Goal: Task Accomplishment & Management: Use online tool/utility

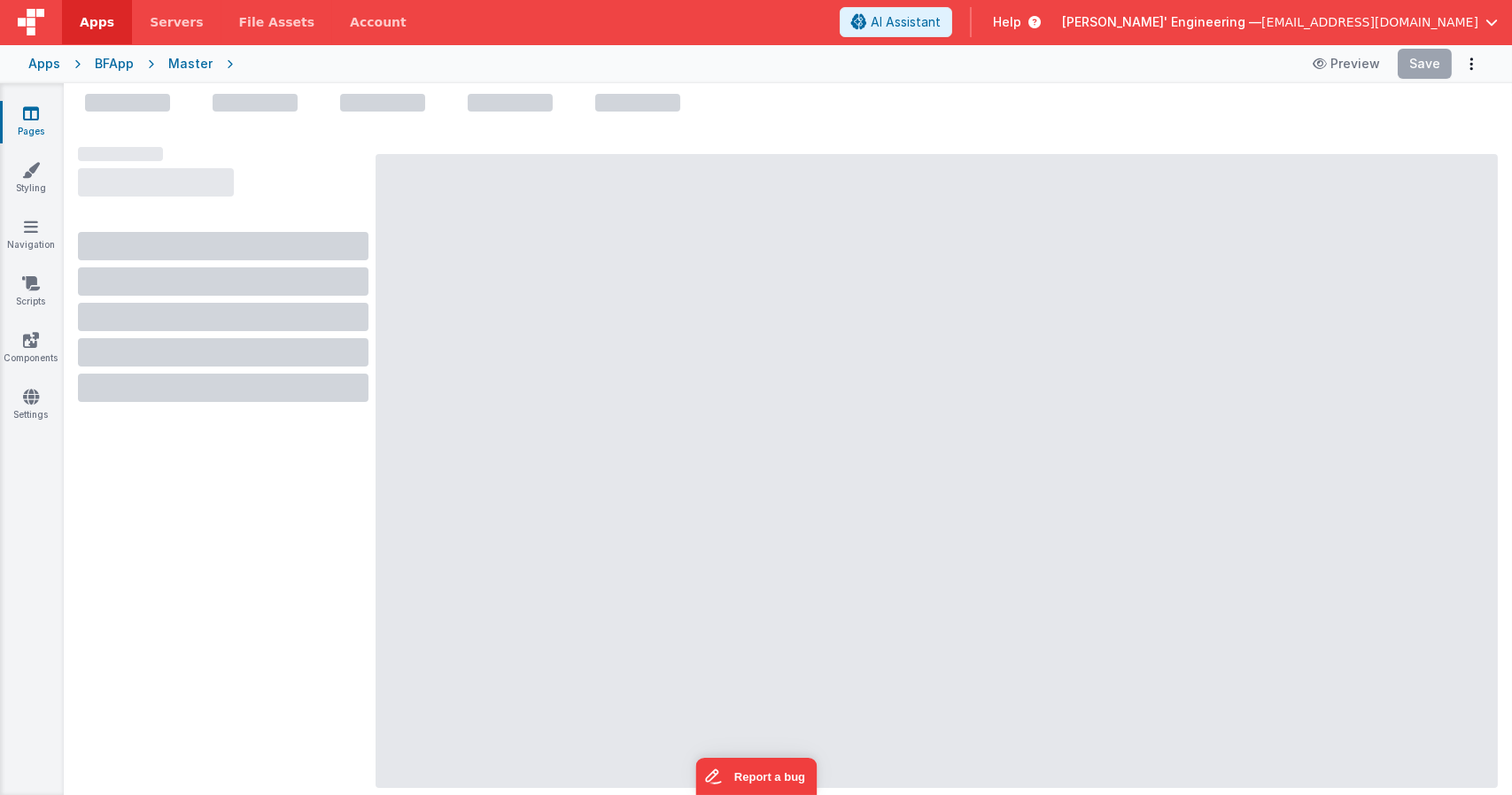
click at [172, 62] on div "Master" at bounding box center [191, 64] width 44 height 17
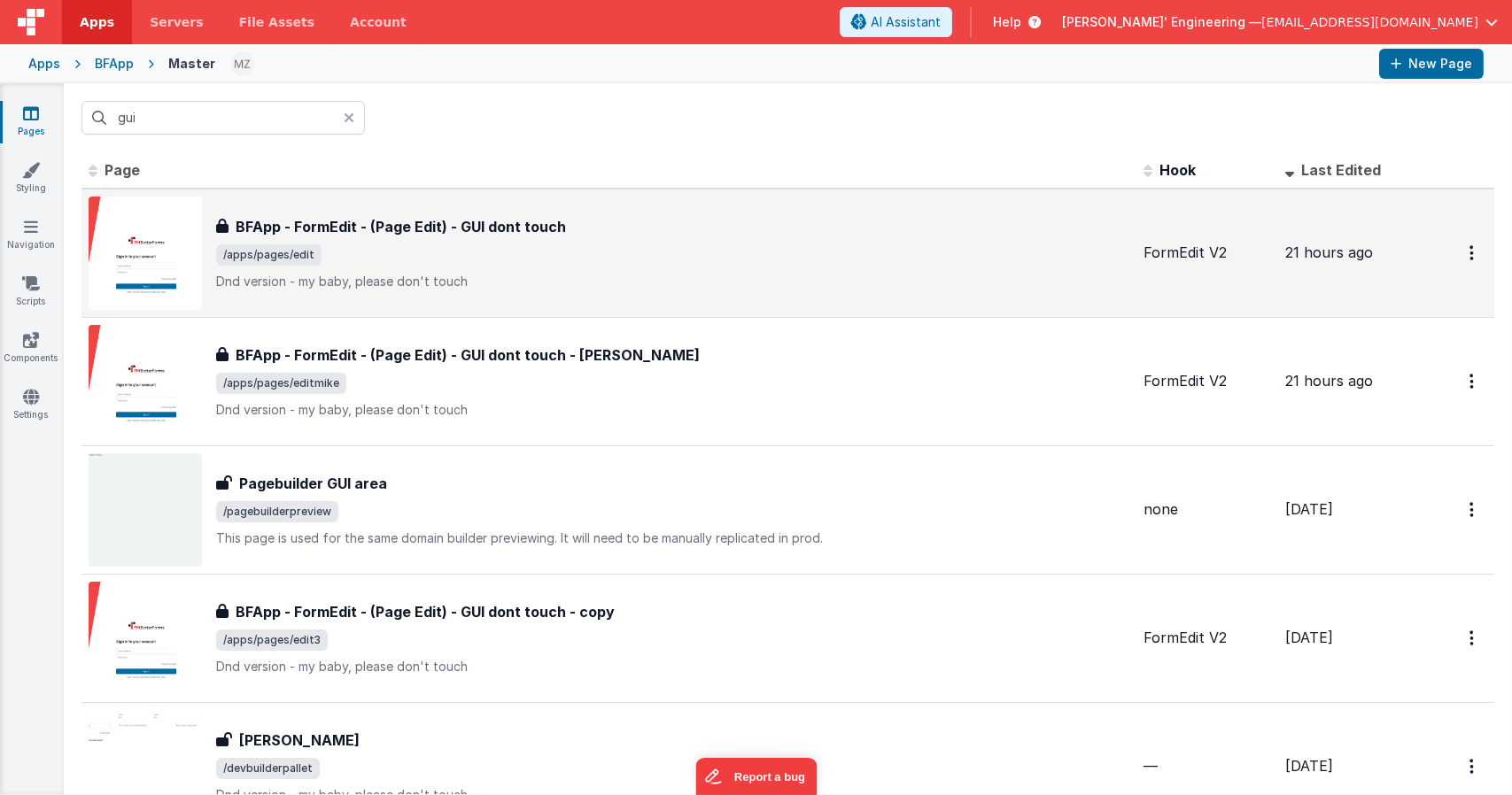
click at [551, 262] on span "/apps/pages/edit" at bounding box center [672, 255] width 913 height 21
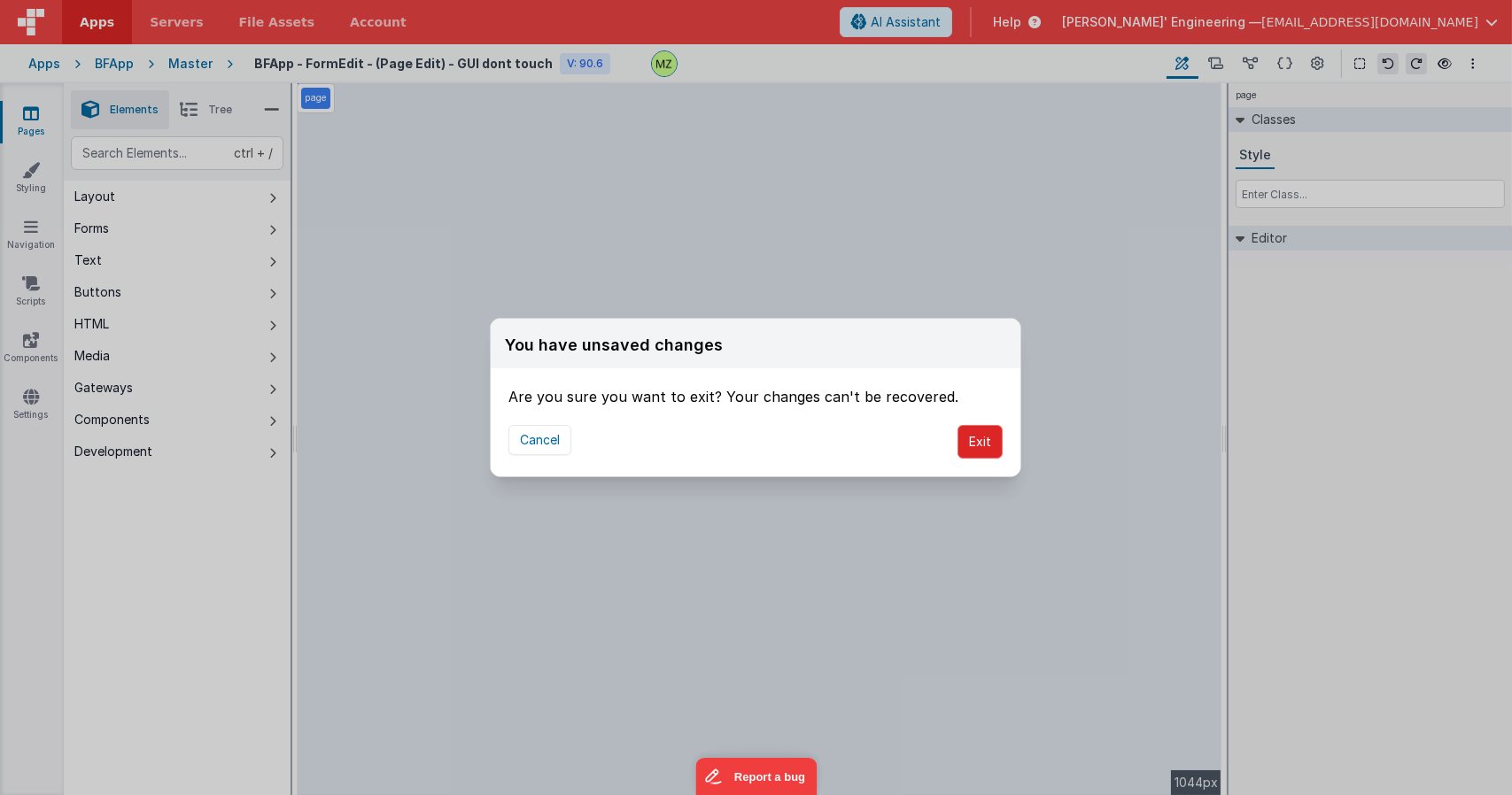
click at [985, 446] on button "Exit" at bounding box center [980, 442] width 45 height 34
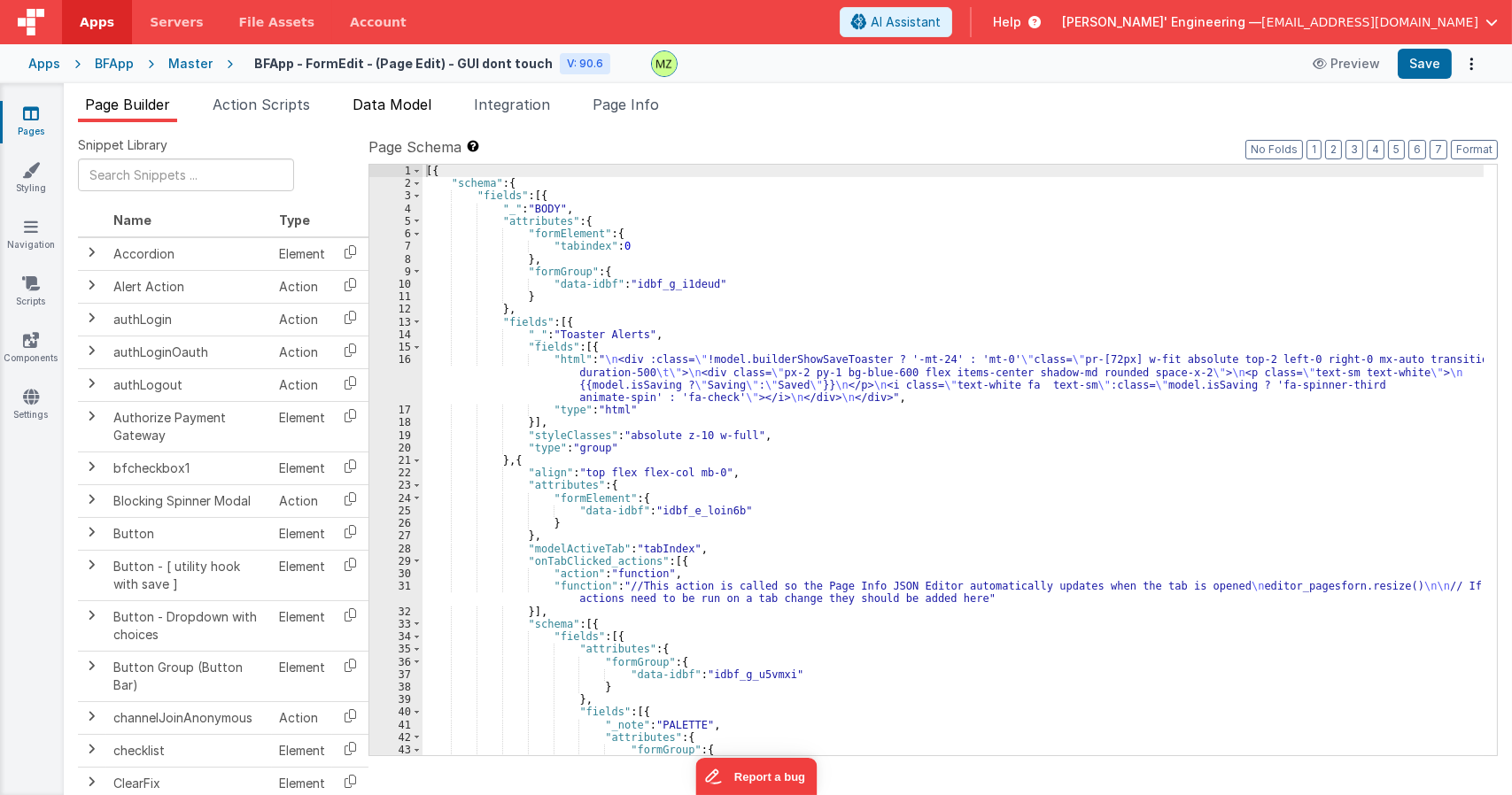
click at [365, 107] on span "Data Model" at bounding box center [392, 104] width 79 height 17
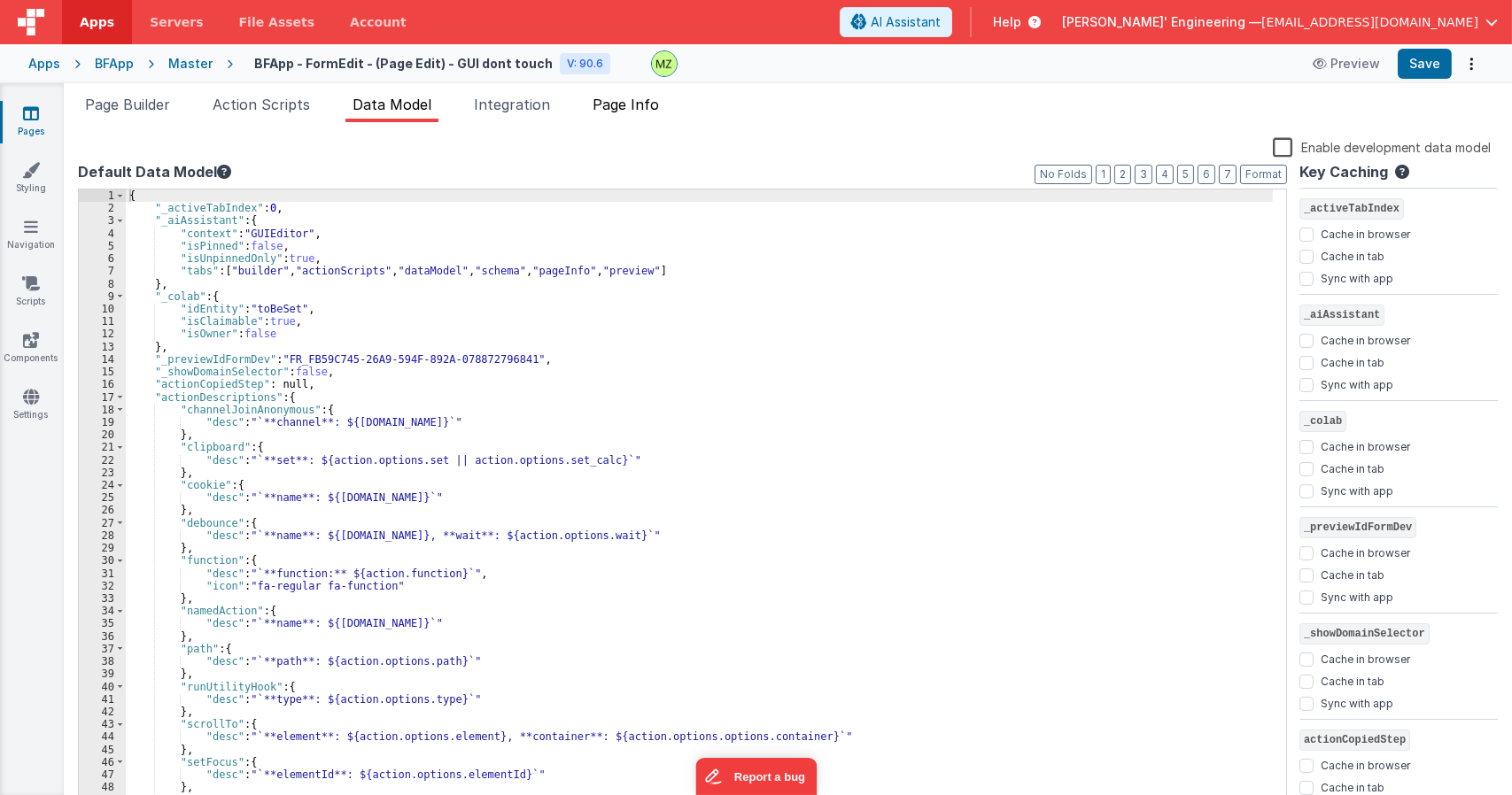
click at [632, 105] on span "Page Info" at bounding box center [626, 104] width 66 height 17
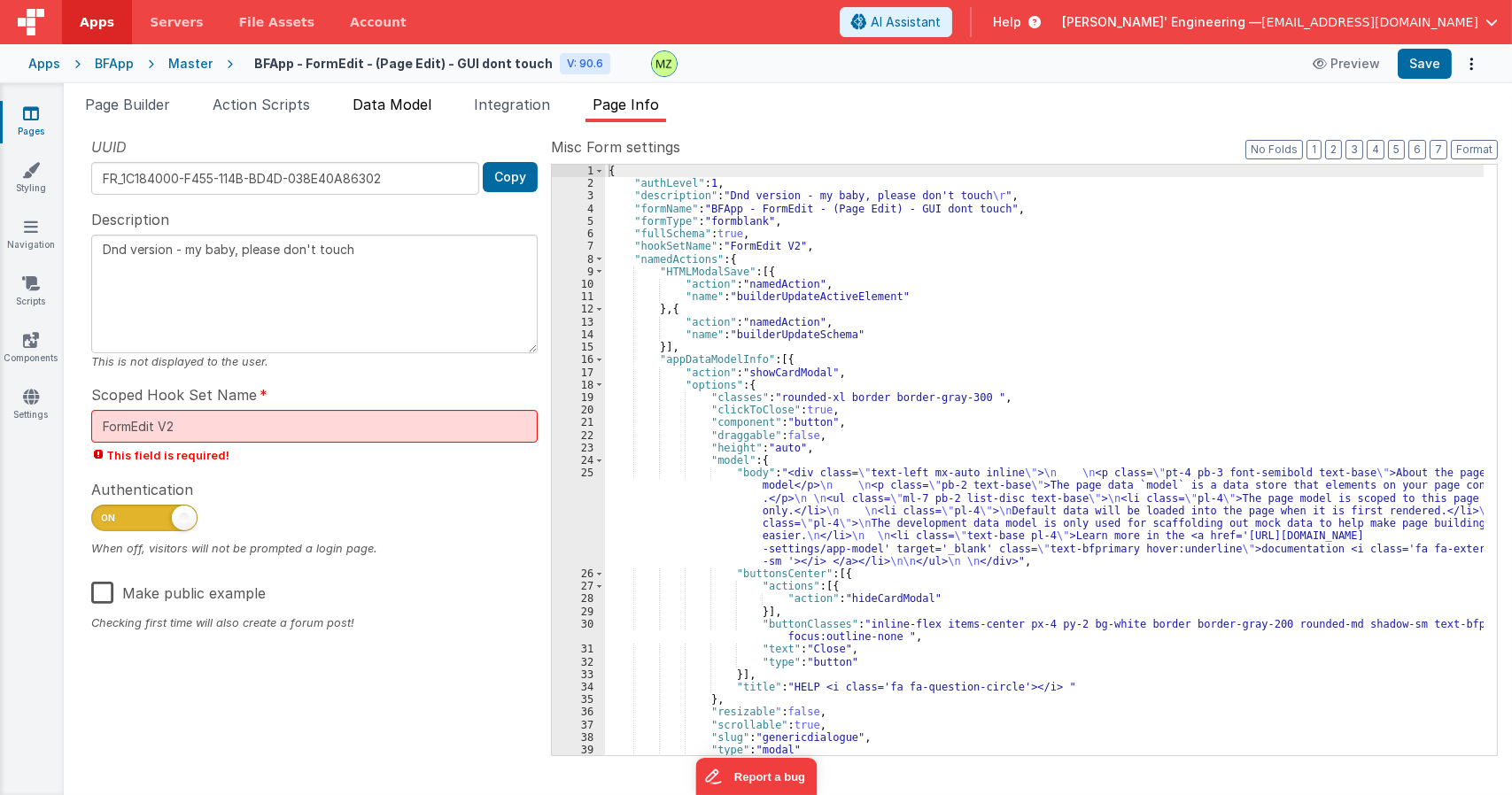
click at [368, 98] on span "Data Model" at bounding box center [392, 104] width 79 height 17
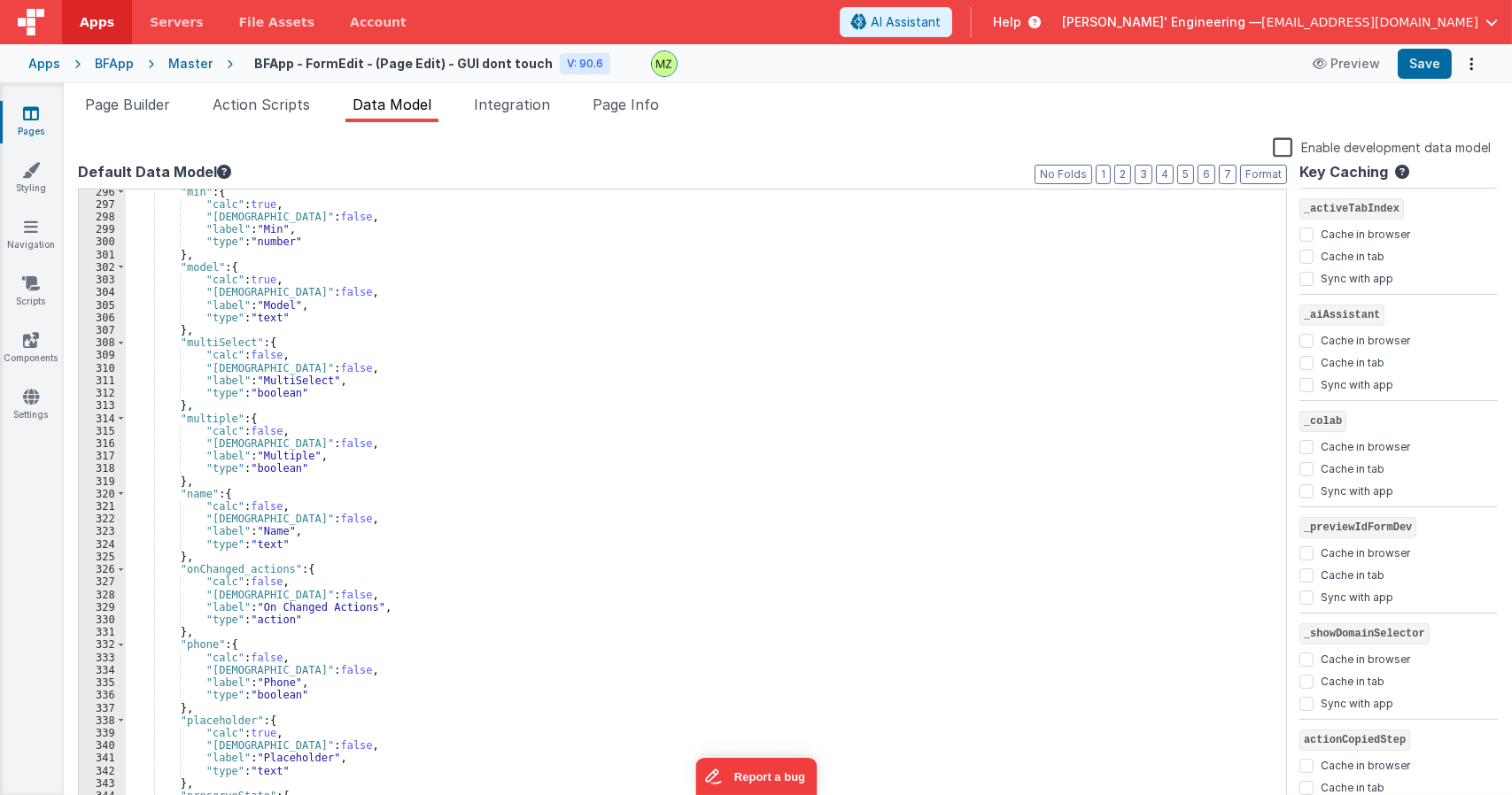
scroll to position [3719, 0]
click at [208, 555] on div ""min" : { "calc" : true , "isHidden" : false , "label" : "Min" , "type" : "numb…" at bounding box center [700, 508] width 1147 height 646
click at [535, 470] on div ""min" : { "calc" : true , "isHidden" : false , "label" : "Min" , "type" : "numb…" at bounding box center [700, 508] width 1147 height 646
click at [231, 547] on div ""min" : { "calc" : true , "isHidden" : false , "label" : "Min" , "type" : "numb…" at bounding box center [700, 508] width 1147 height 646
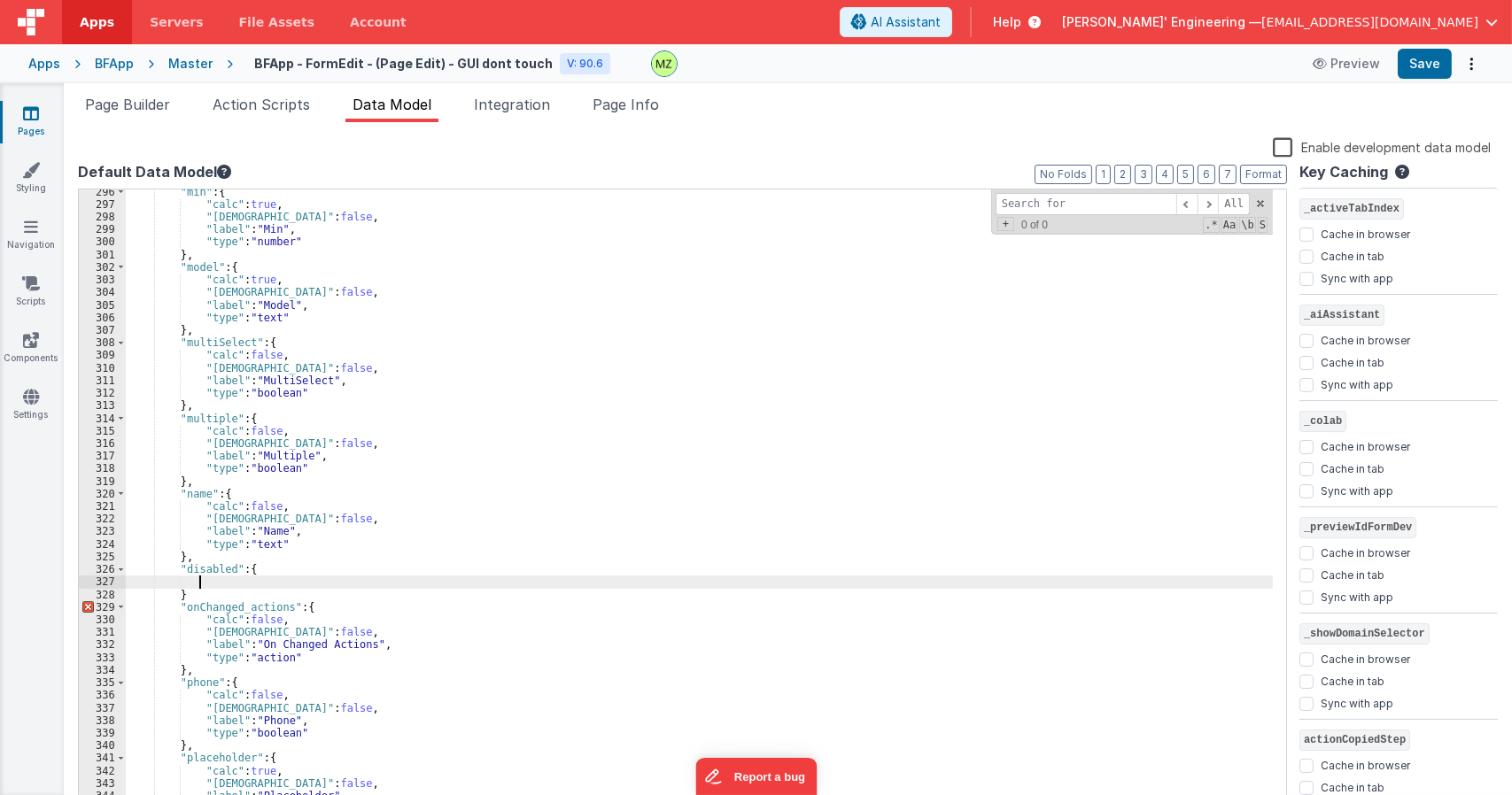
click at [238, 596] on div ""min" : { "calc" : true , "isHidden" : false , "label" : "Min" , "type" : "numb…" at bounding box center [700, 508] width 1147 height 646
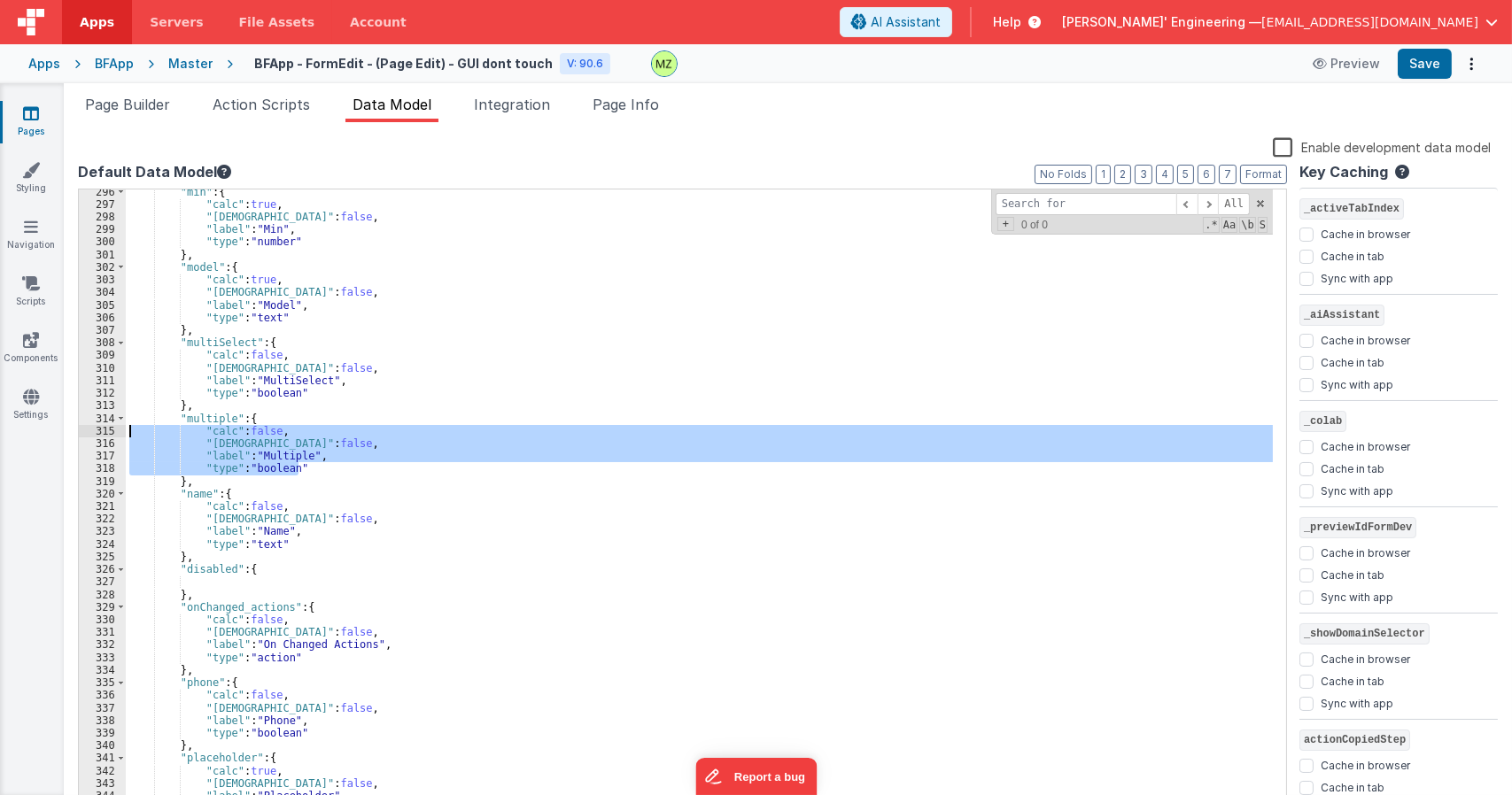
drag, startPoint x: 310, startPoint y: 467, endPoint x: 100, endPoint y: 446, distance: 211.0
click at [90, 437] on div "296 297 298 299 300 301 302 303 304 305 306 307 308 309 310 311 312 313 314 315…" at bounding box center [682, 500] width 1209 height 623
click at [199, 581] on div ""min" : { "calc" : true , "isHidden" : false , "label" : "Min" , "type" : "numb…" at bounding box center [700, 508] width 1147 height 646
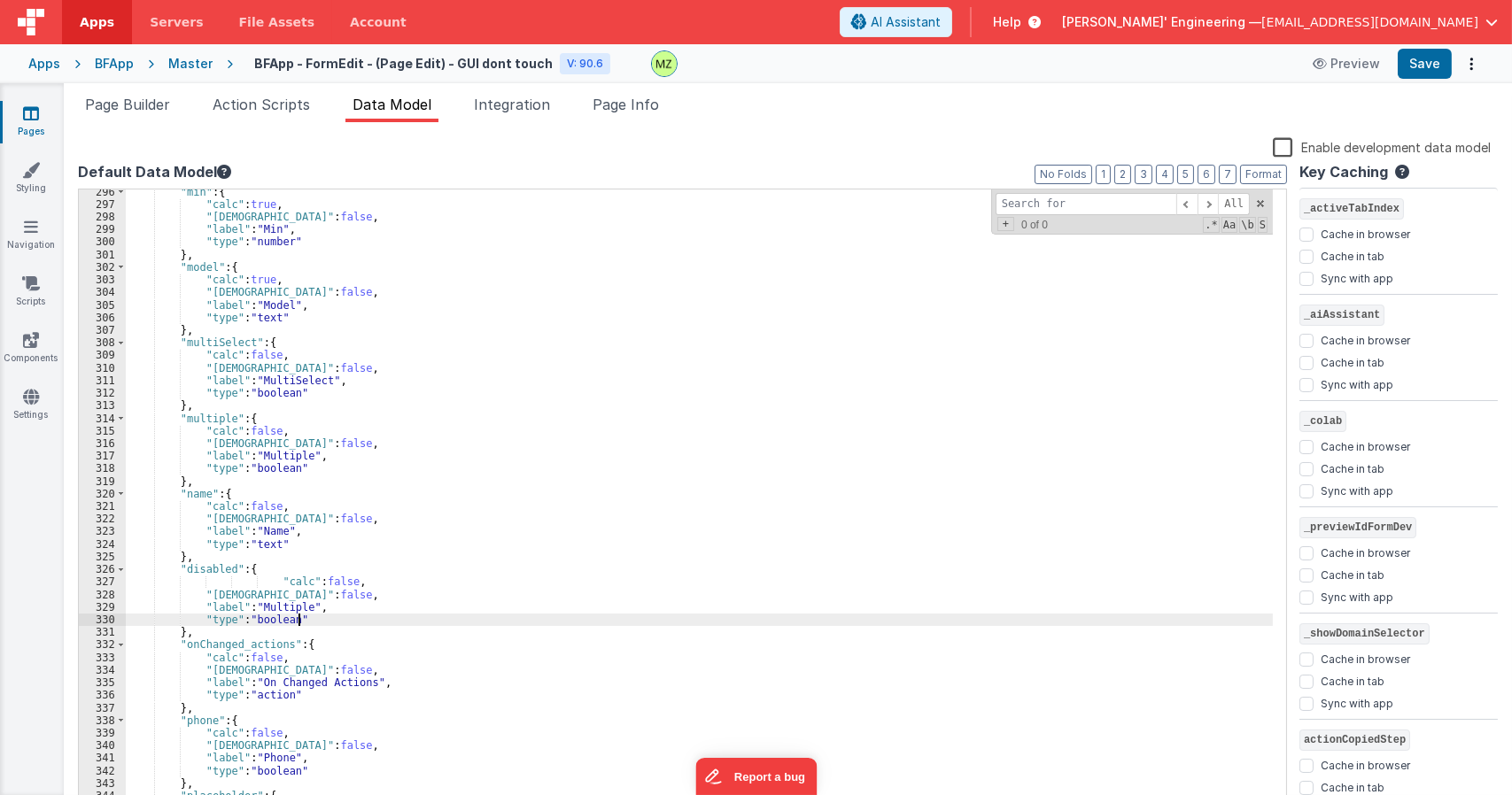
click at [266, 575] on div ""min" : { "calc" : true , "isHidden" : false , "label" : "Min" , "type" : "numb…" at bounding box center [700, 508] width 1147 height 646
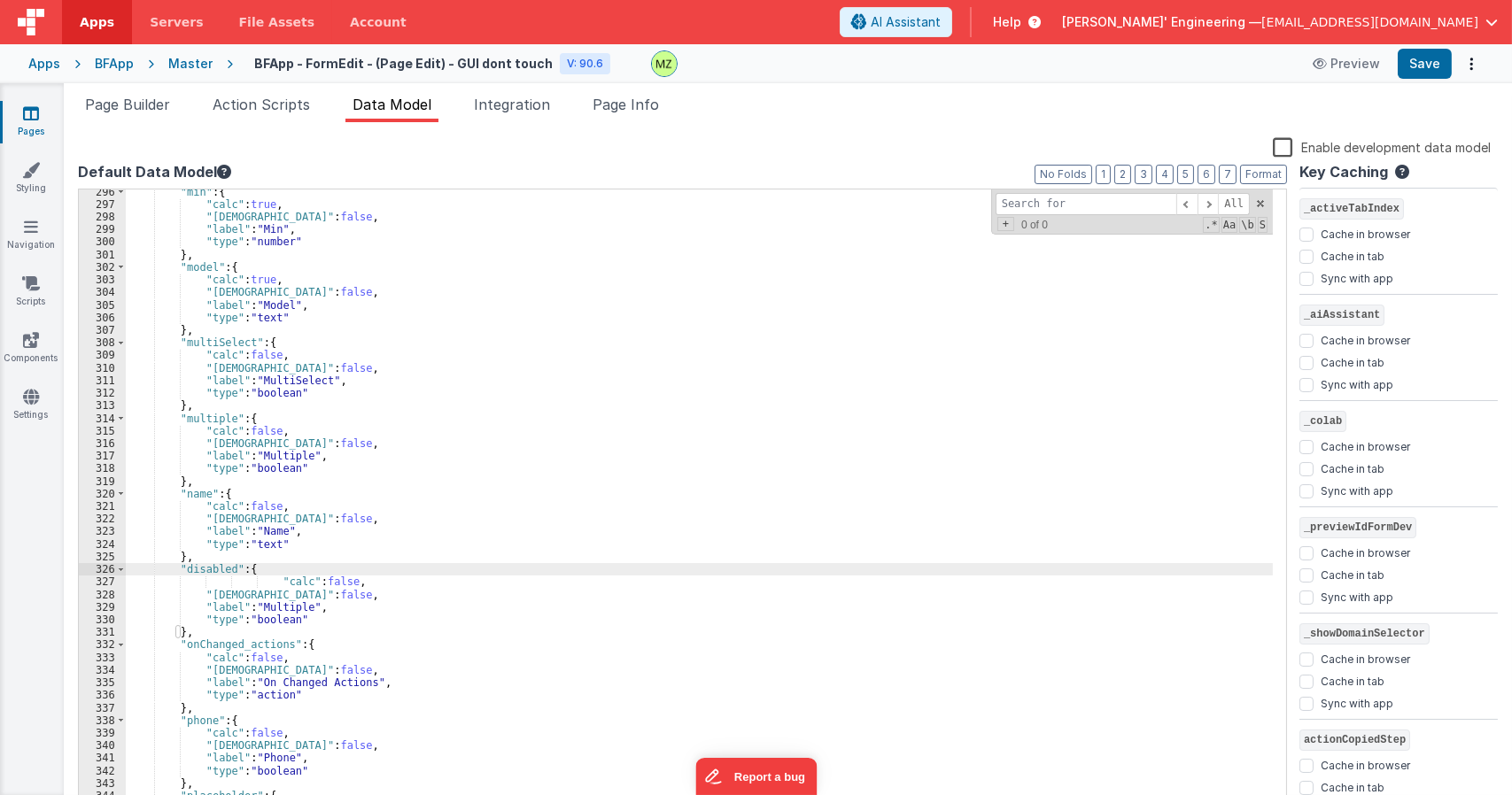
click at [269, 584] on div ""min" : { "calc" : true , "isHidden" : false , "label" : "Min" , "type" : "numb…" at bounding box center [700, 508] width 1147 height 646
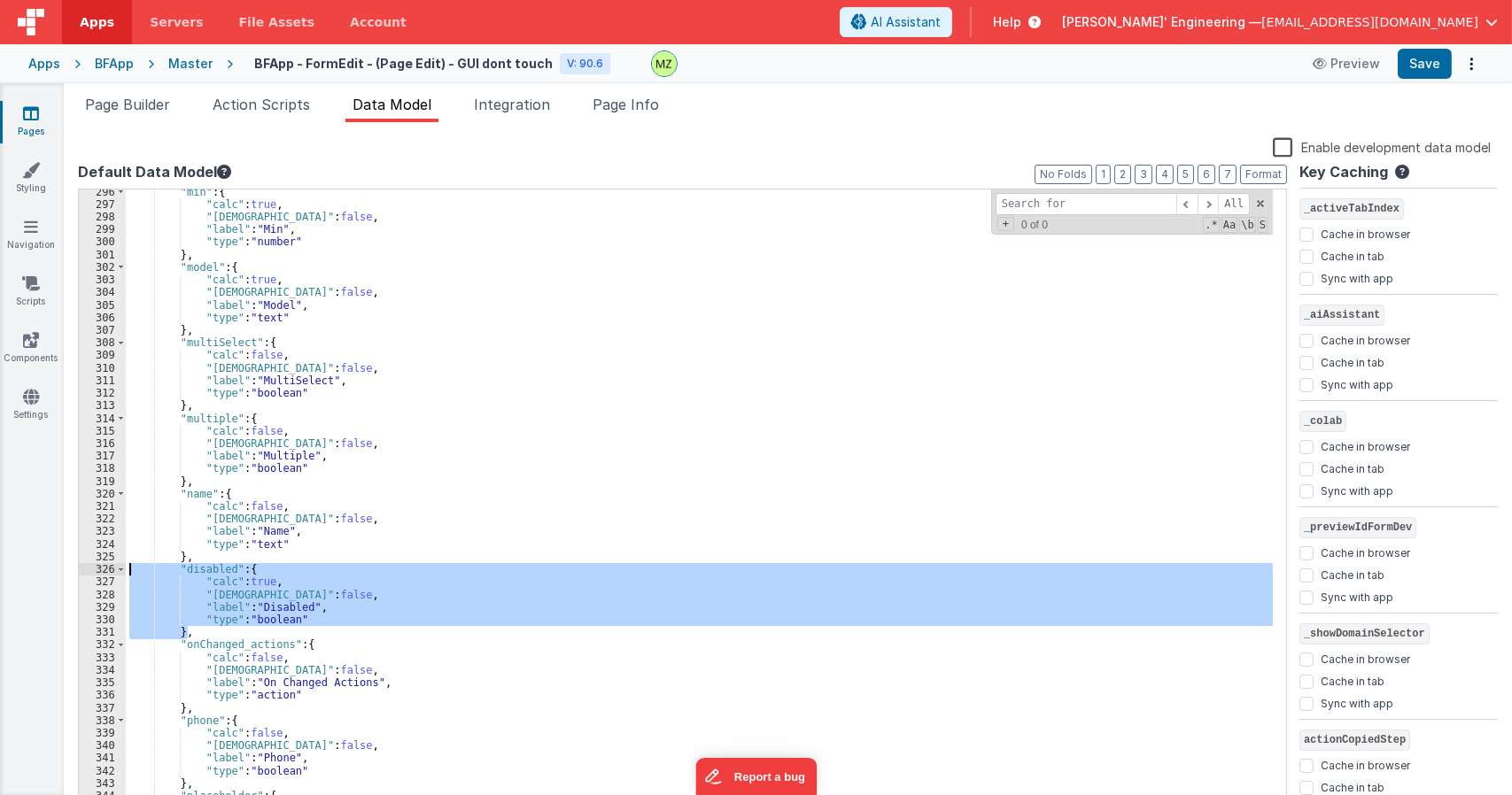
drag, startPoint x: 100, startPoint y: 598, endPoint x: 91, endPoint y: 570, distance: 29.4
click at [91, 570] on div "296 297 298 299 300 301 302 303 304 305 306 307 308 309 310 311 312 313 314 315…" at bounding box center [682, 500] width 1209 height 623
click at [209, 634] on div ""min" : { "calc" : true , "isHidden" : false , "label" : "Min" , "type" : "numb…" at bounding box center [700, 500] width 1147 height 621
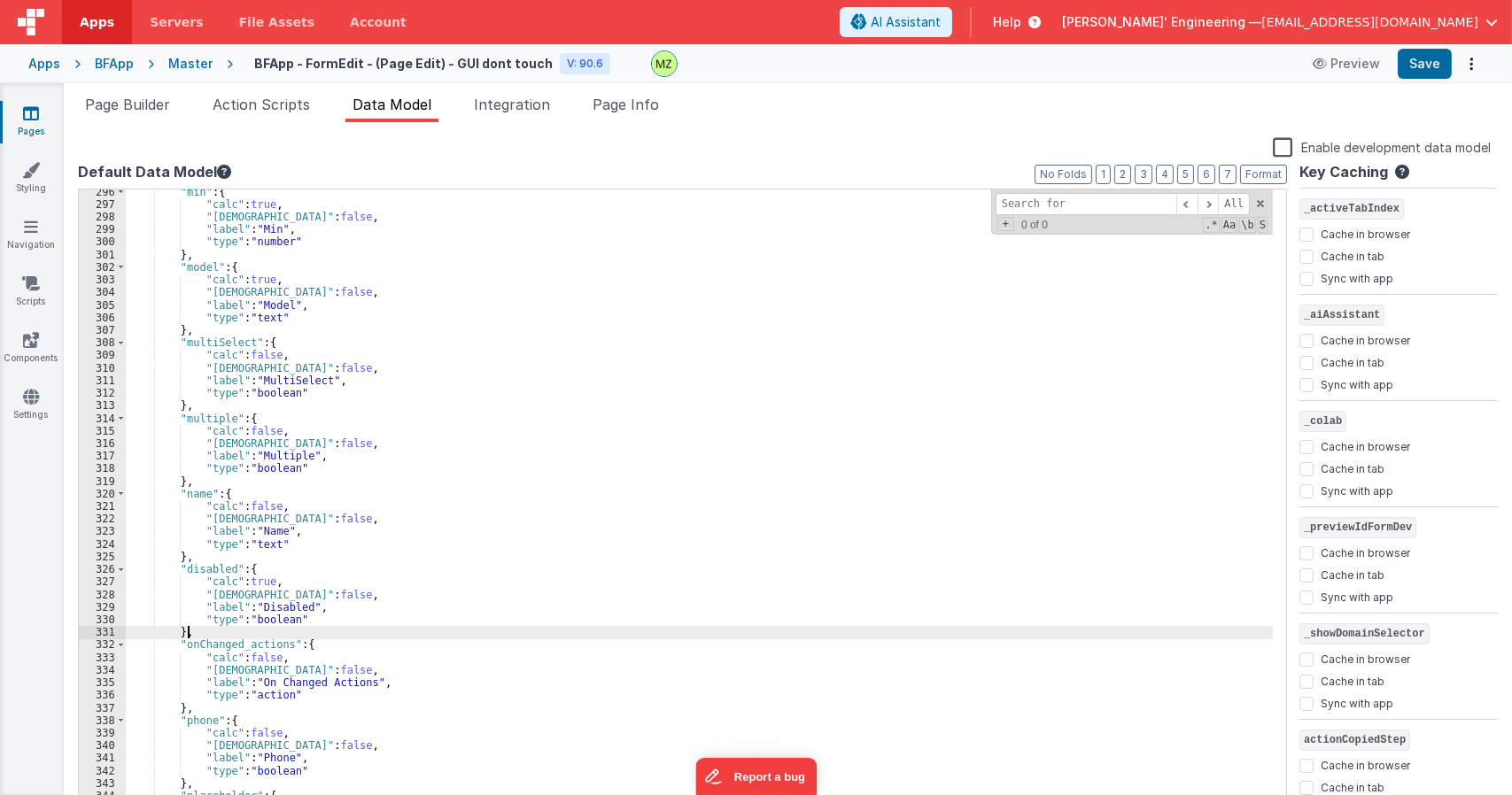
paste textarea
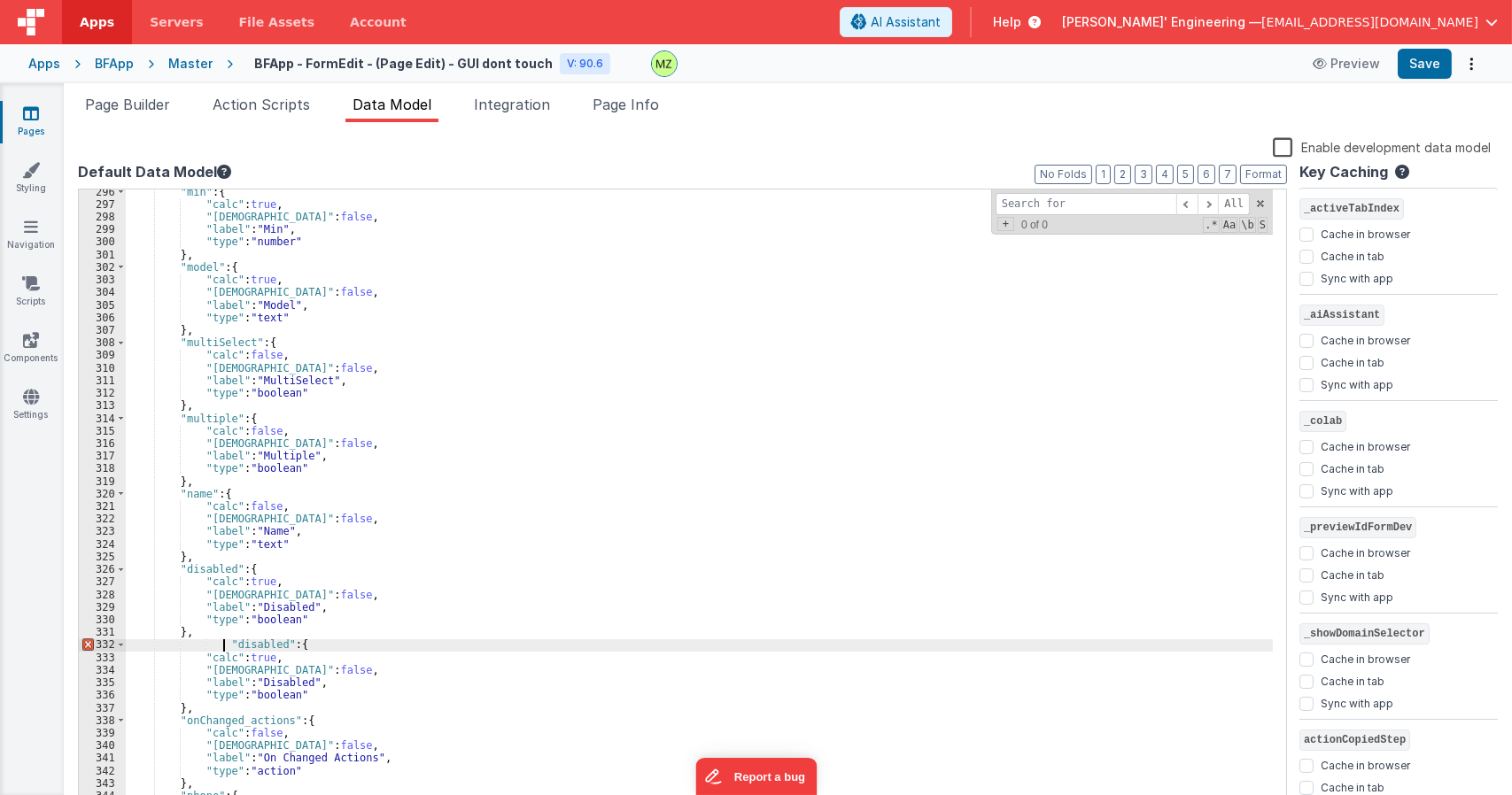
click at [222, 639] on div ""min" : { "calc" : true , "isHidden" : false , "label" : "Min" , "type" : "numb…" at bounding box center [700, 508] width 1147 height 646
click at [213, 644] on div ""min" : { "calc" : true , "isHidden" : false , "label" : "Min" , "type" : "numb…" at bounding box center [700, 508] width 1147 height 646
click at [282, 680] on div ""min" : { "calc" : true , "isHidden" : false , "label" : "Min" , "type" : "numb…" at bounding box center [700, 508] width 1147 height 646
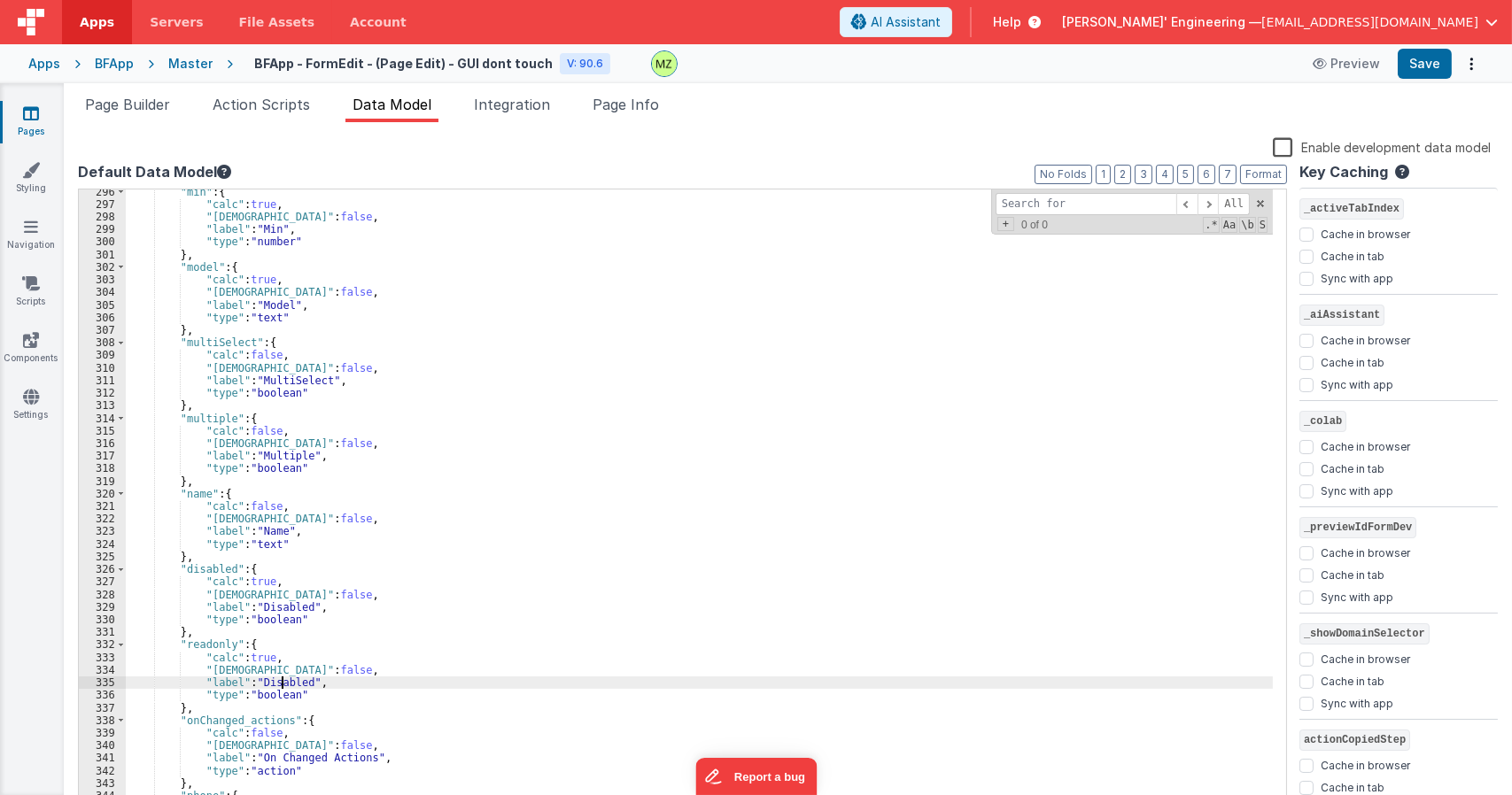
click at [282, 680] on div ""min" : { "calc" : true , "isHidden" : false , "label" : "Min" , "type" : "numb…" at bounding box center [700, 508] width 1147 height 646
click at [379, 644] on div ""min" : { "calc" : true , "isHidden" : false , "label" : "Min" , "type" : "numb…" at bounding box center [700, 508] width 1147 height 646
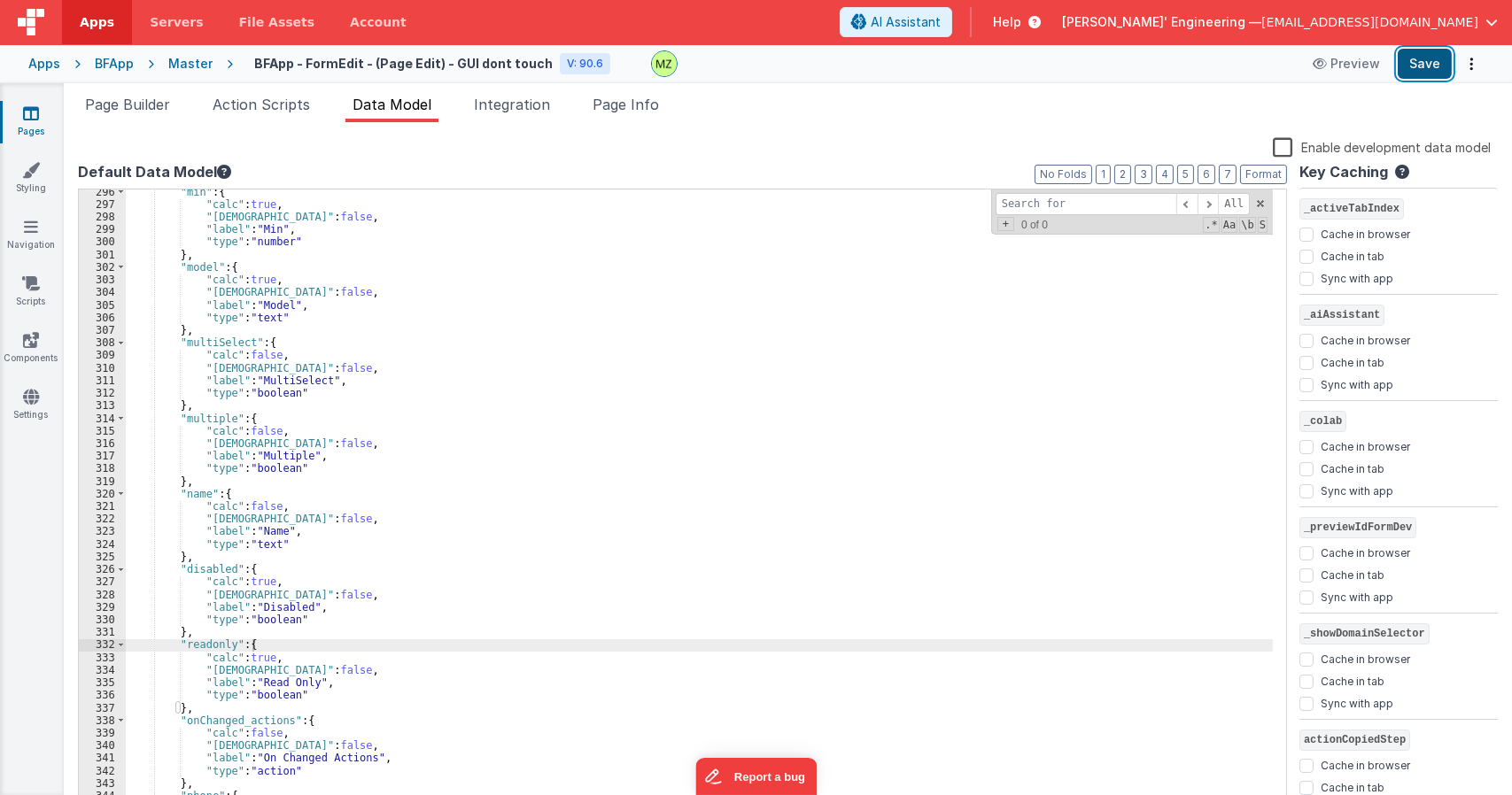
click at [1424, 71] on button "Save" at bounding box center [1424, 64] width 54 height 30
click at [806, 272] on div ""min" : { "calc" : true , "isHidden" : false , "label" : "Min" , "type" : "numb…" at bounding box center [700, 508] width 1147 height 646
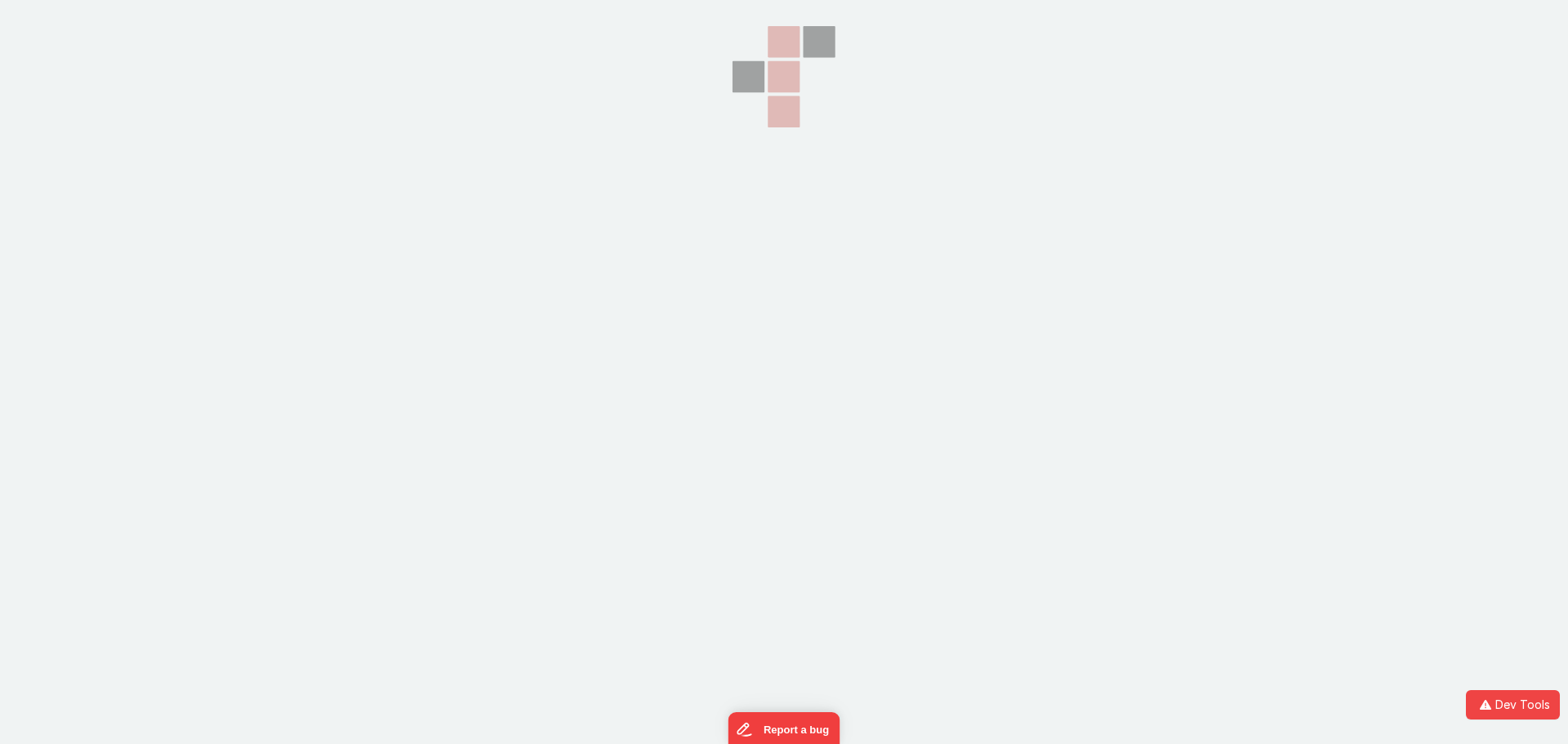
click at [646, 344] on section at bounding box center [784, 186] width 1568 height 373
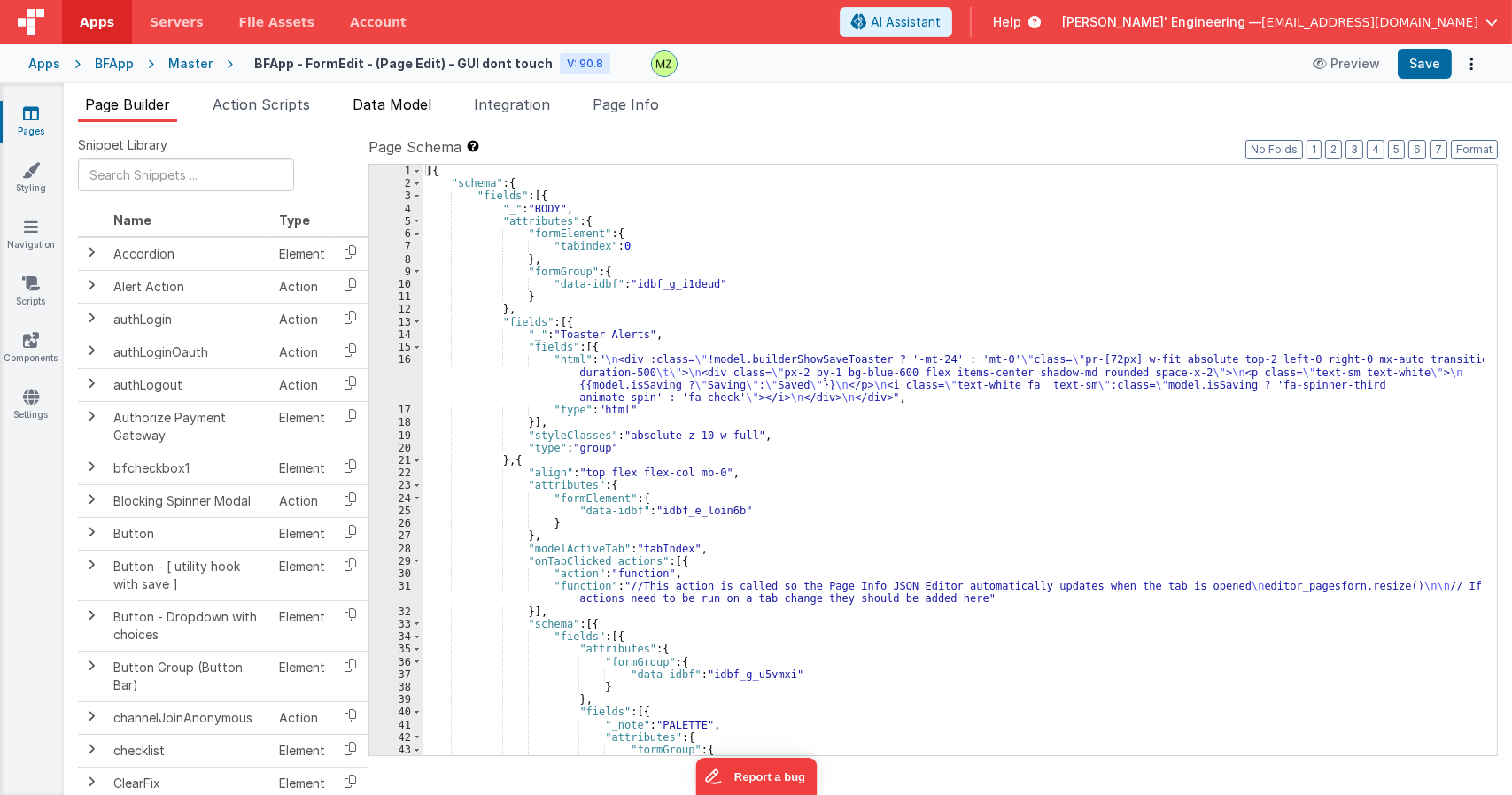
click at [394, 106] on span "Data Model" at bounding box center [392, 104] width 79 height 17
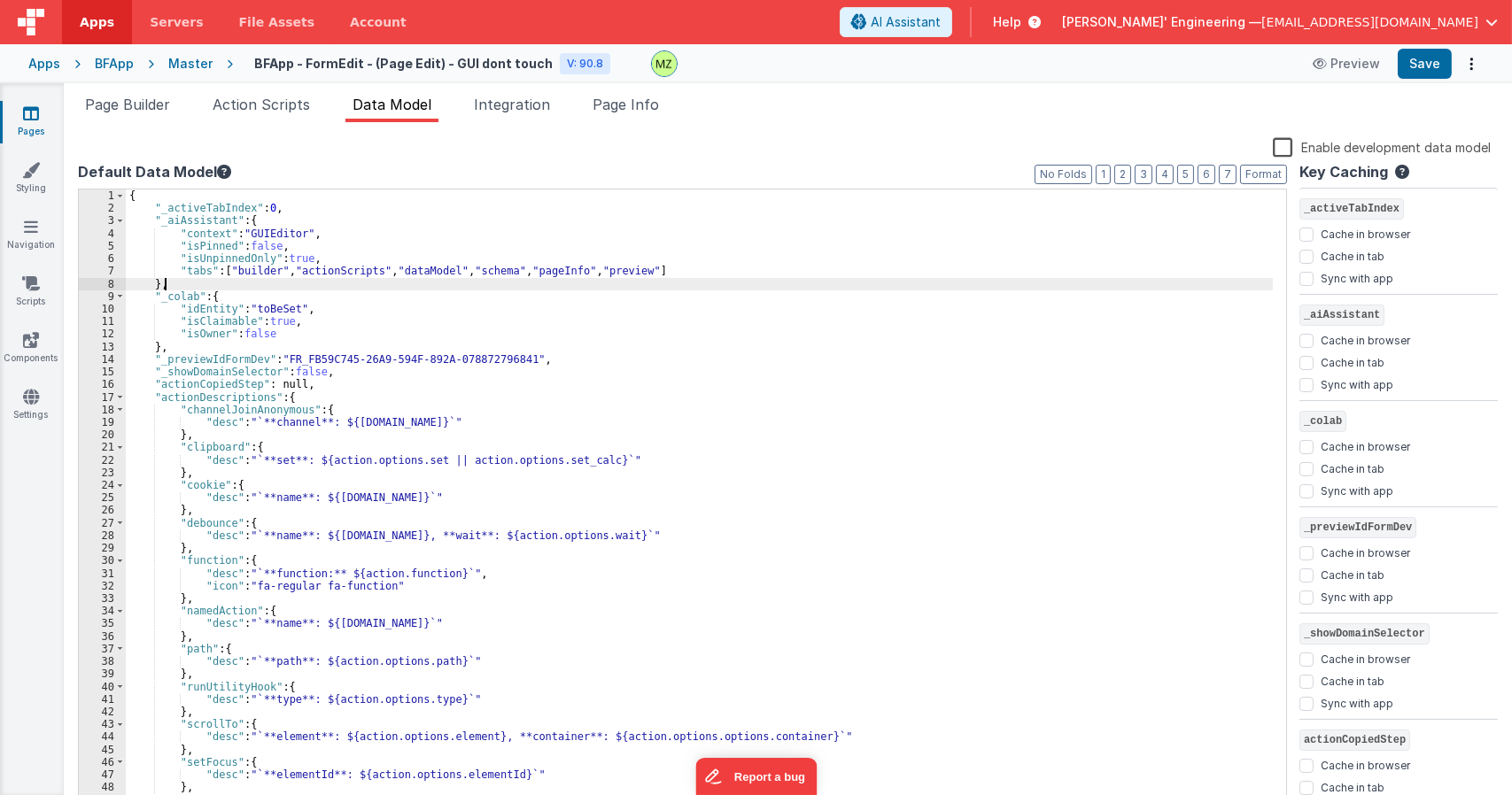
click at [485, 283] on div "{ "_activeTabIndex" : 0 , "_aiAssistant" : { "context" : "GUIEditor" , "isPinne…" at bounding box center [700, 512] width 1147 height 646
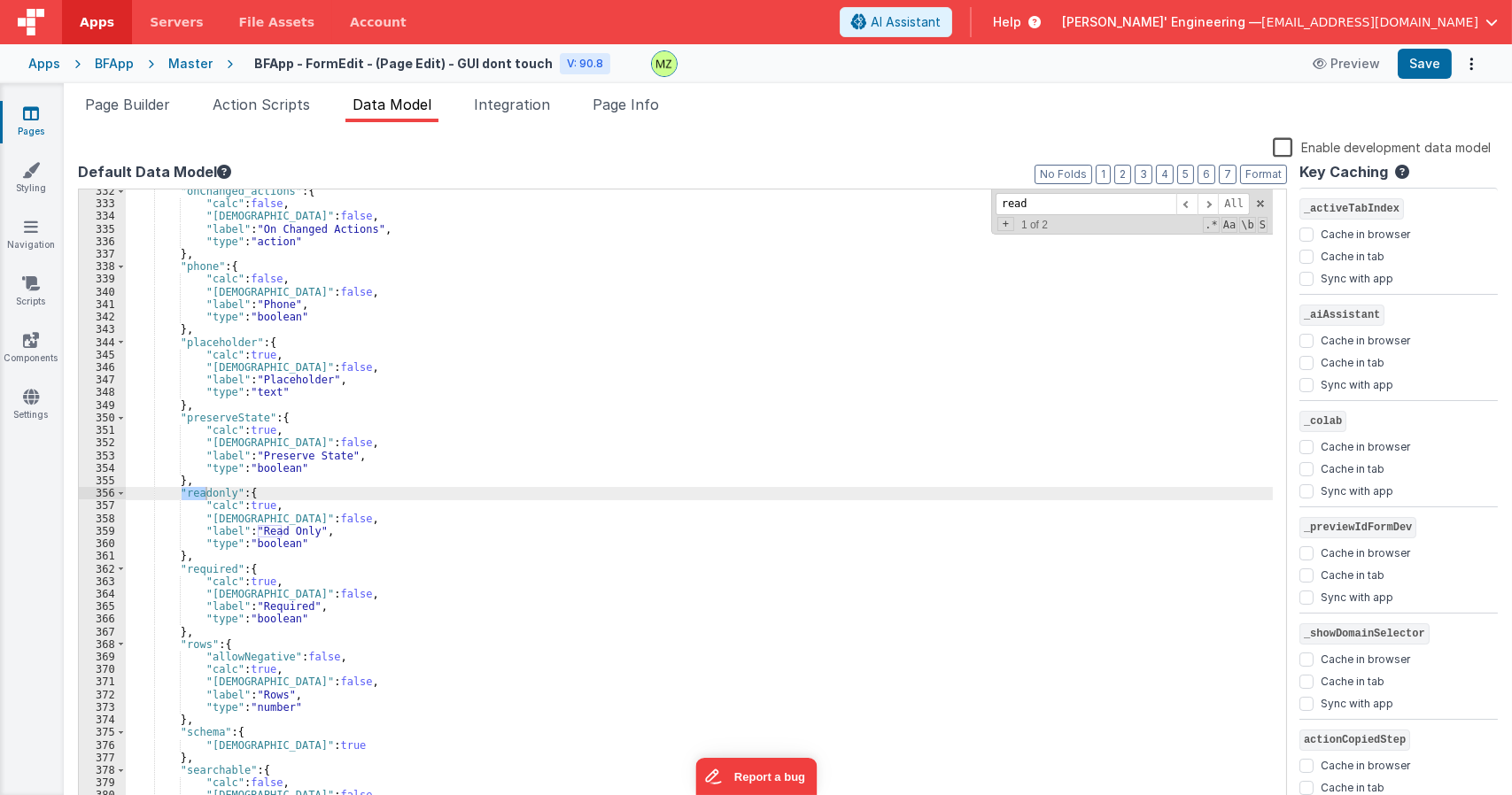
scroll to position [4172, 0]
type input "read"
click at [629, 104] on span "Page Info" at bounding box center [626, 104] width 66 height 17
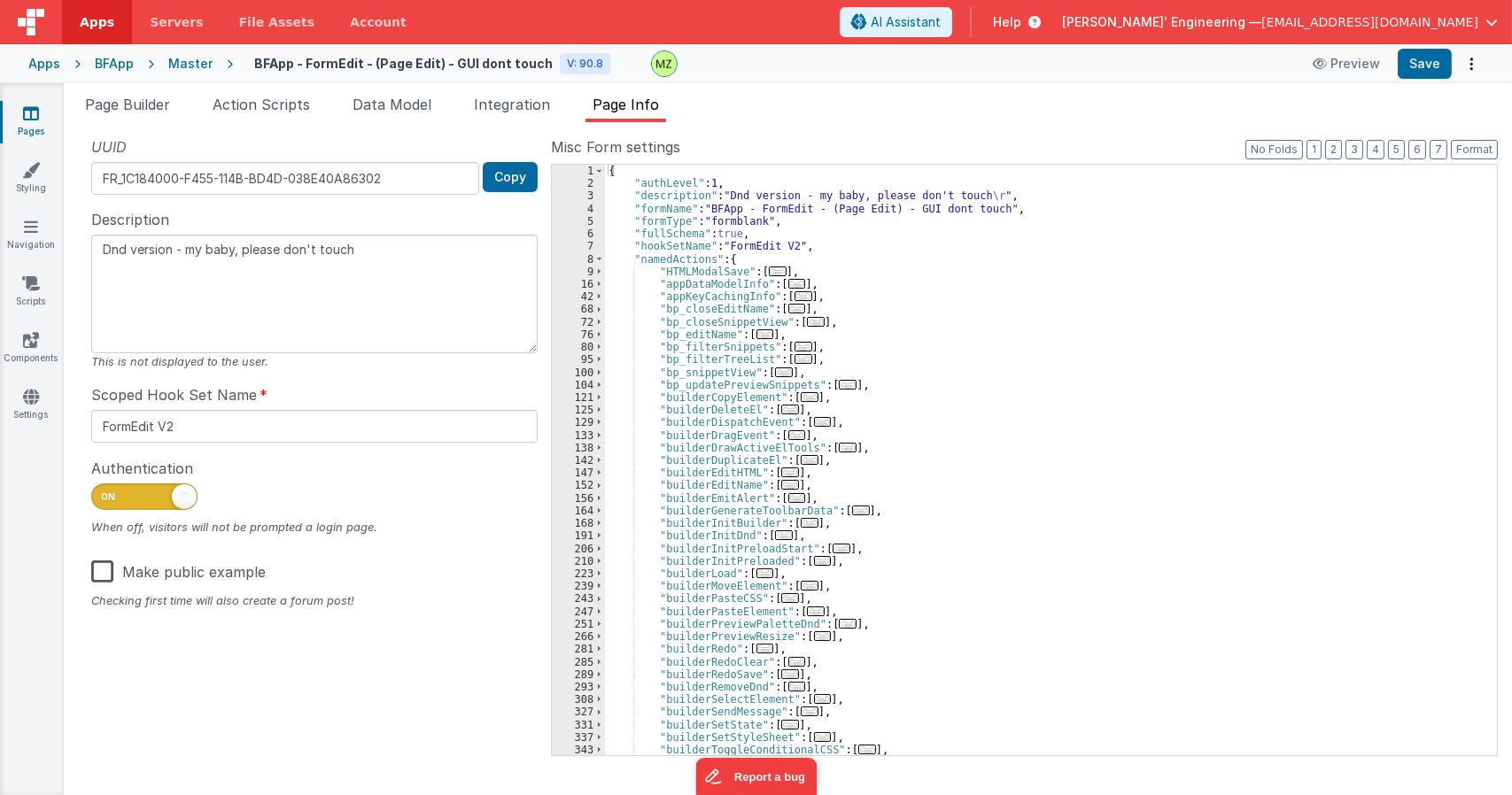
click at [839, 390] on span "..." at bounding box center [847, 385] width 17 height 10
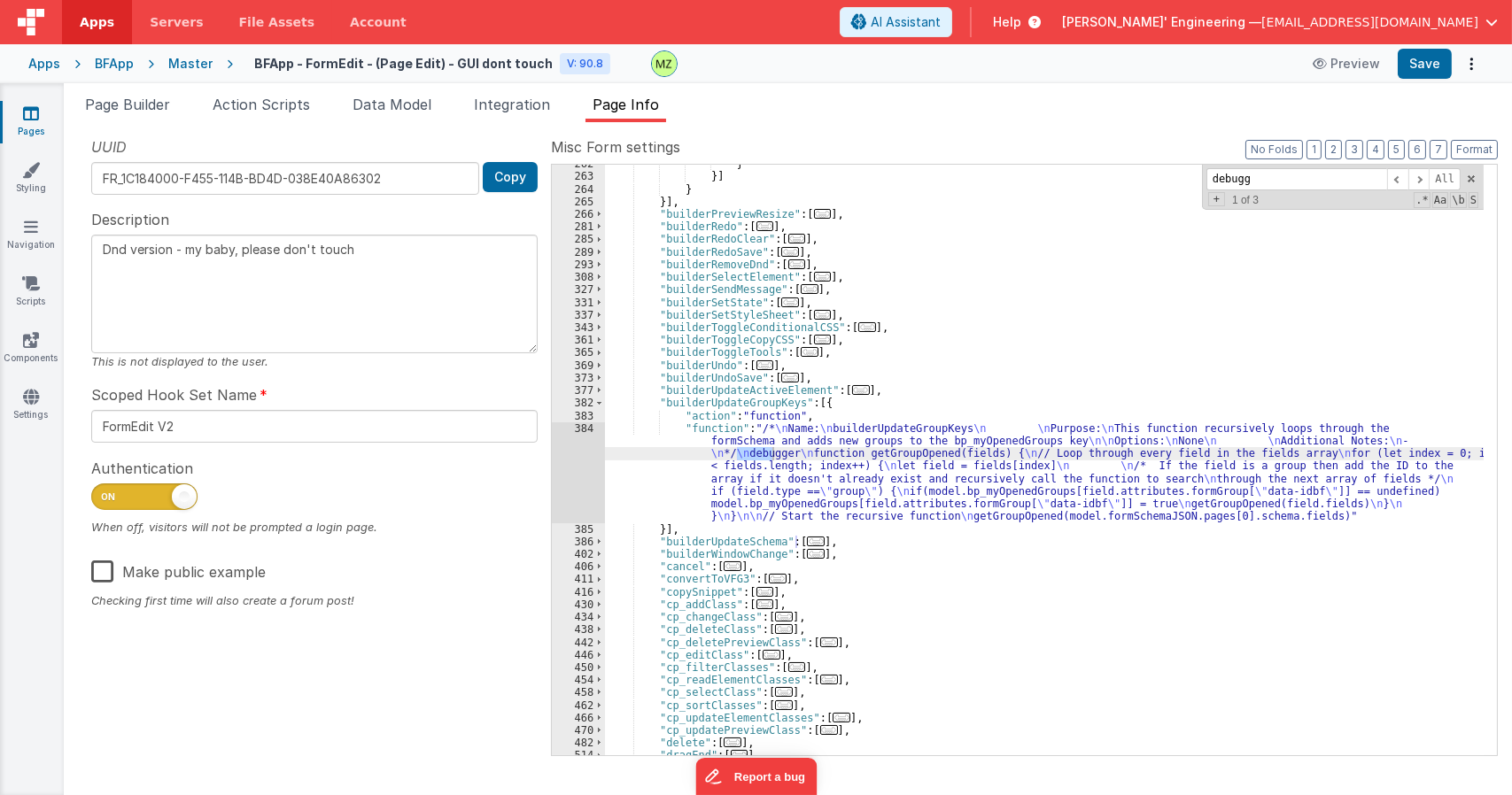
scroll to position [787, 0]
type input "debugger"
click at [1215, 197] on span "+" at bounding box center [1216, 199] width 16 height 14
click at [1243, 199] on input at bounding box center [1296, 204] width 181 height 22
click at [1410, 202] on span "Replace" at bounding box center [1415, 204] width 57 height 22
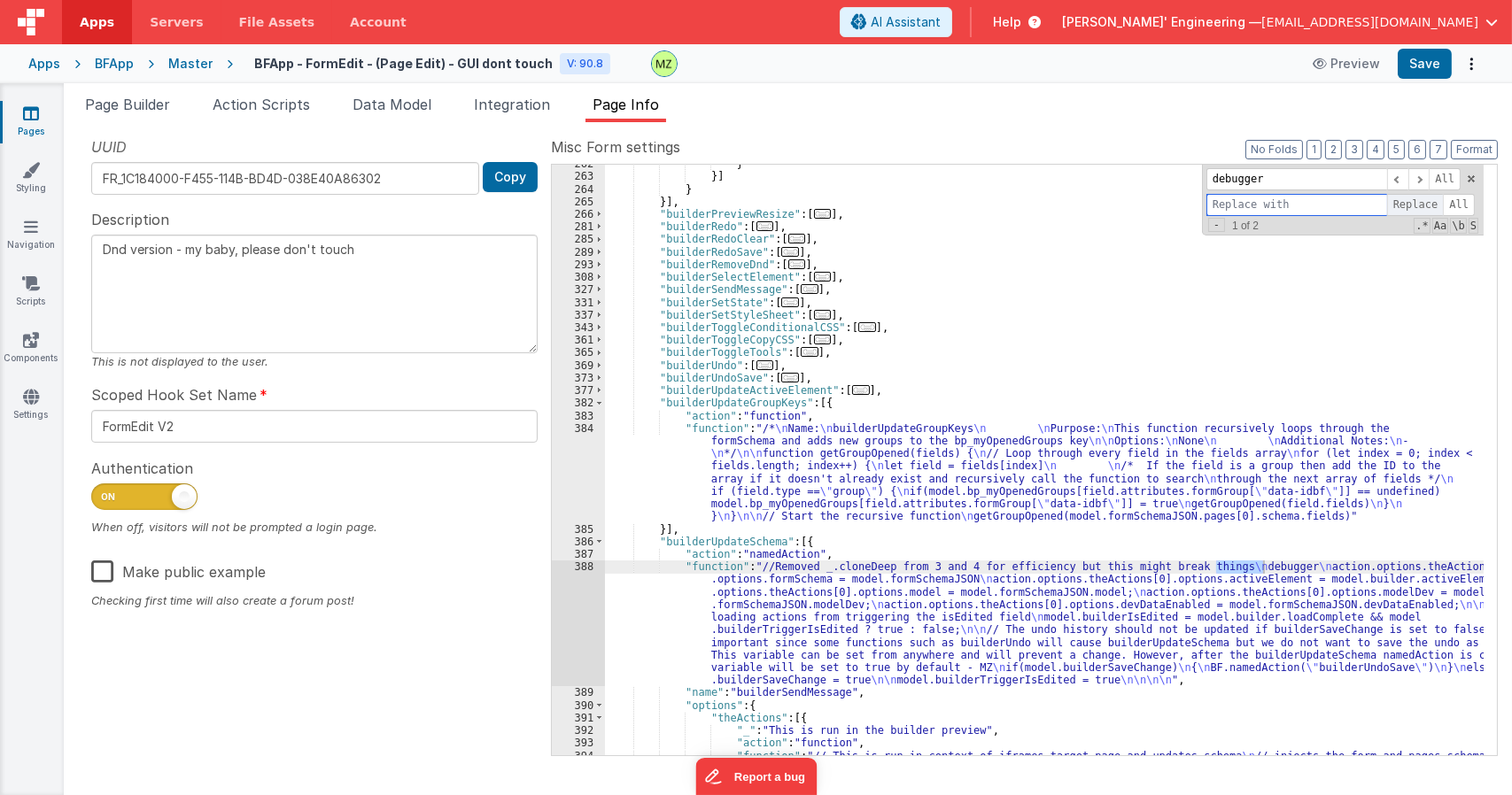
click at [1410, 202] on span "Replace" at bounding box center [1415, 204] width 57 height 22
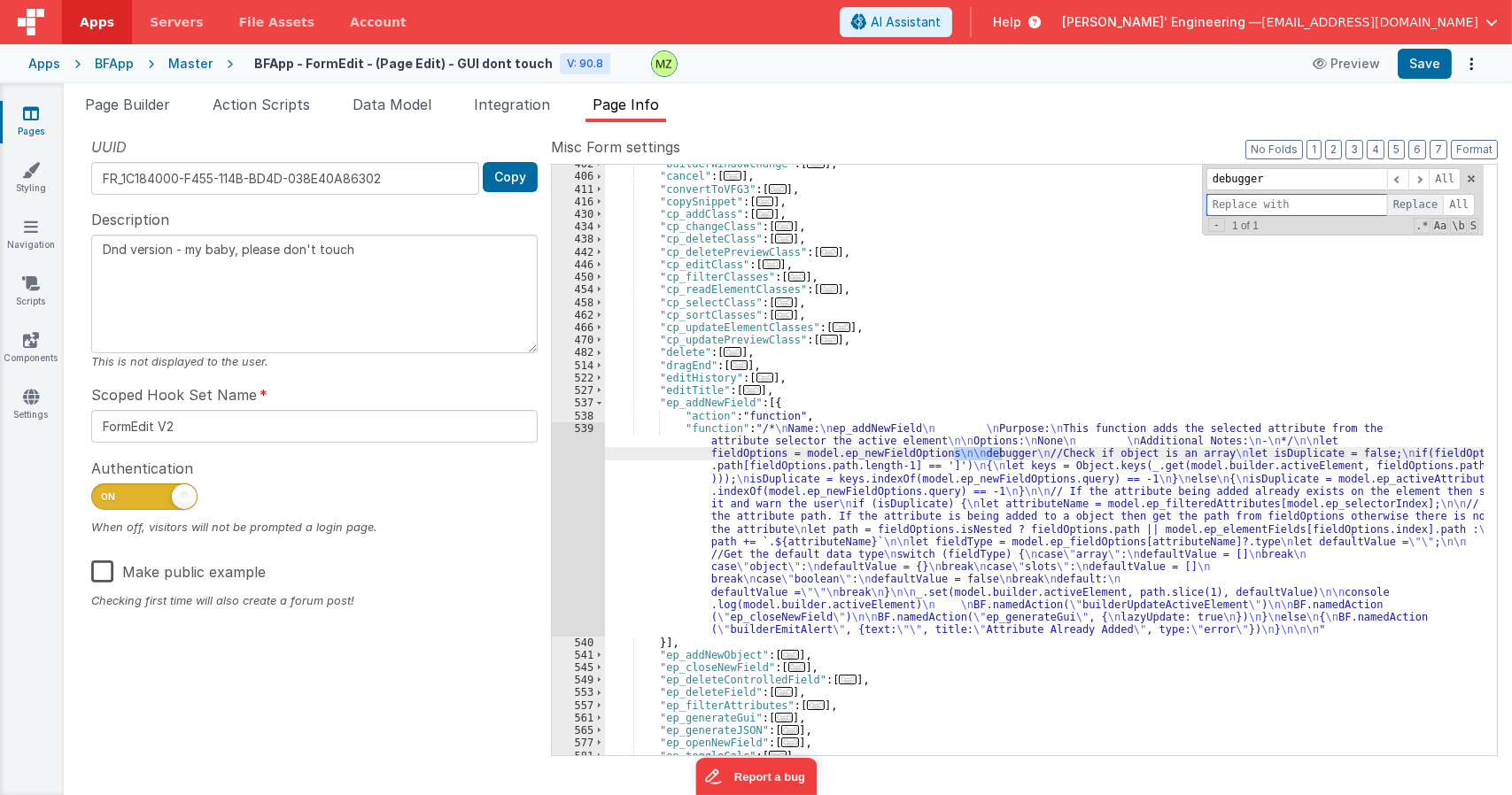
scroll to position [1606, 0]
click at [1410, 202] on span "Replace" at bounding box center [1415, 204] width 57 height 22
type textarea "Dnd version - my baby, please don't touch"
click at [1303, 498] on div ""builderWindowChange" : [ ... ] , "cancel" : [ ... ] , "convertToVFG3" : [ ... …" at bounding box center [1043, 465] width 879 height 615
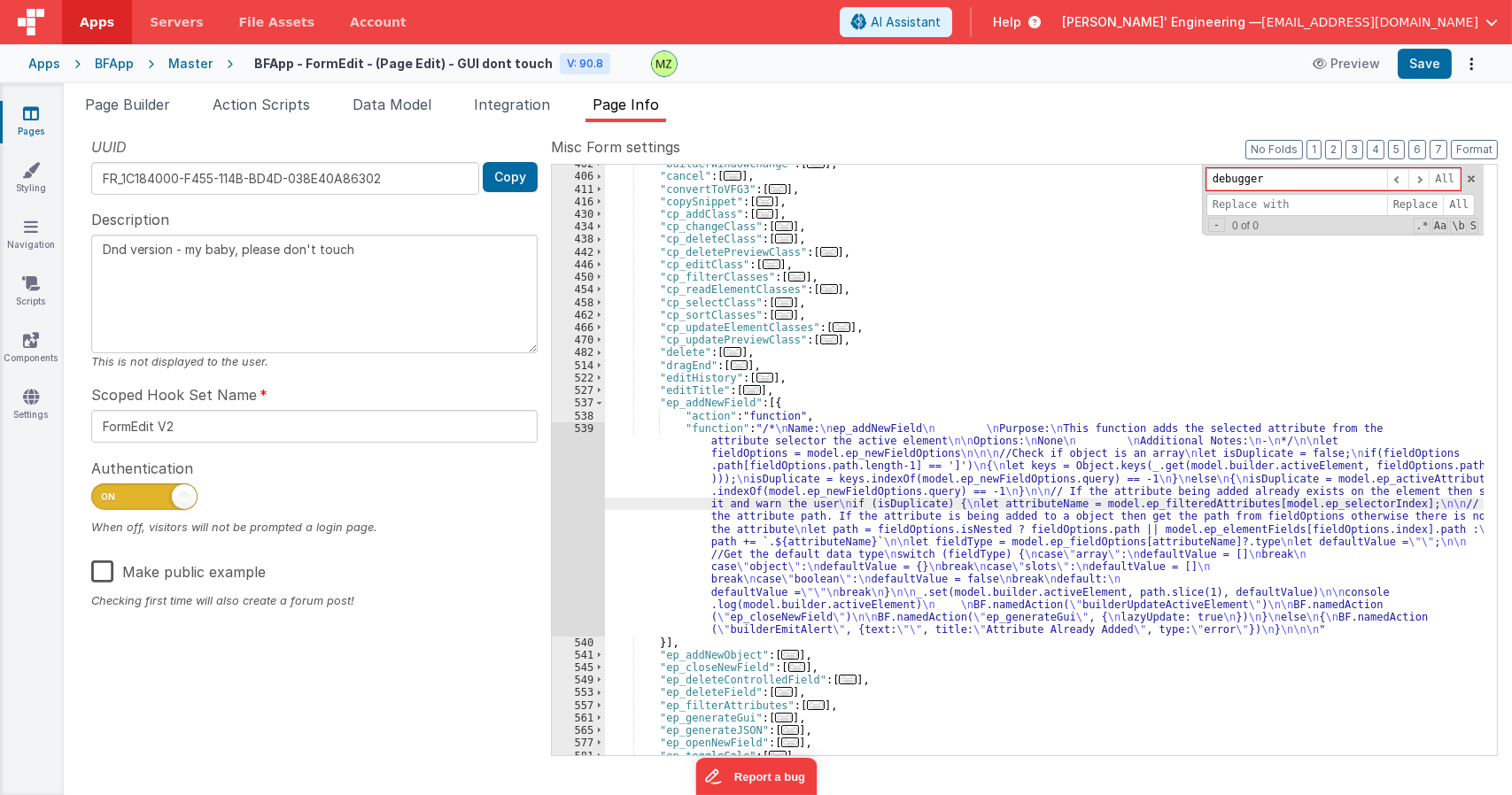
click at [1013, 462] on div ""builderWindowChange" : [ ... ] , "cancel" : [ ... ] , "convertToVFG3" : [ ... …" at bounding box center [1043, 465] width 879 height 615
type input "addAt"
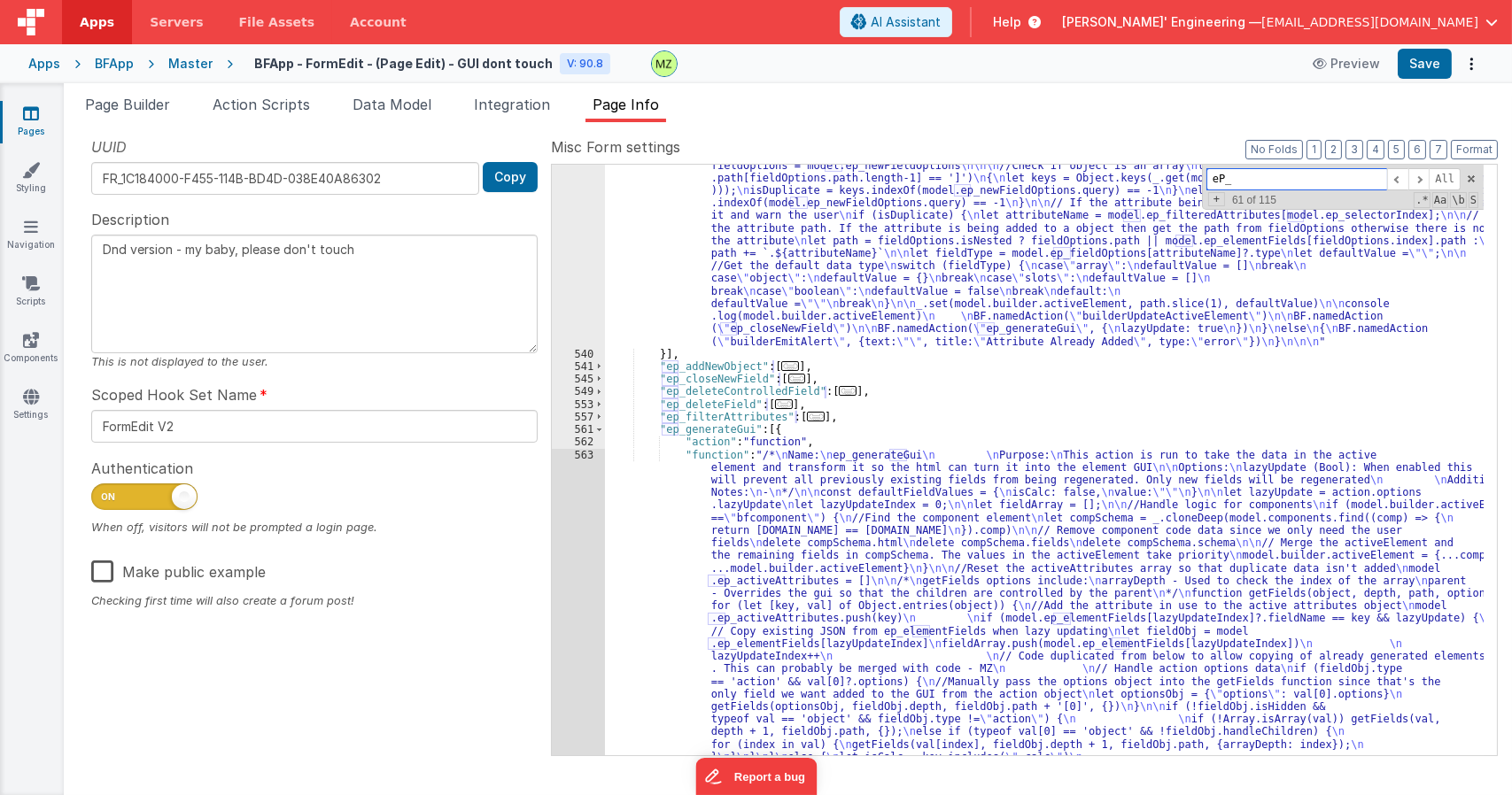
scroll to position [1895, 0]
type input "eP_"
click at [600, 429] on span at bounding box center [599, 429] width 10 height 13
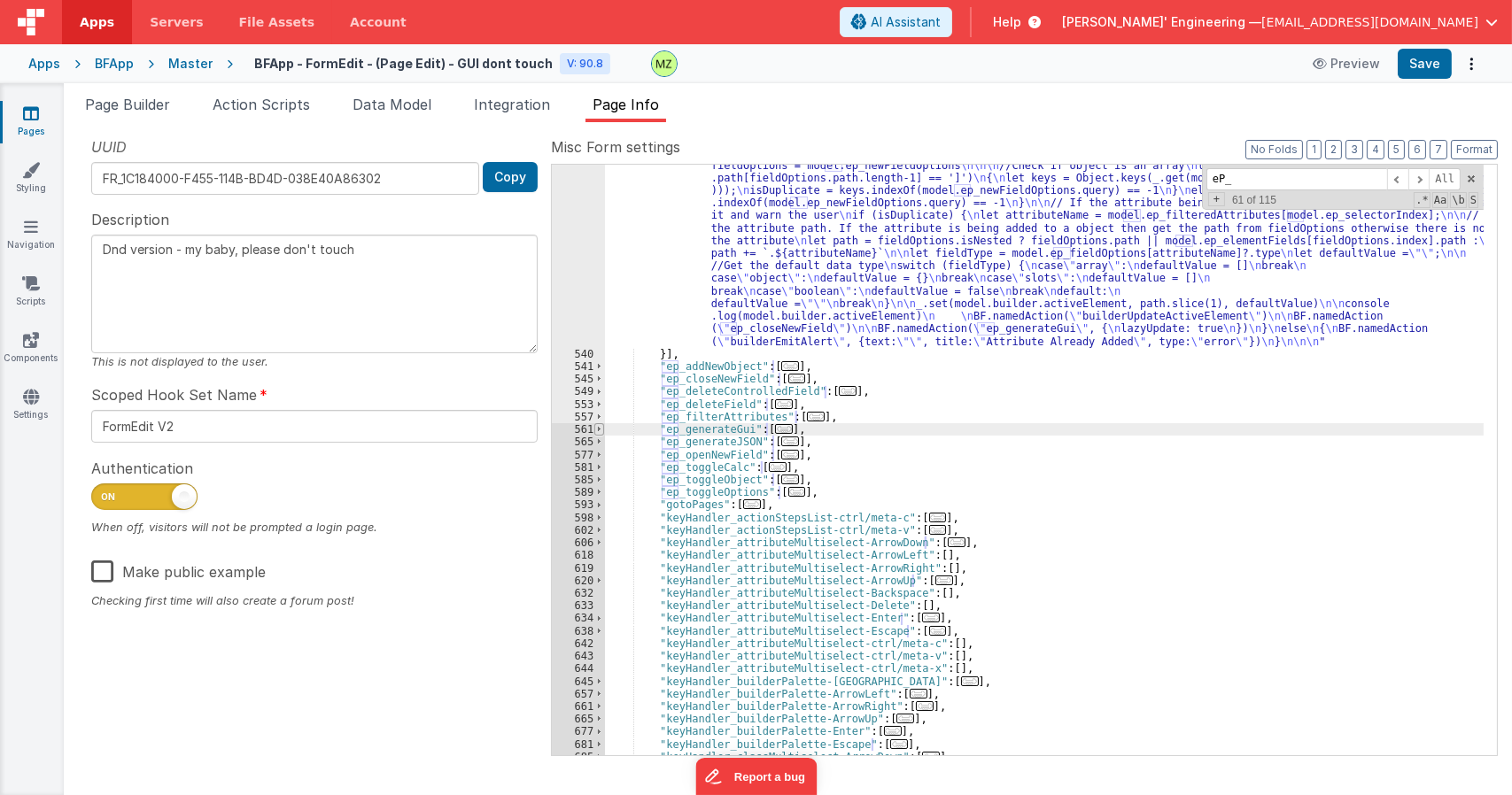
scroll to position [1577, 0]
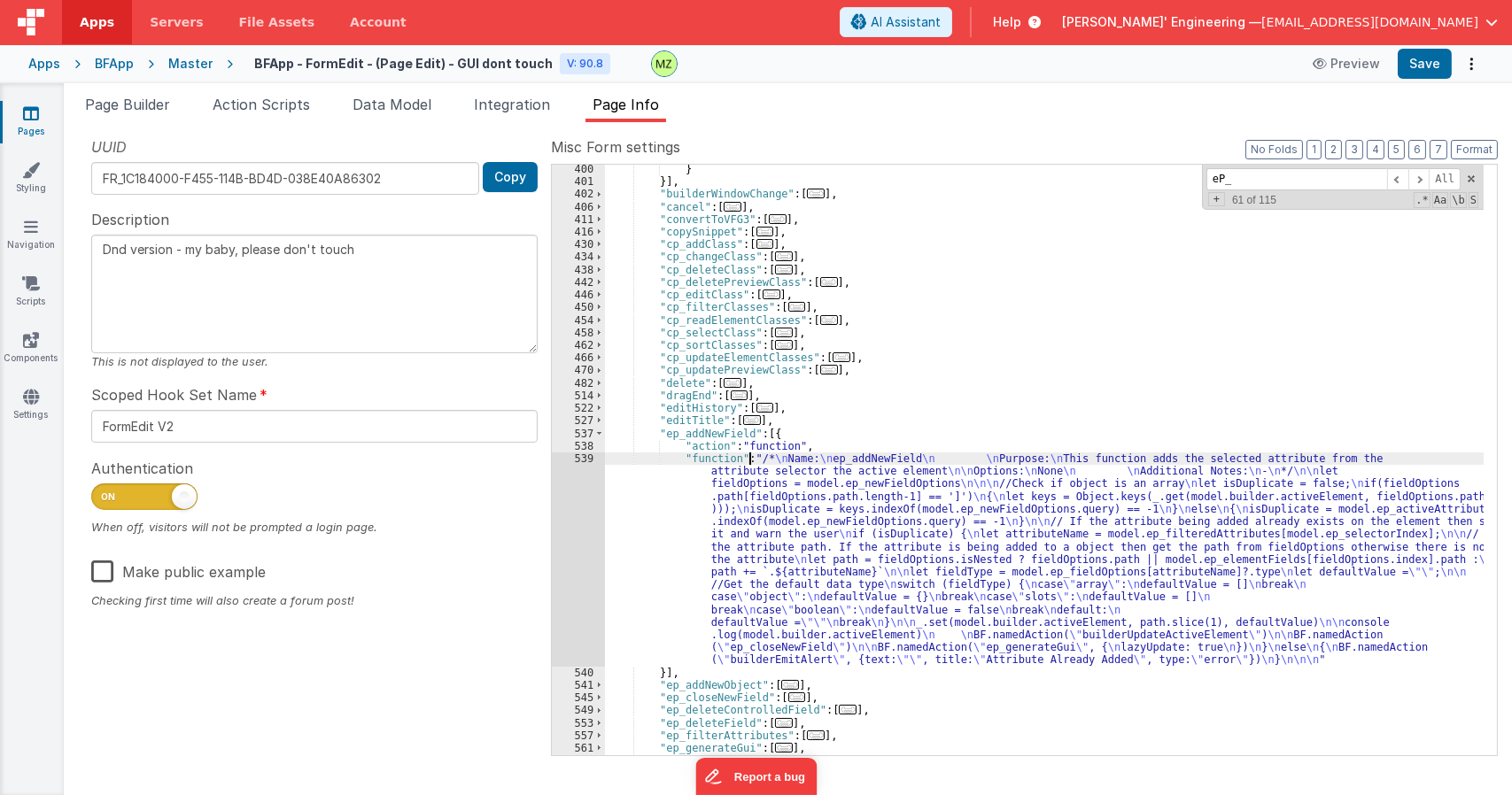
click at [748, 463] on div "} }] , "builderWindowChange" : [ ... ] , "cancel" : [ ... ] , "convertToVFG3" :…" at bounding box center [1043, 470] width 879 height 615
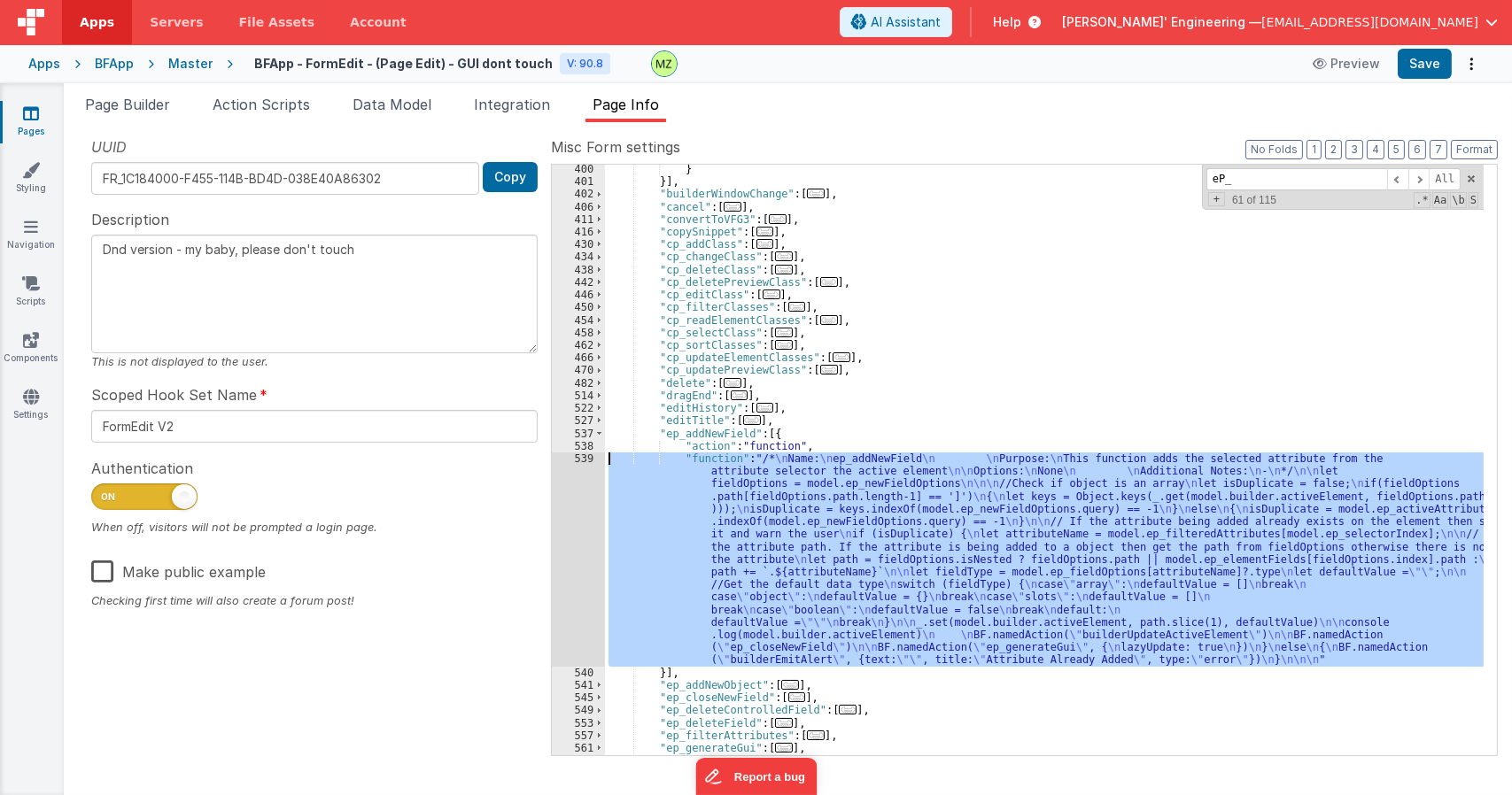
click at [587, 460] on div "539" at bounding box center [577, 559] width 53 height 215
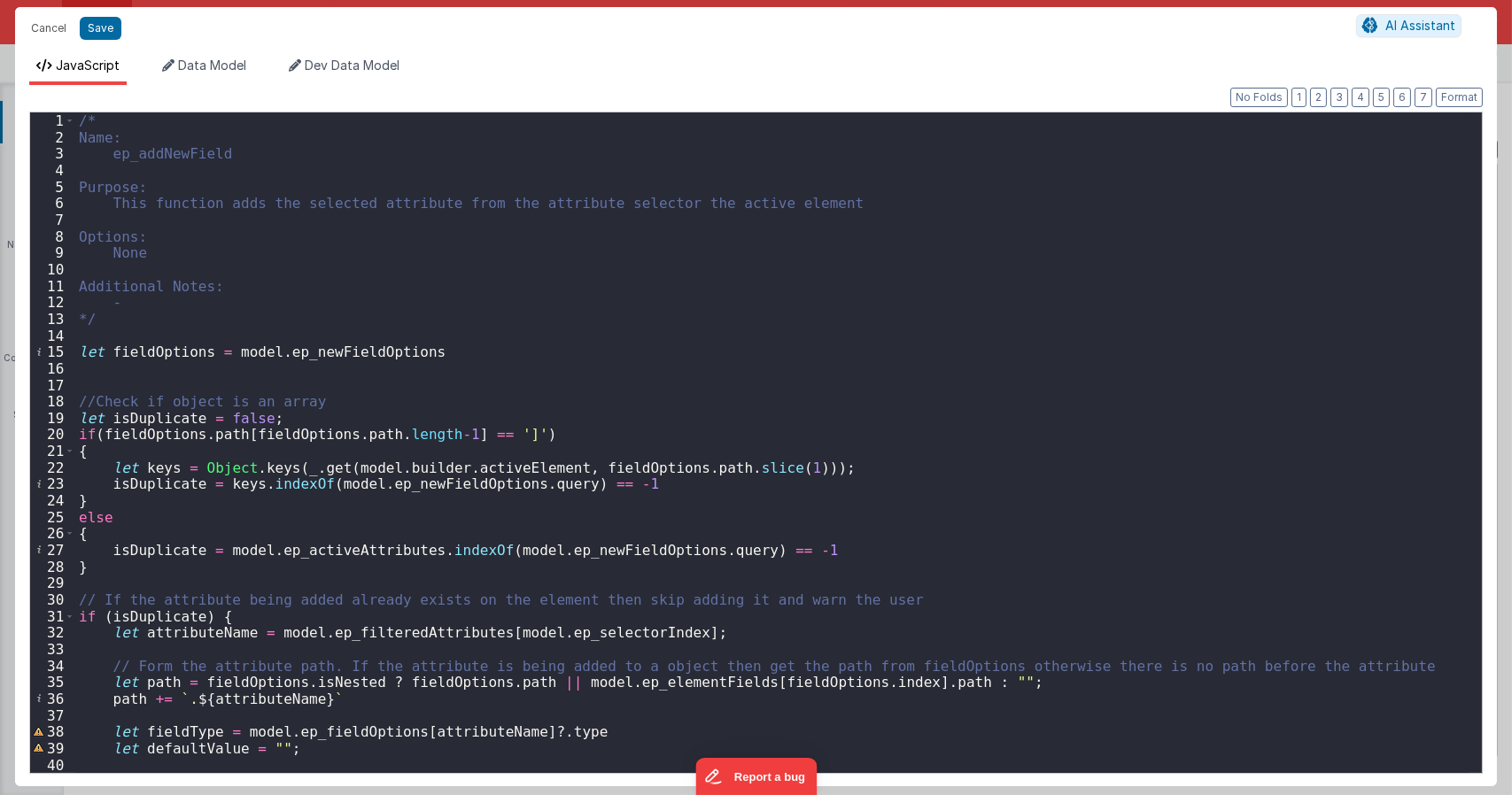
click at [140, 336] on div "/* Name: ep_addNewField Purpose: This function adds the selected attribute from…" at bounding box center [771, 459] width 1393 height 693
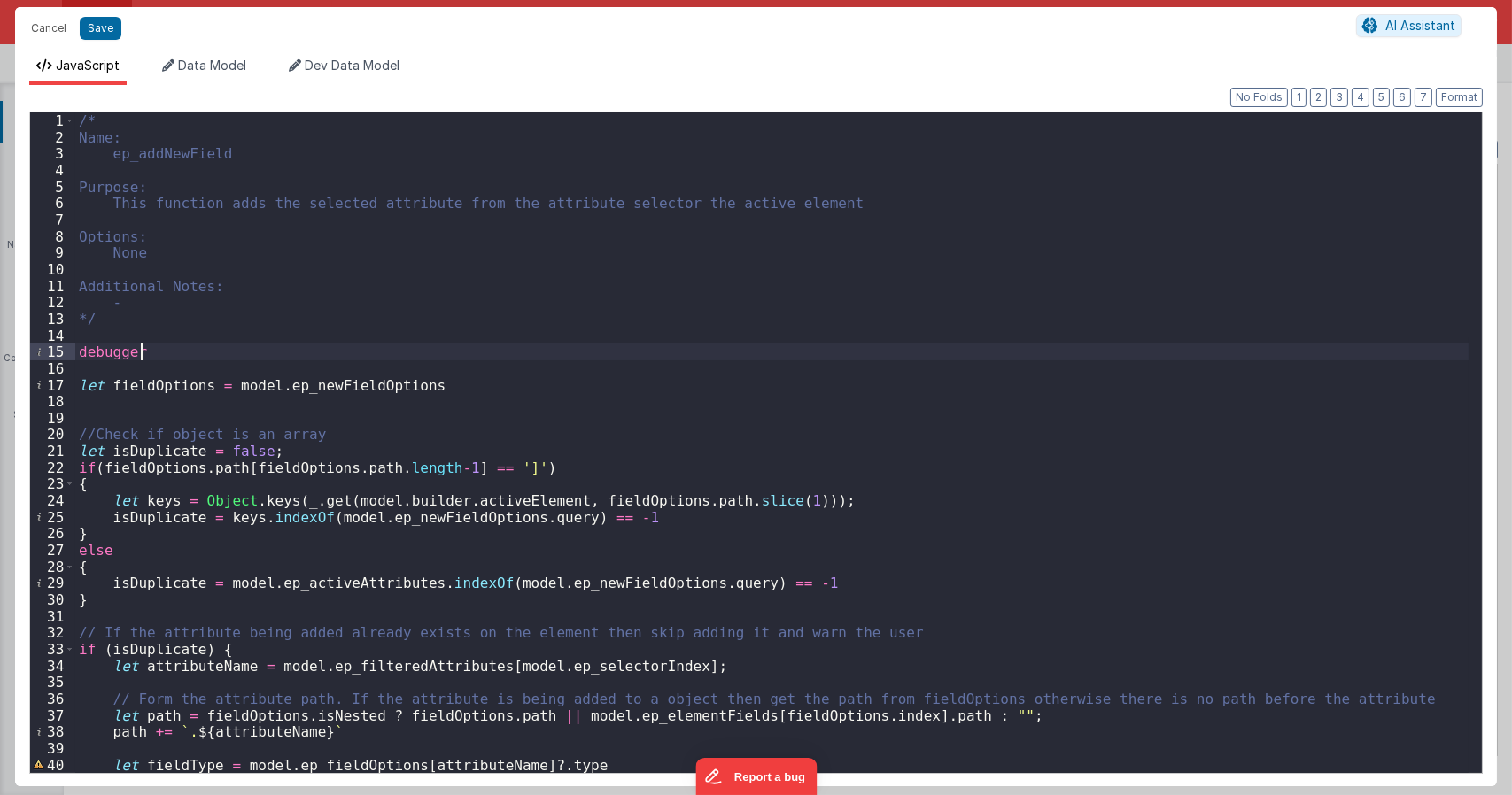
type textarea "Dnd version - my baby, please don't touch"
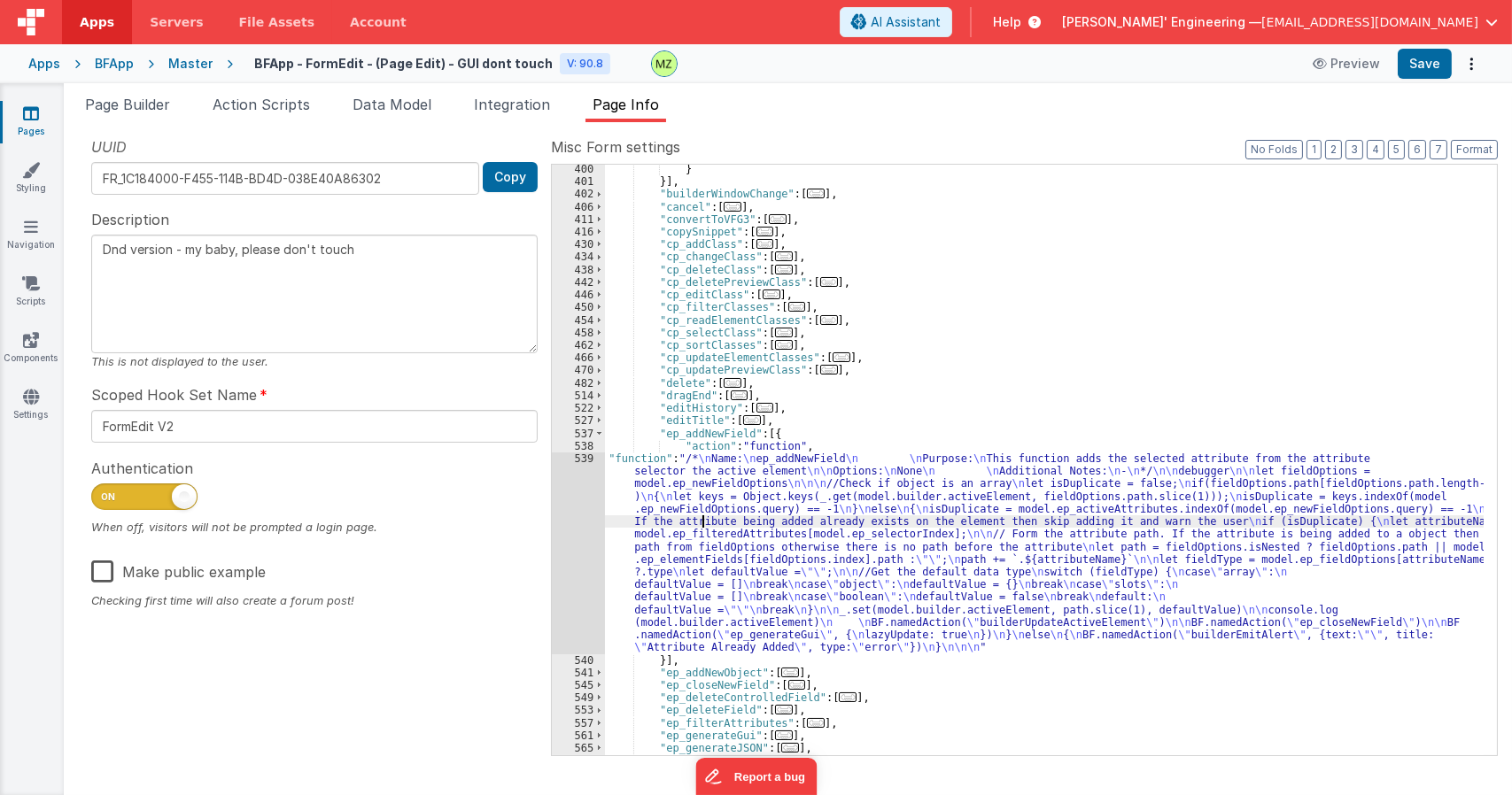
click at [703, 516] on div "} }] , "builderWindowChange" : [ ... ] , "cancel" : [ ... ] , "convertToVFG3" :…" at bounding box center [1043, 470] width 879 height 615
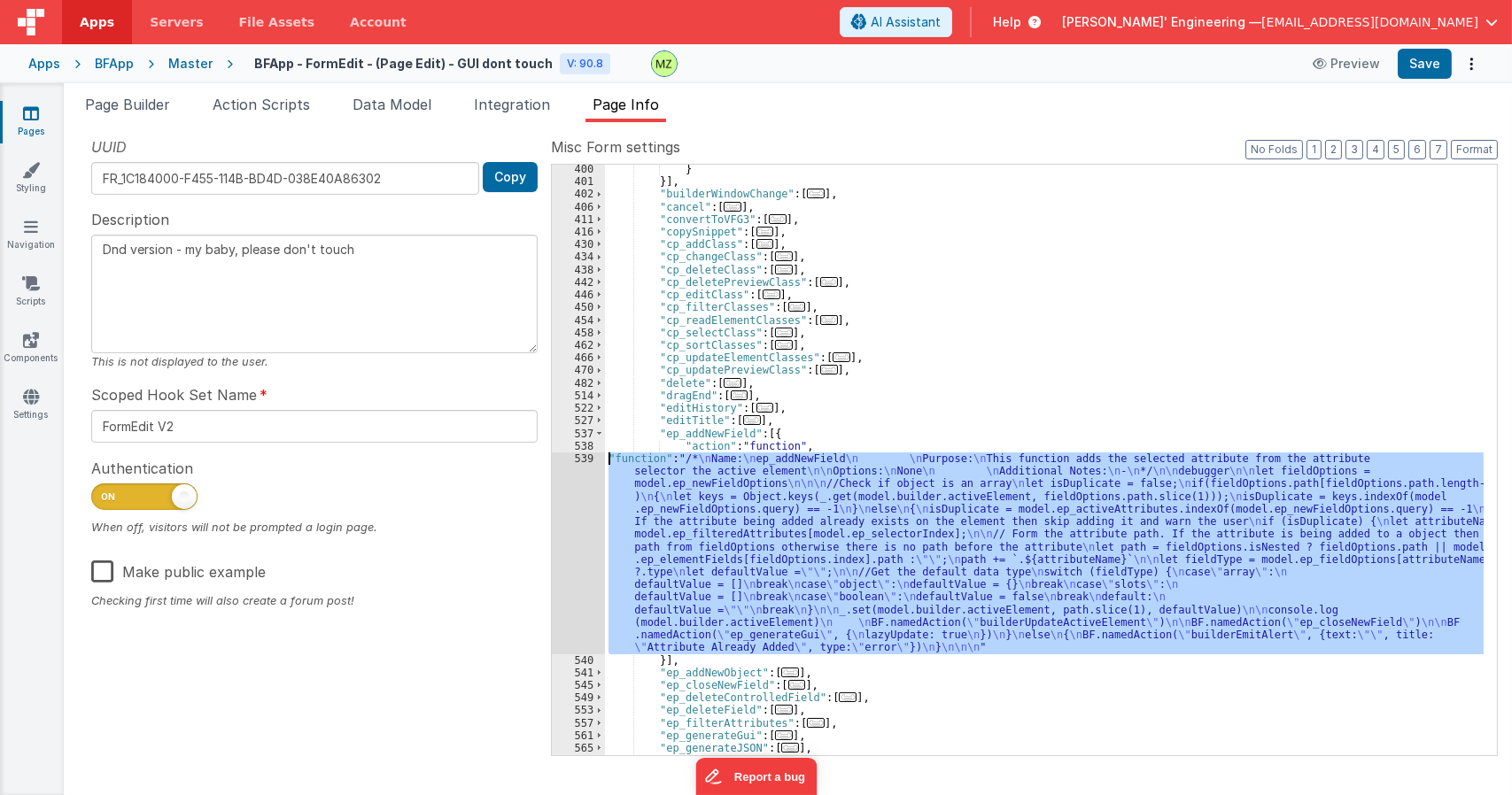
click at [593, 462] on div "539" at bounding box center [577, 553] width 53 height 202
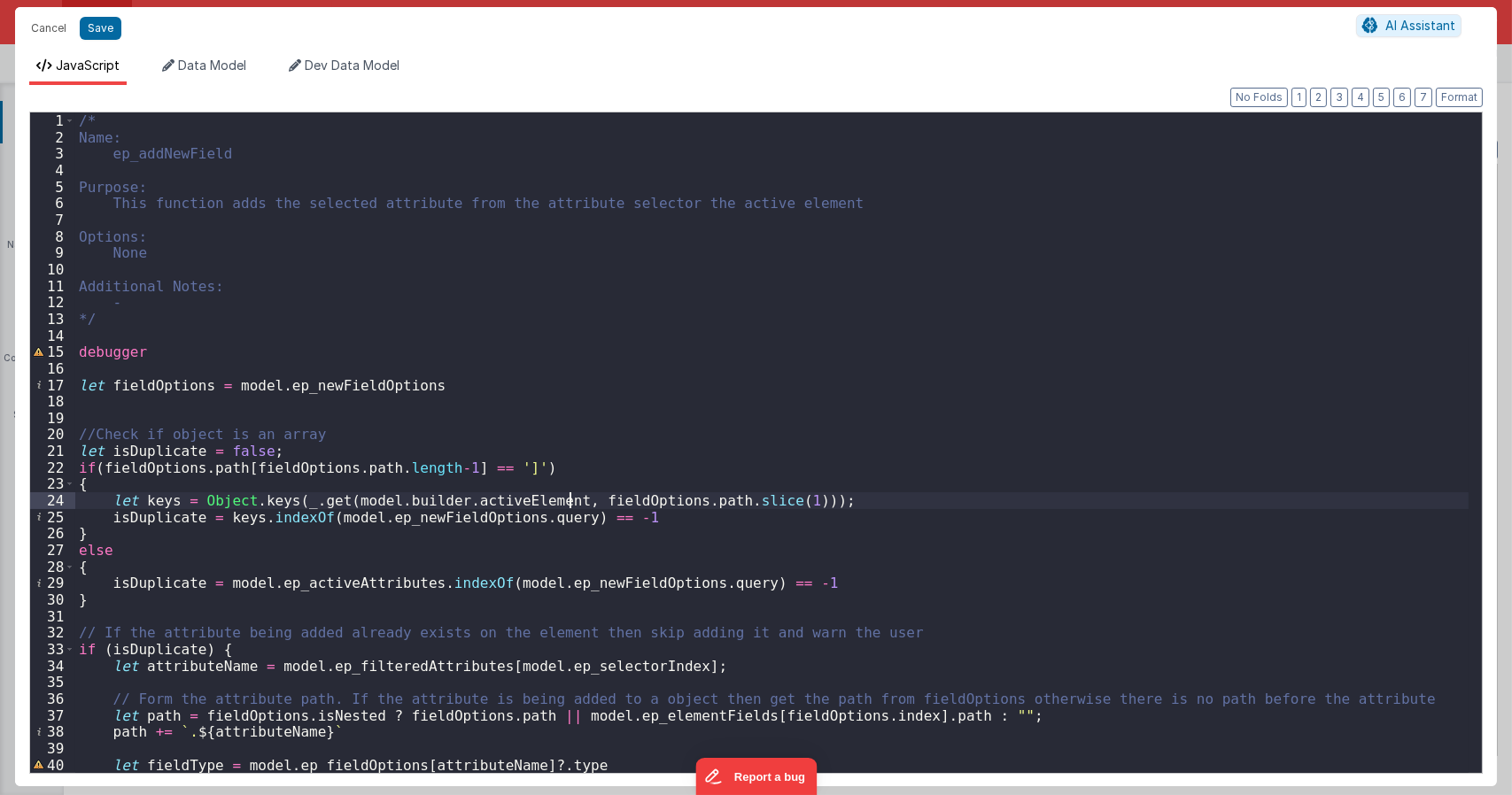
drag, startPoint x: 565, startPoint y: 507, endPoint x: 490, endPoint y: 524, distance: 76.9
click at [490, 524] on div "/* Name: ep_addNewField Purpose: This function adds the selected attribute from…" at bounding box center [771, 459] width 1393 height 693
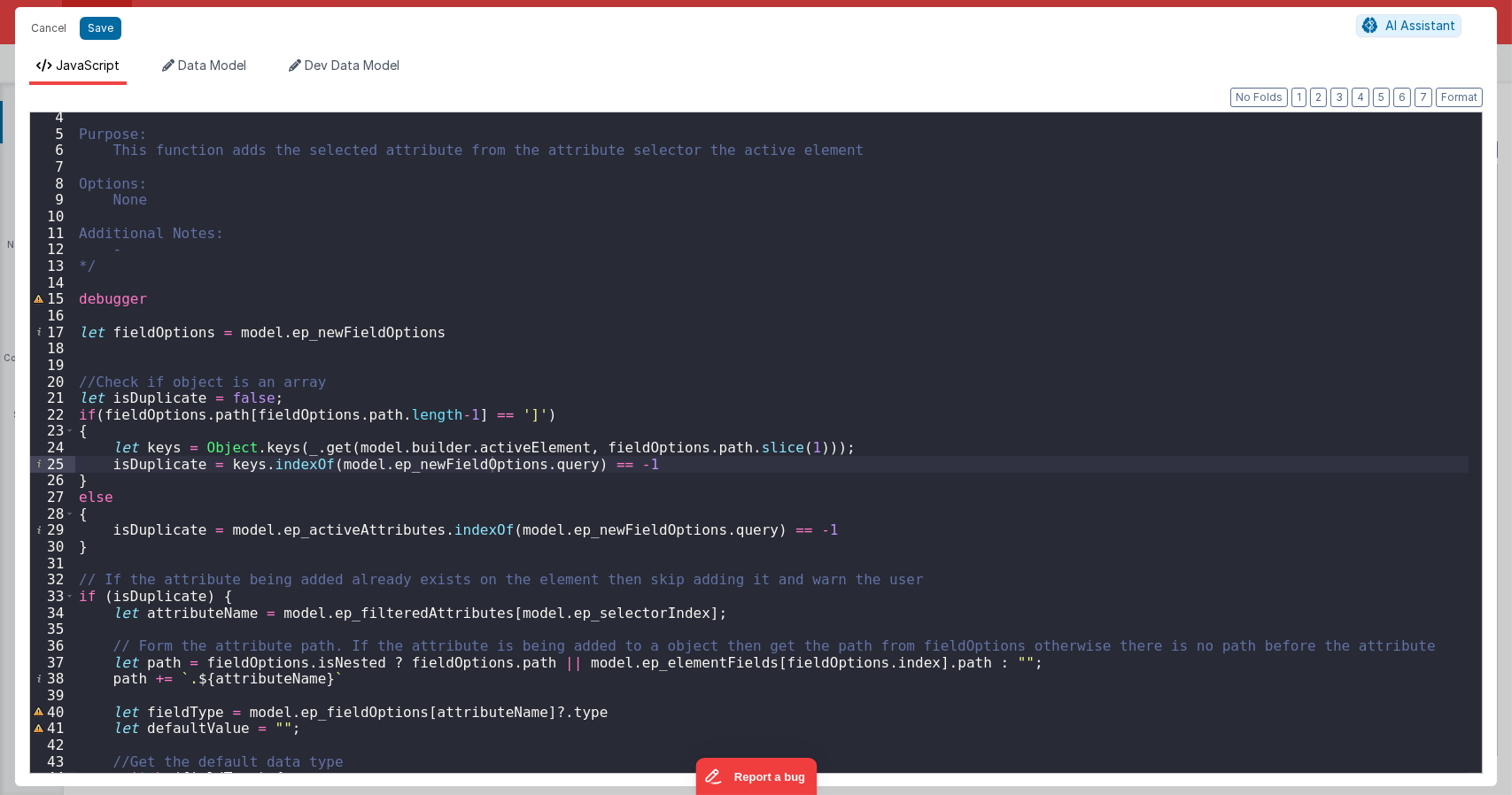
scroll to position [53, 0]
drag, startPoint x: 231, startPoint y: 411, endPoint x: 105, endPoint y: 410, distance: 126.0
click at [105, 410] on div "Purpose: This function adds the selected attribute from the attribute selector …" at bounding box center [771, 455] width 1393 height 693
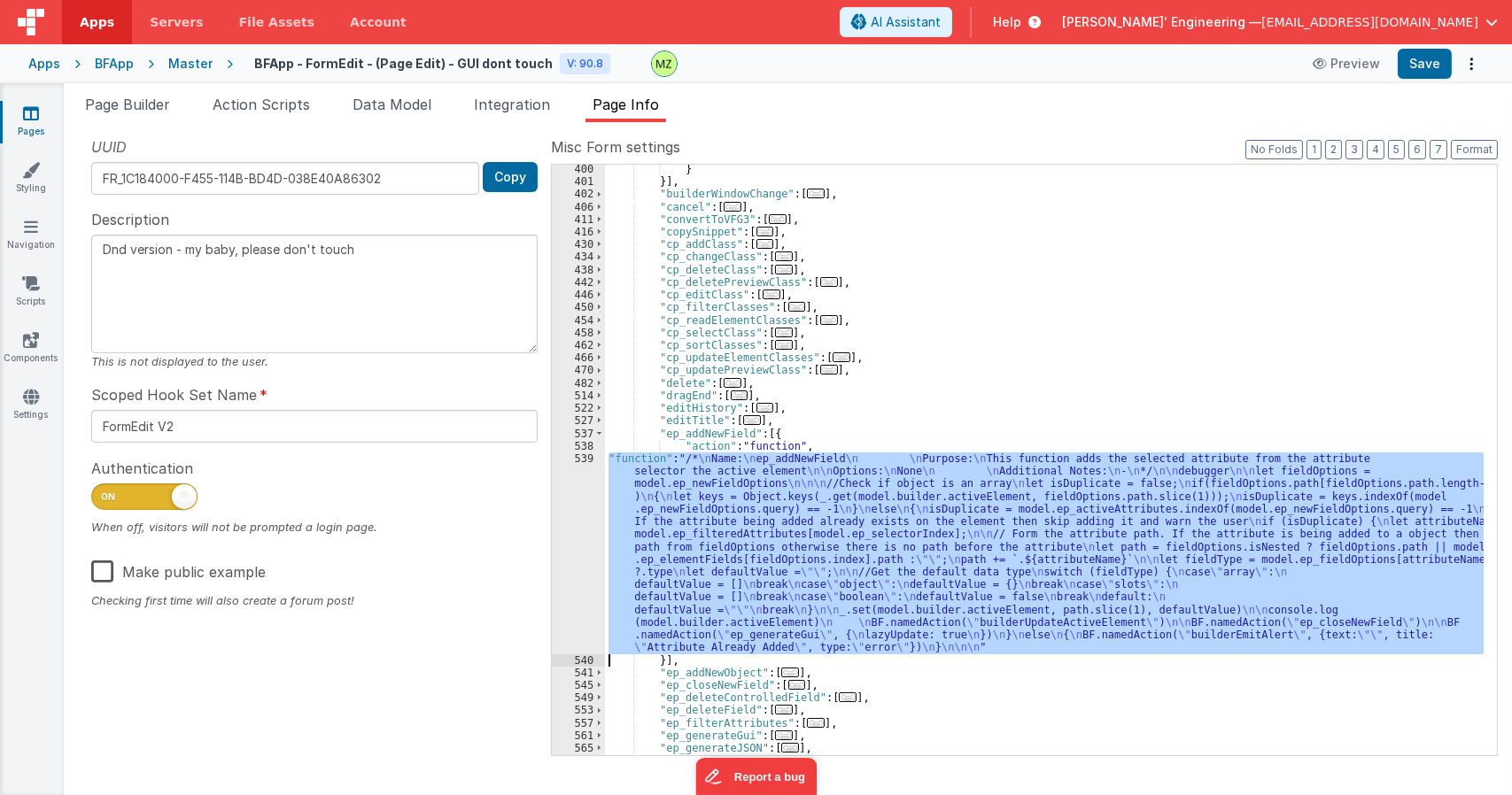
click at [872, 483] on div "} }] , "builderWindowChange" : [ ... ] , "cancel" : [ ... ] , "convertToVFG3" :…" at bounding box center [1043, 460] width 879 height 591
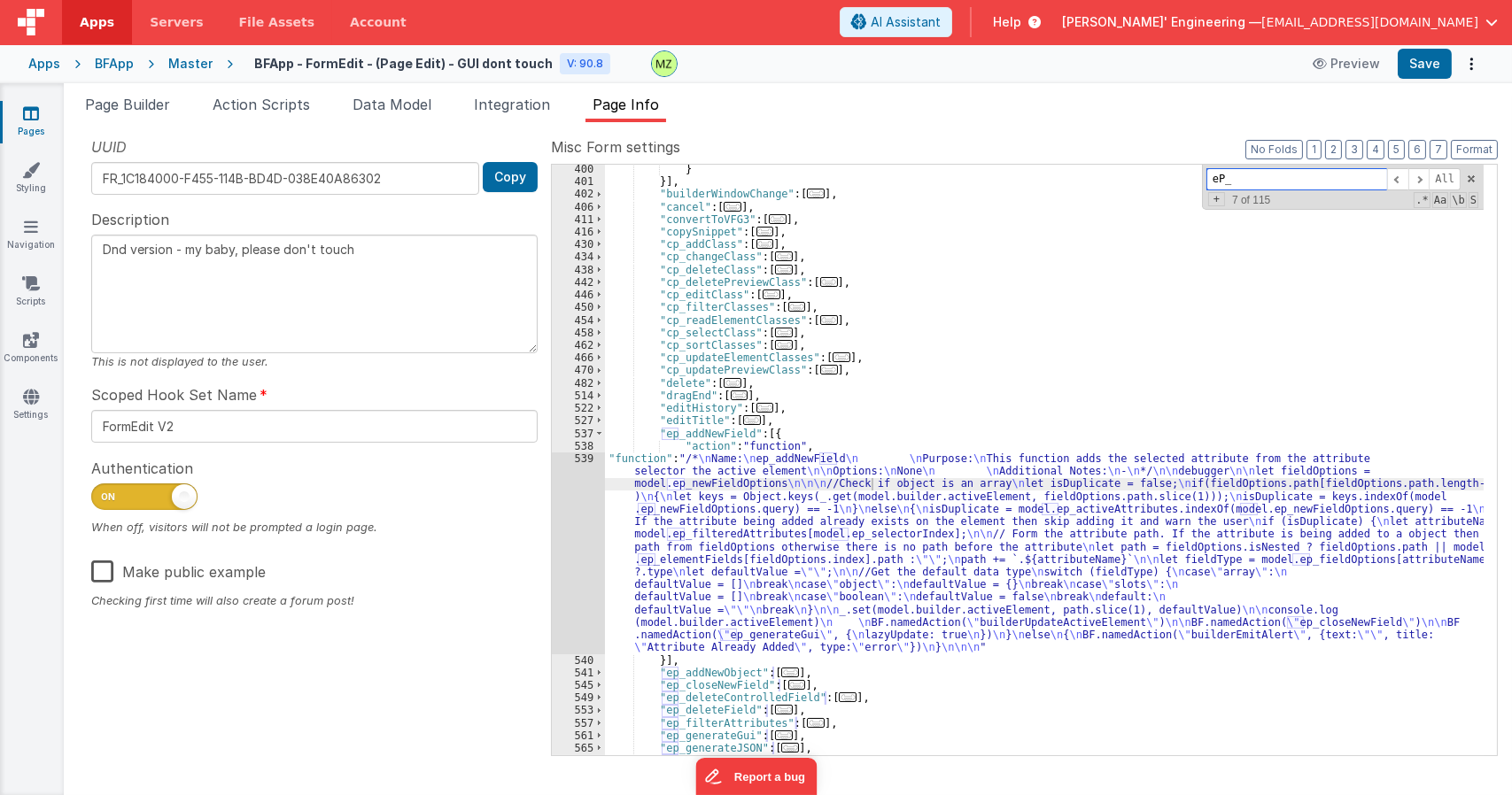
paste input "fieldOptions.path"
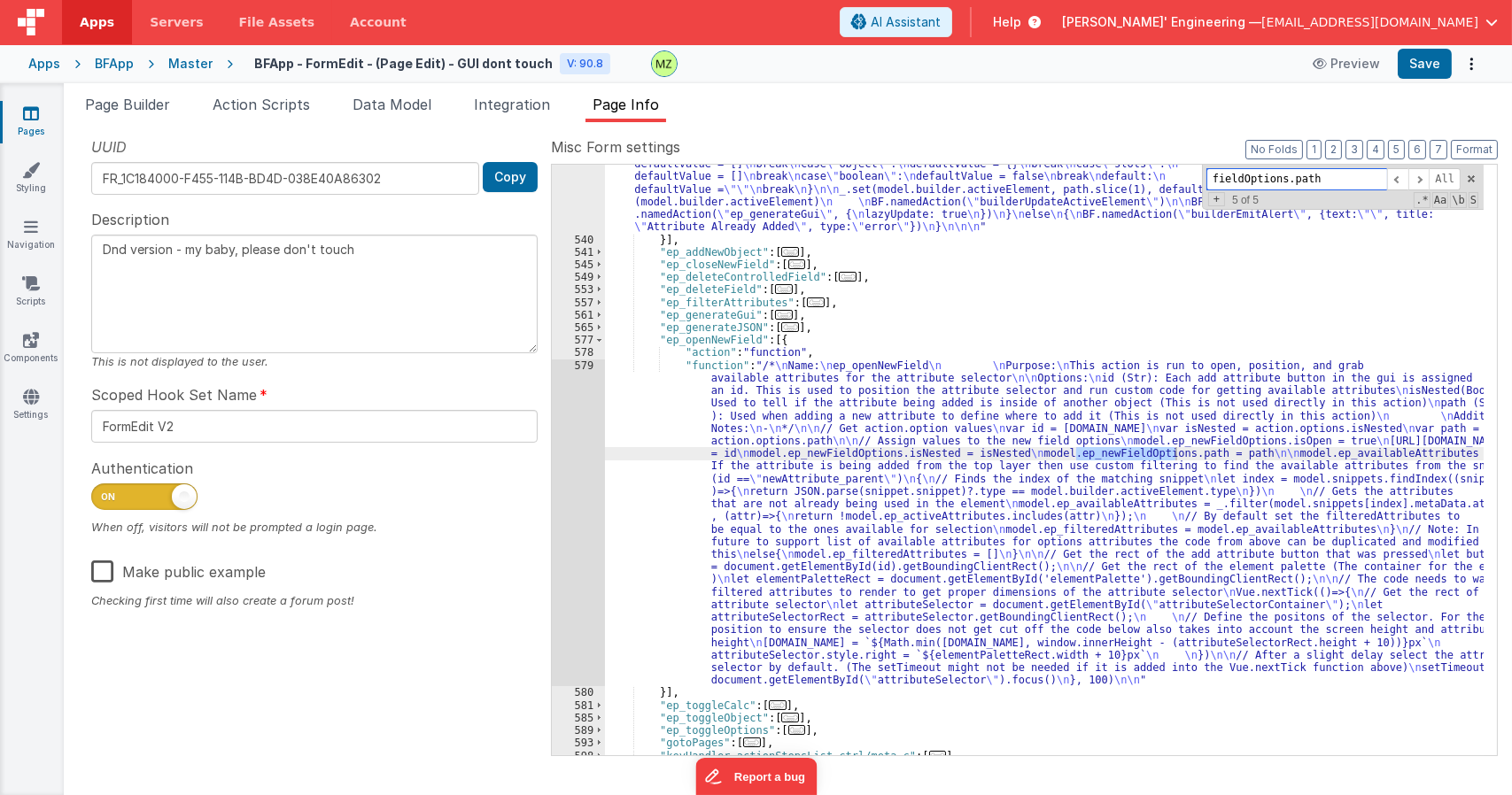
type input "fieldOptions.path"
click at [786, 399] on div ""function" : "/* \n Name: \n ep_addNewField \n \n Purpose: \n This function add…" at bounding box center [1043, 434] width 879 height 805
click at [574, 368] on div "579" at bounding box center [577, 524] width 53 height 327
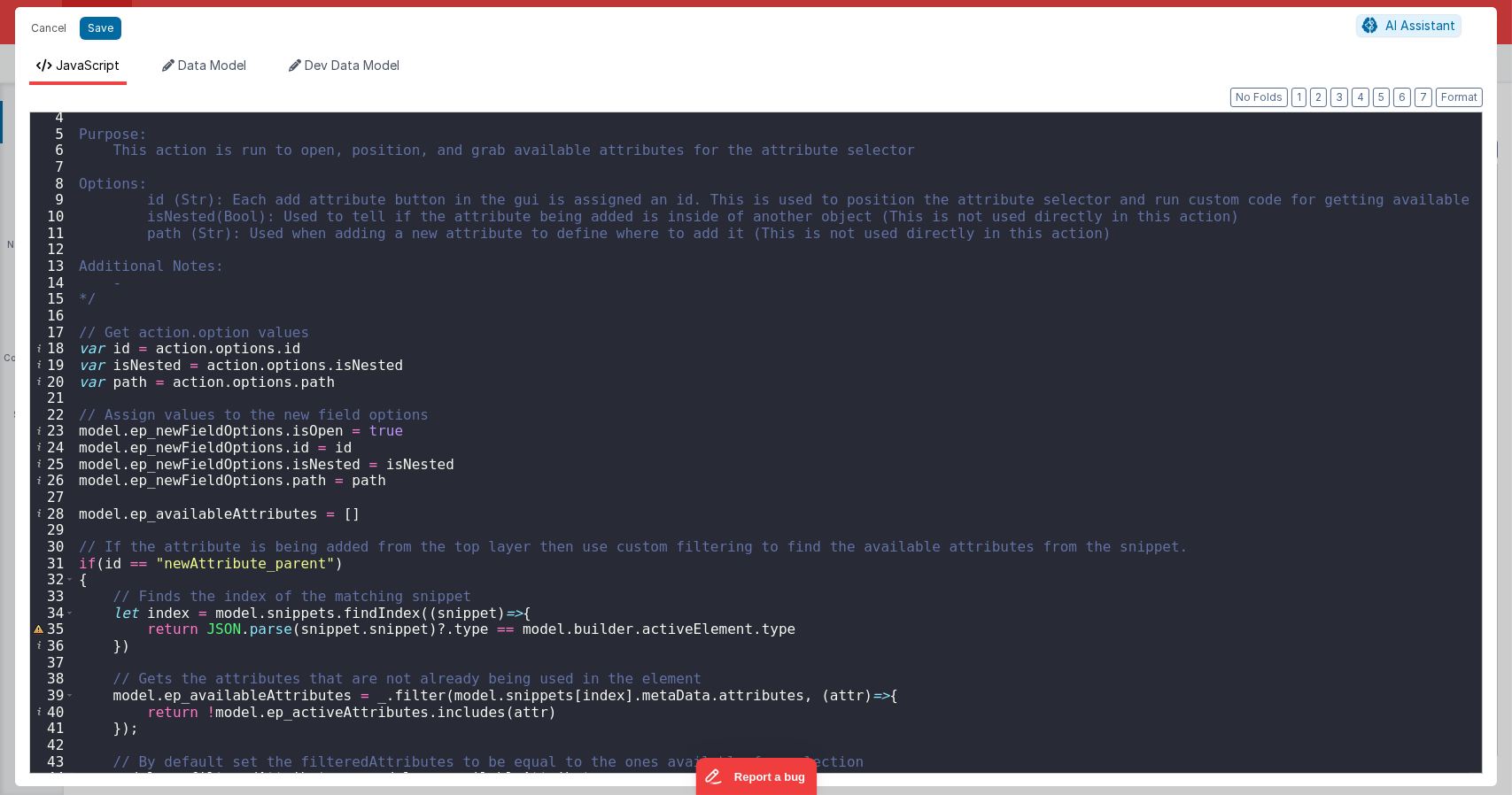
scroll to position [53, 0]
click at [183, 69] on span "Data Model" at bounding box center [212, 65] width 68 height 15
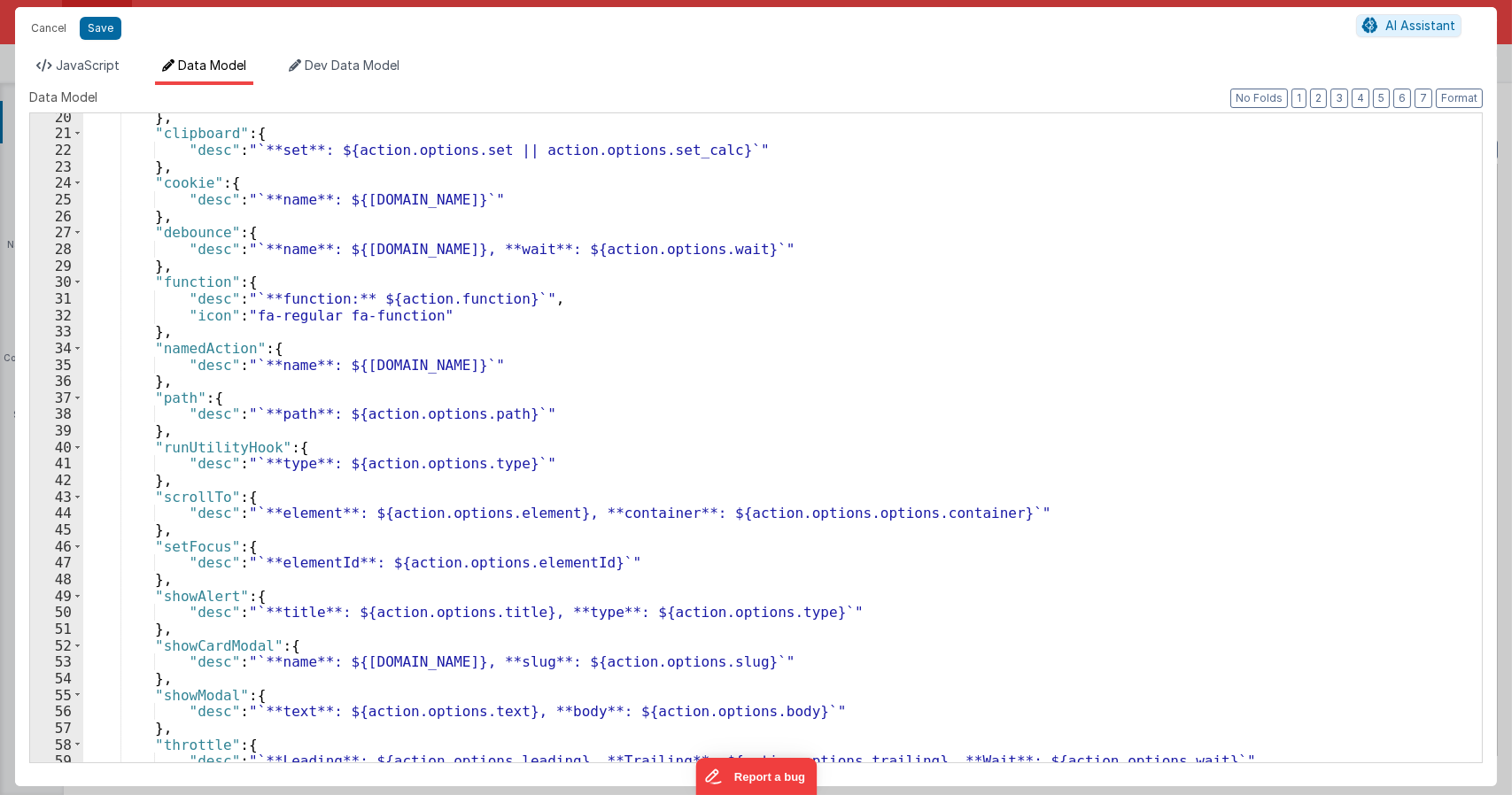
scroll to position [584, 0]
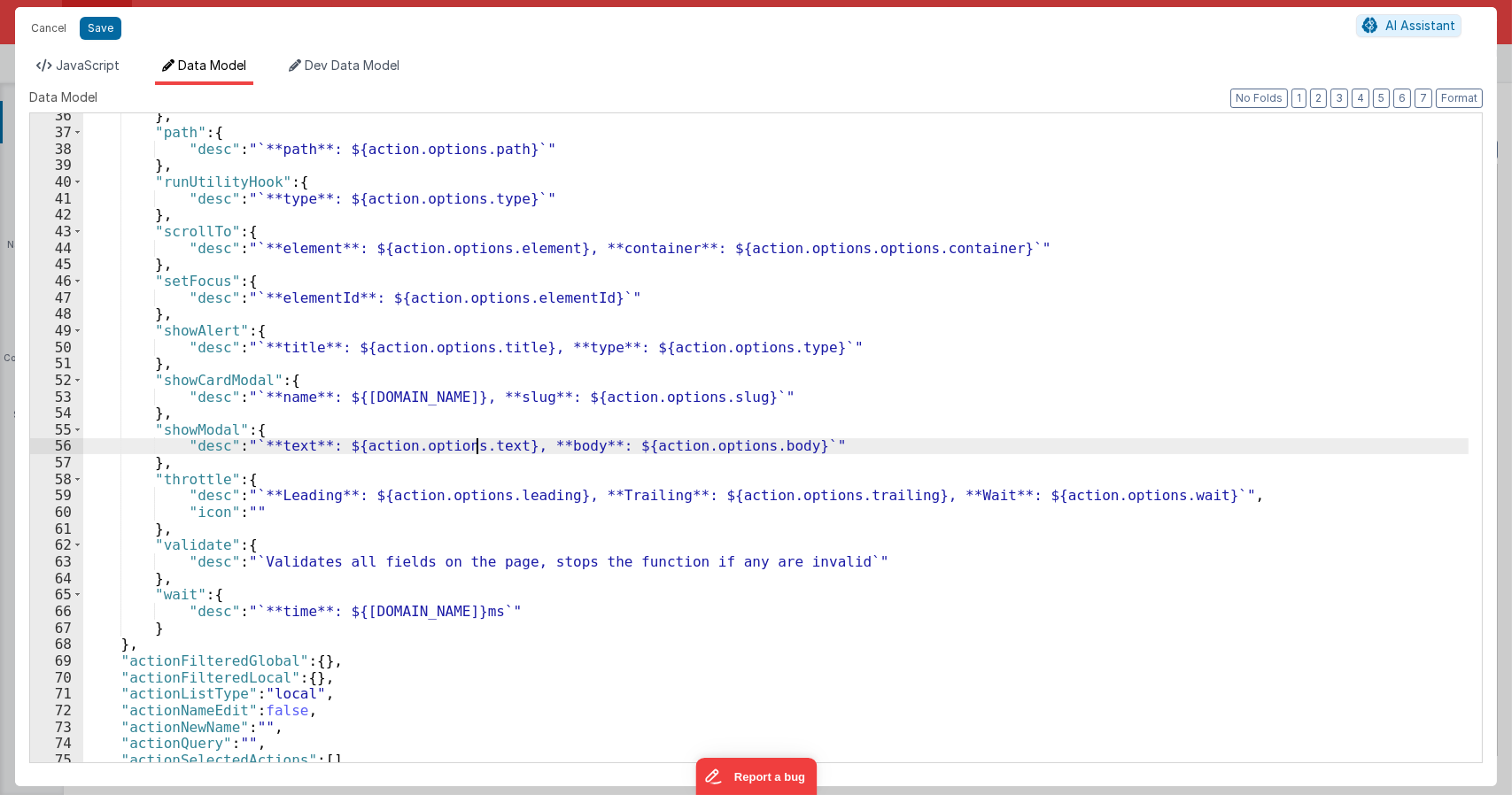
click at [480, 443] on div "} , "path" : { "desc" : "`**path**: ${action.options.path}`" } , "runUtilityHoo…" at bounding box center [775, 448] width 1385 height 681
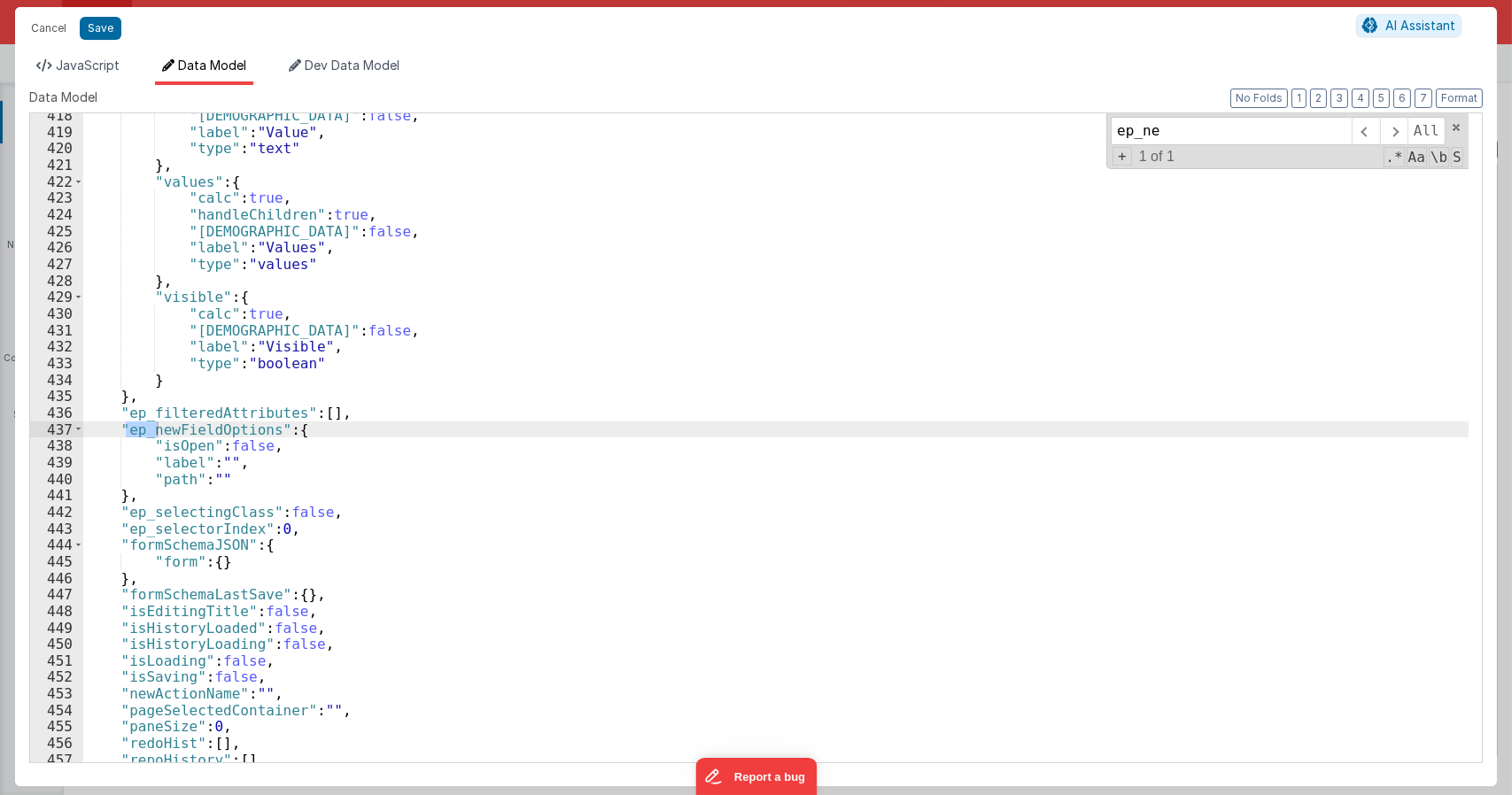
scroll to position [6898, 0]
type input "ep_newFie"
type textarea "Dnd version - my baby, please don't touch"
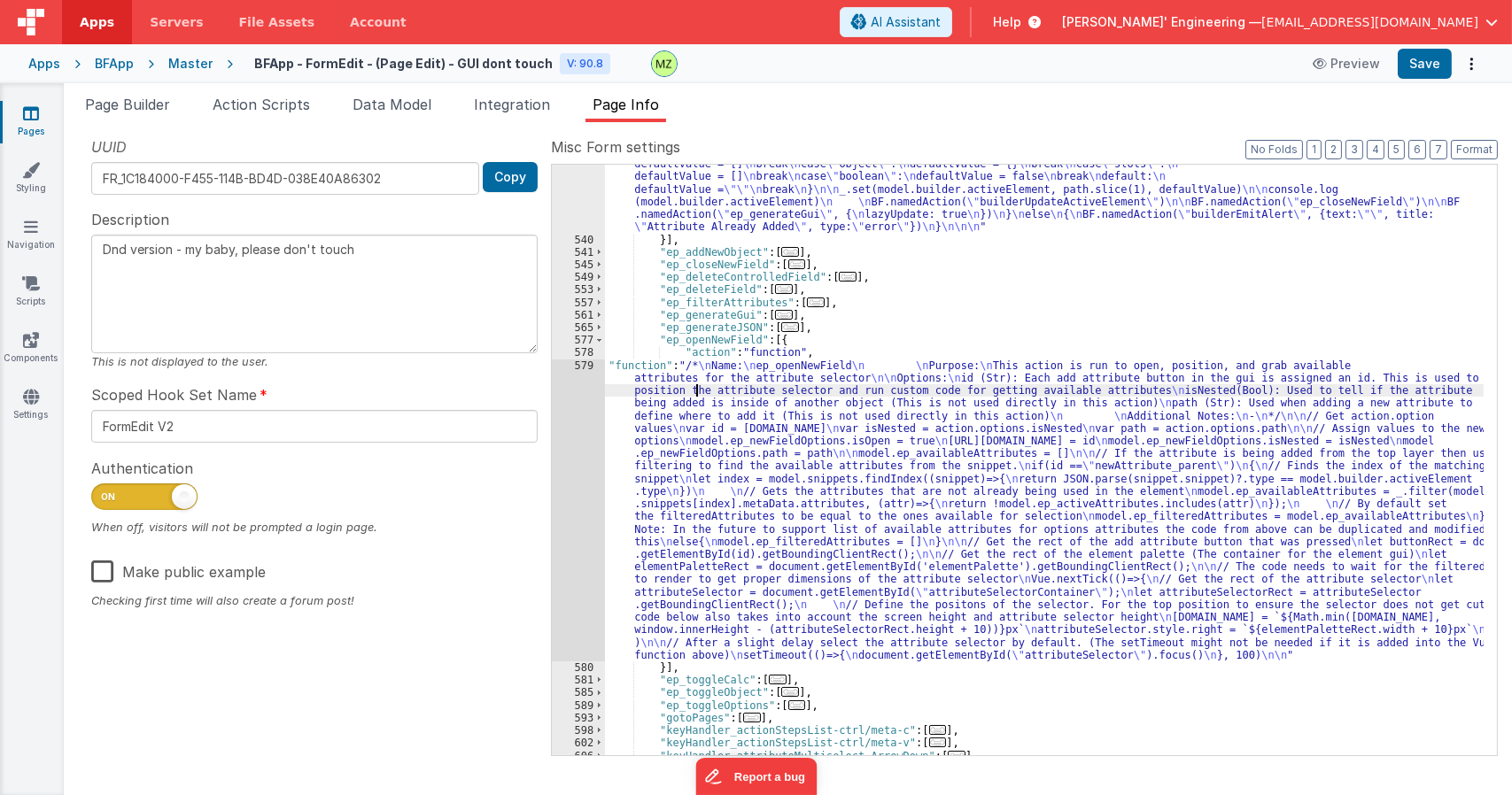
click at [693, 393] on div ""function" : "/* \n Name: \n ep_addNewField \n \n Purpose: \n This function add…" at bounding box center [1043, 434] width 879 height 805
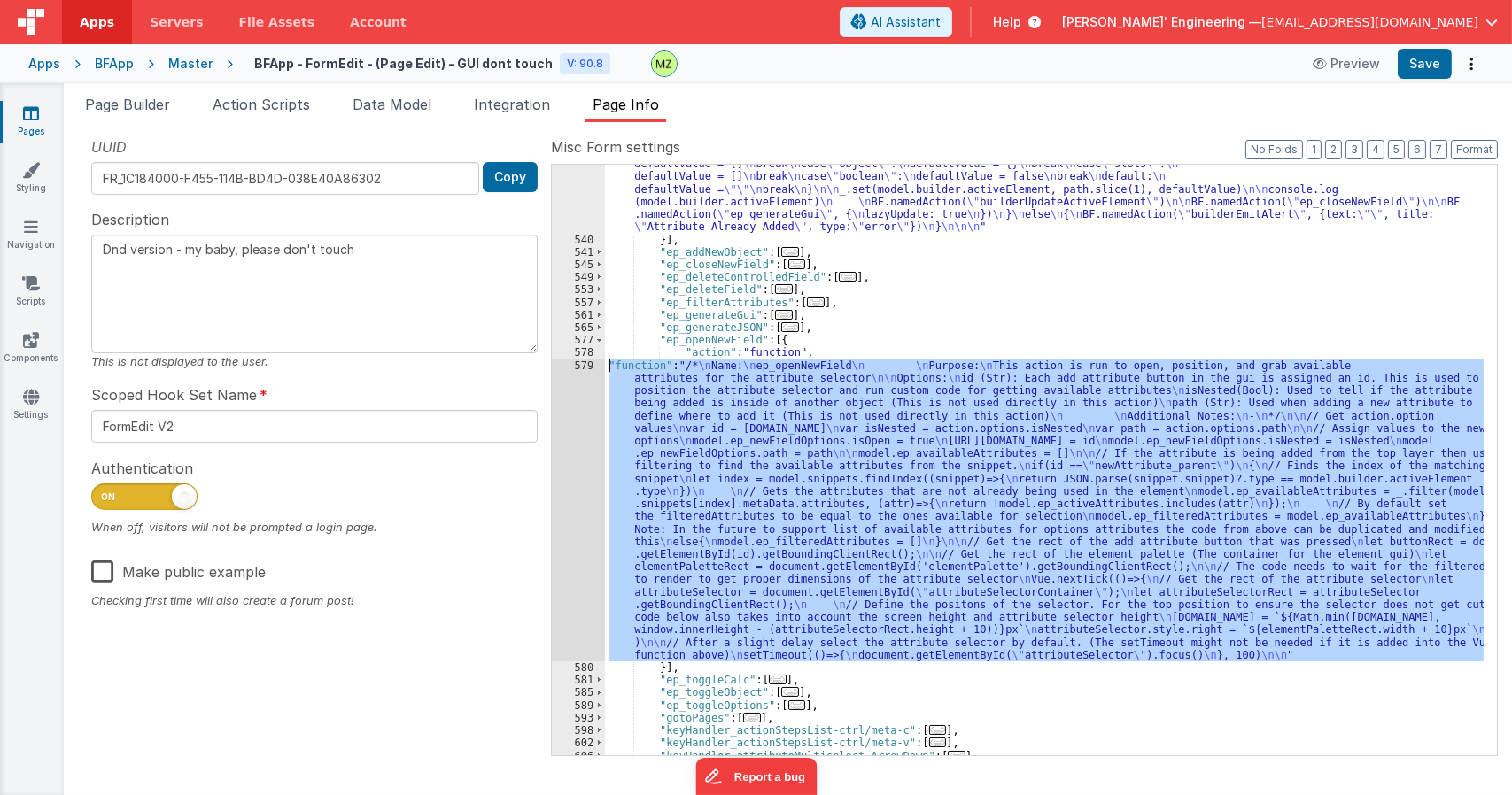
click at [584, 371] on div "579" at bounding box center [577, 511] width 53 height 302
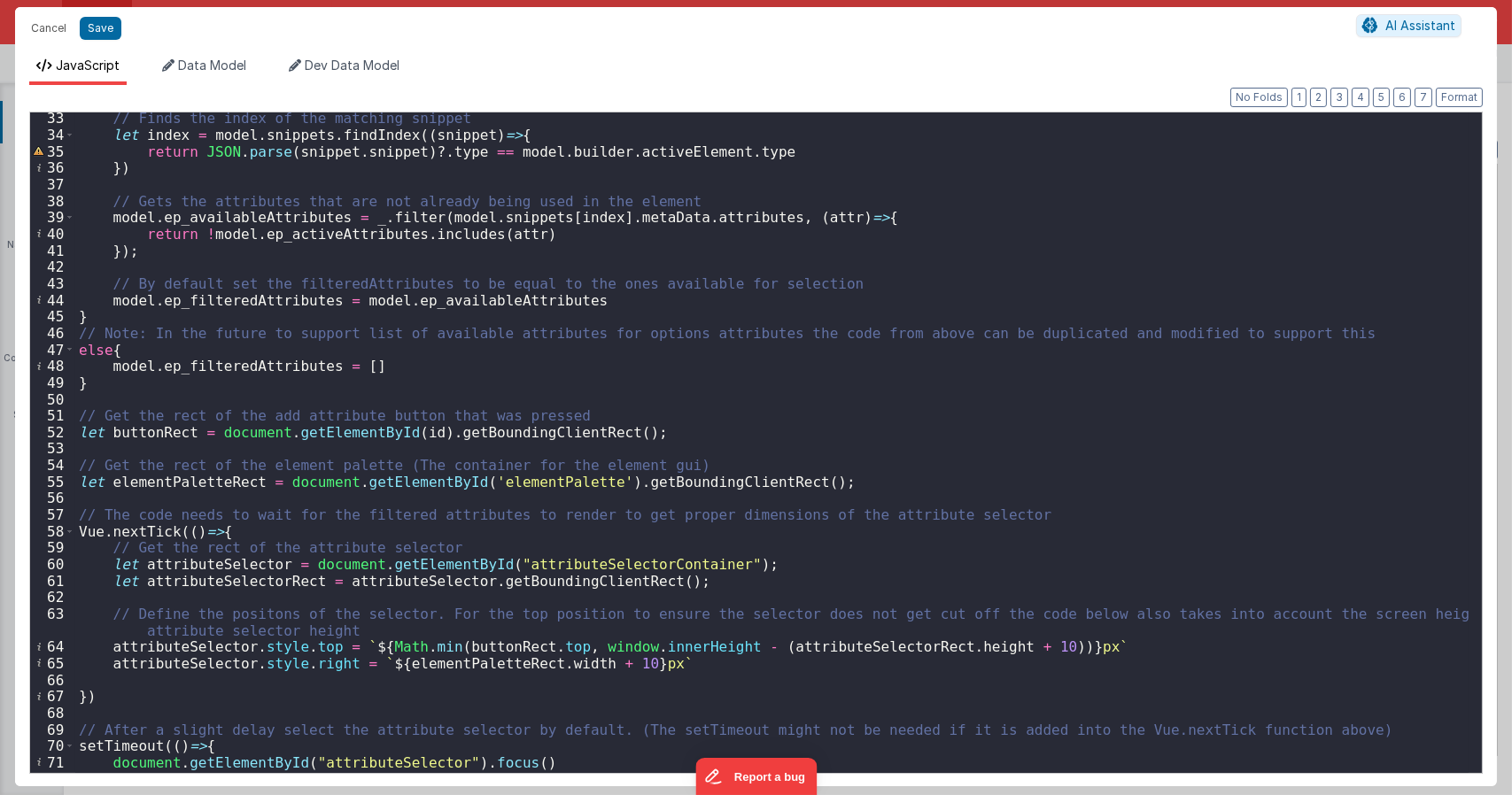
scroll to position [578, 0]
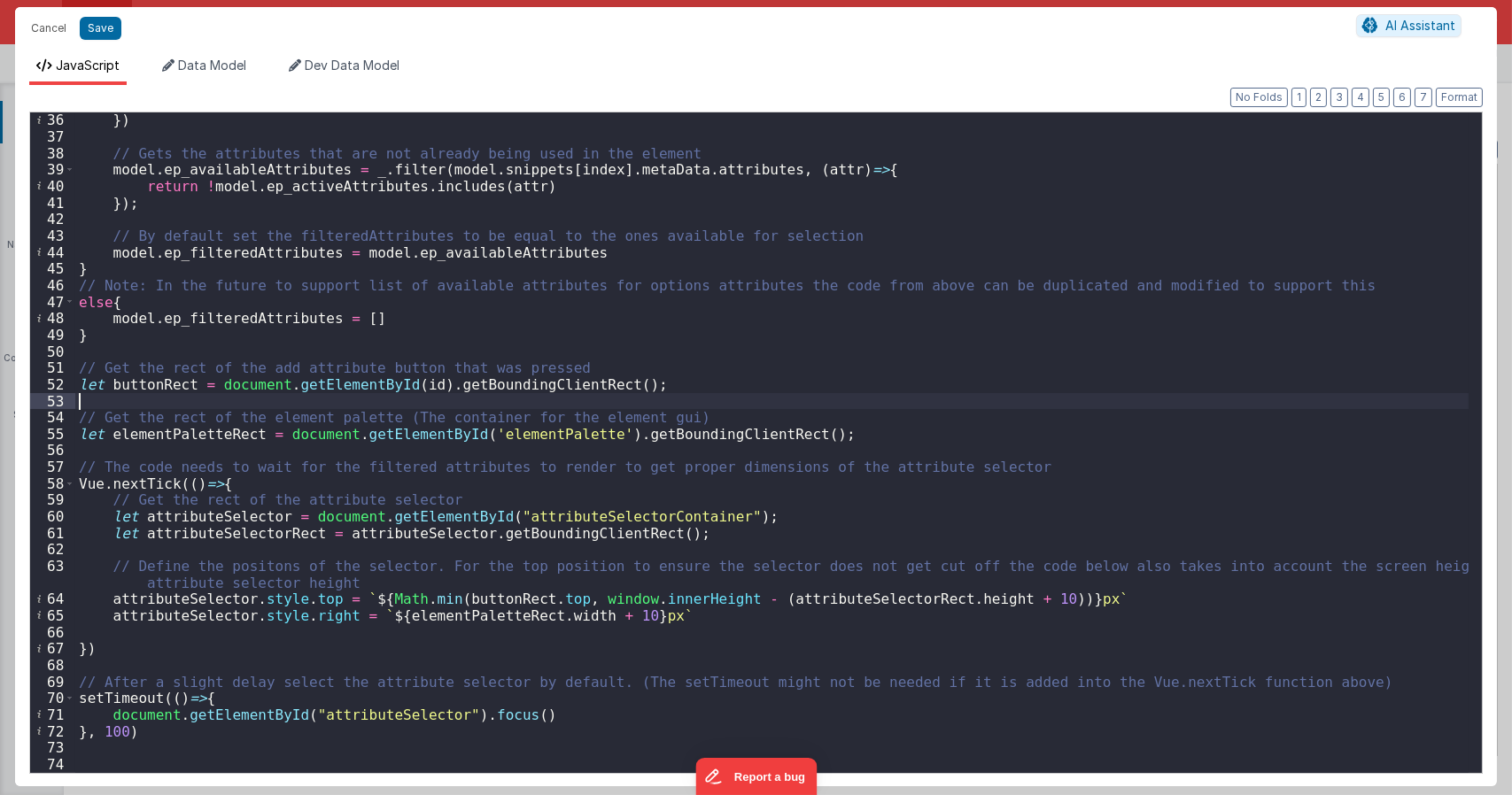
click at [866, 398] on div "}) // Gets the attributes that are not already being used in the element model …" at bounding box center [771, 458] width 1393 height 693
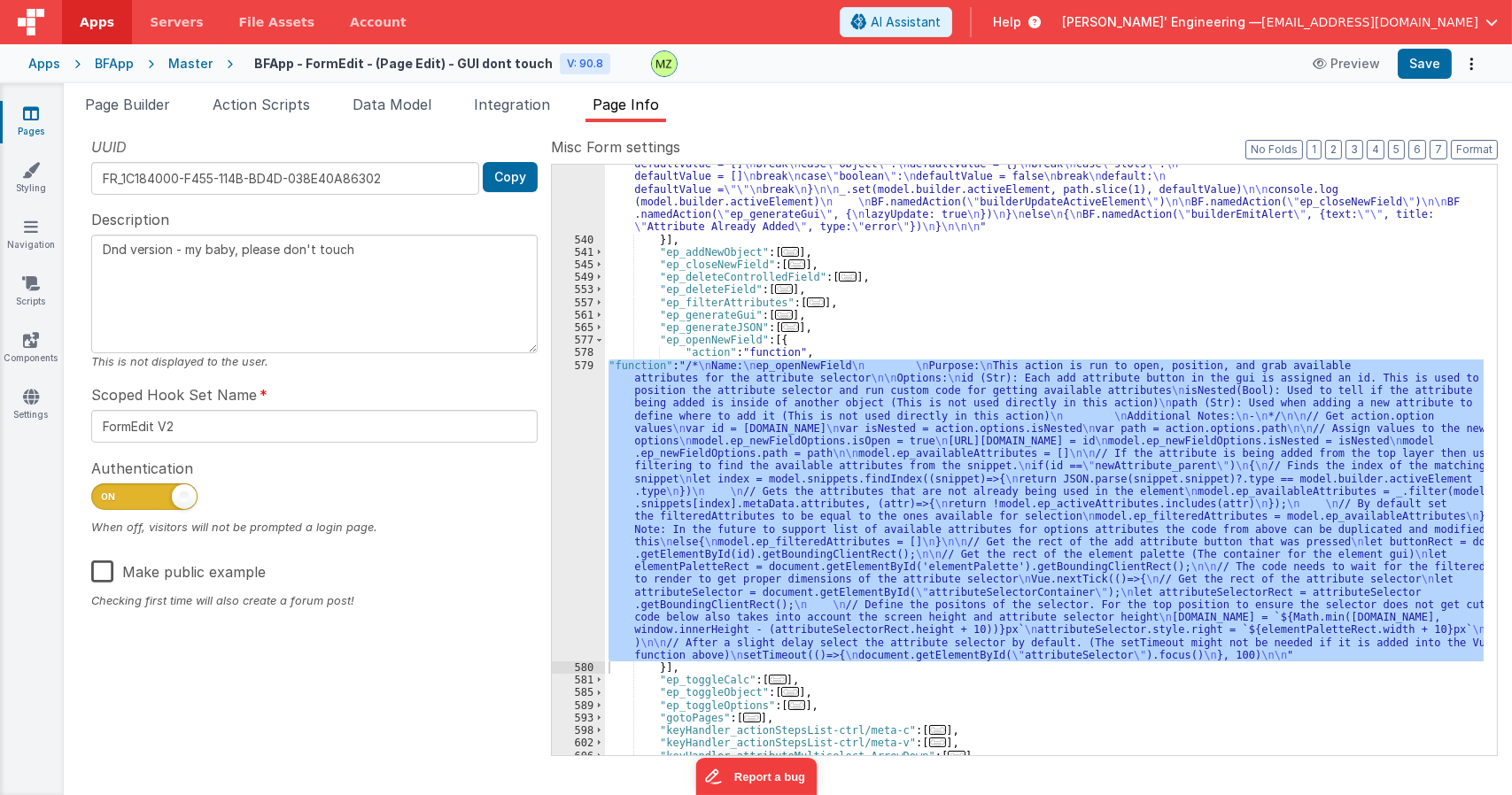
click at [969, 452] on div ""function" : "/* \n Name: \n ep_addNewField \n \n Purpose: \n This function add…" at bounding box center [1043, 460] width 879 height 591
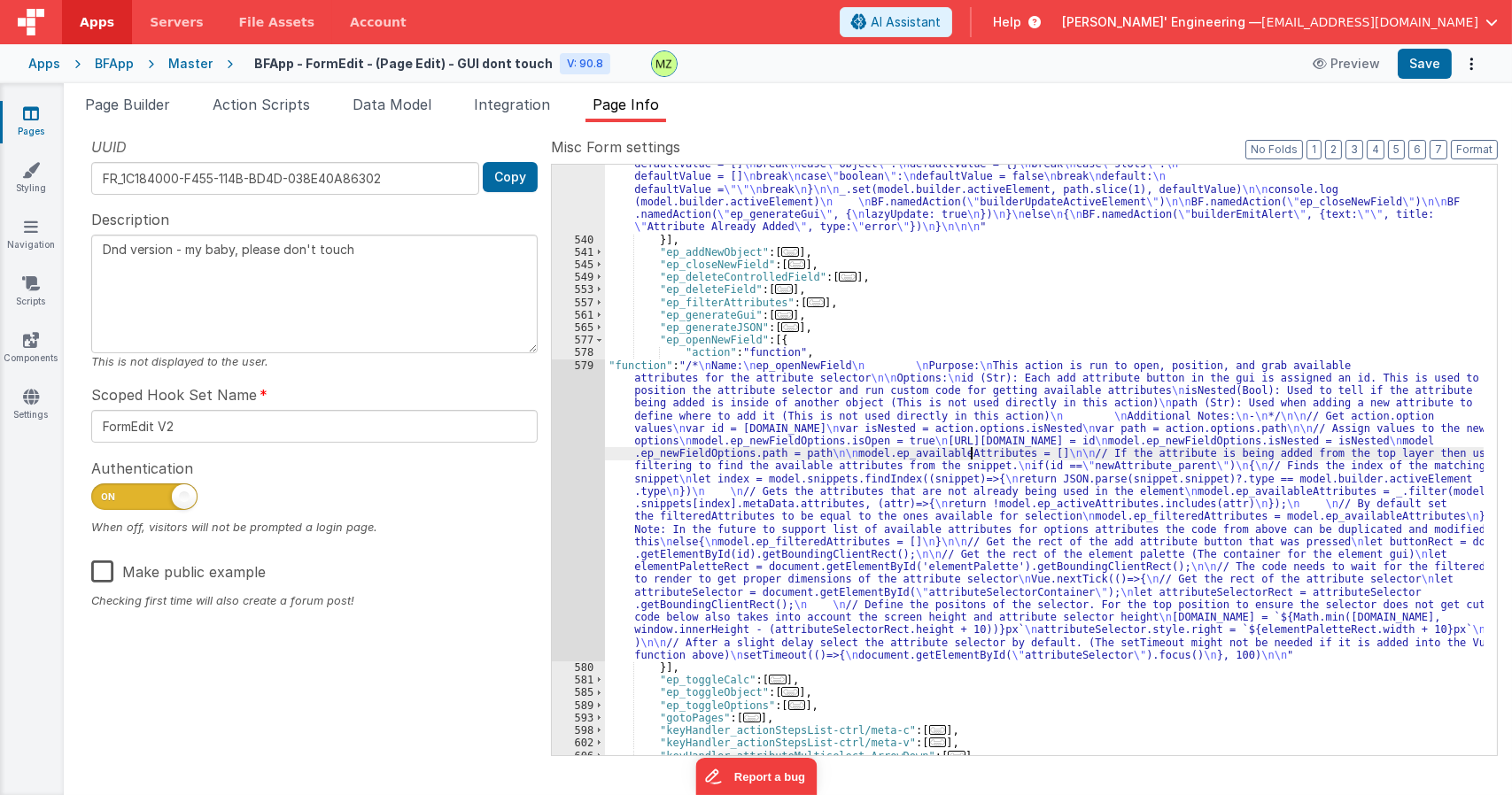
paste input "ep_newFieldOptions"
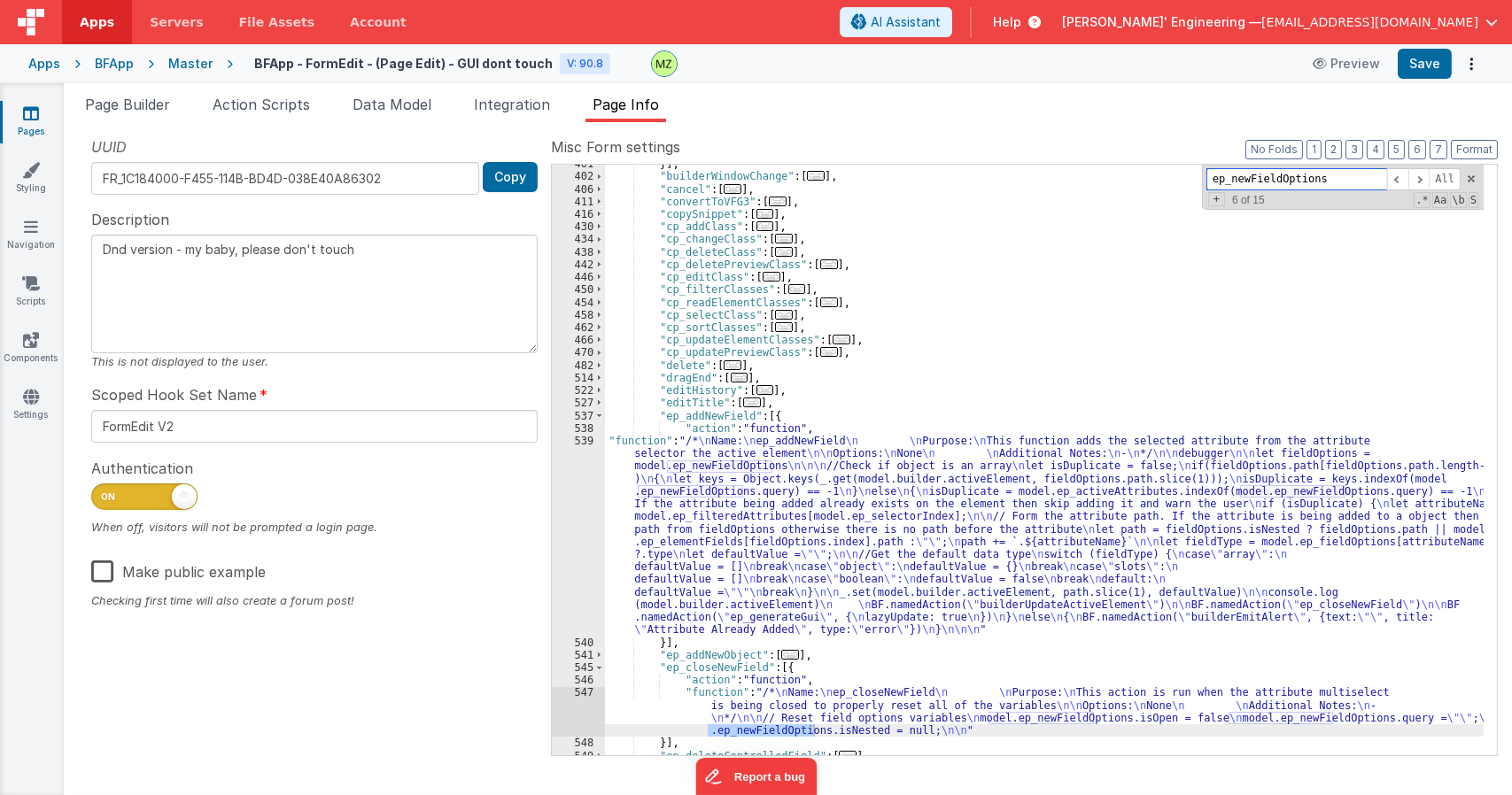
scroll to position [2010, 0]
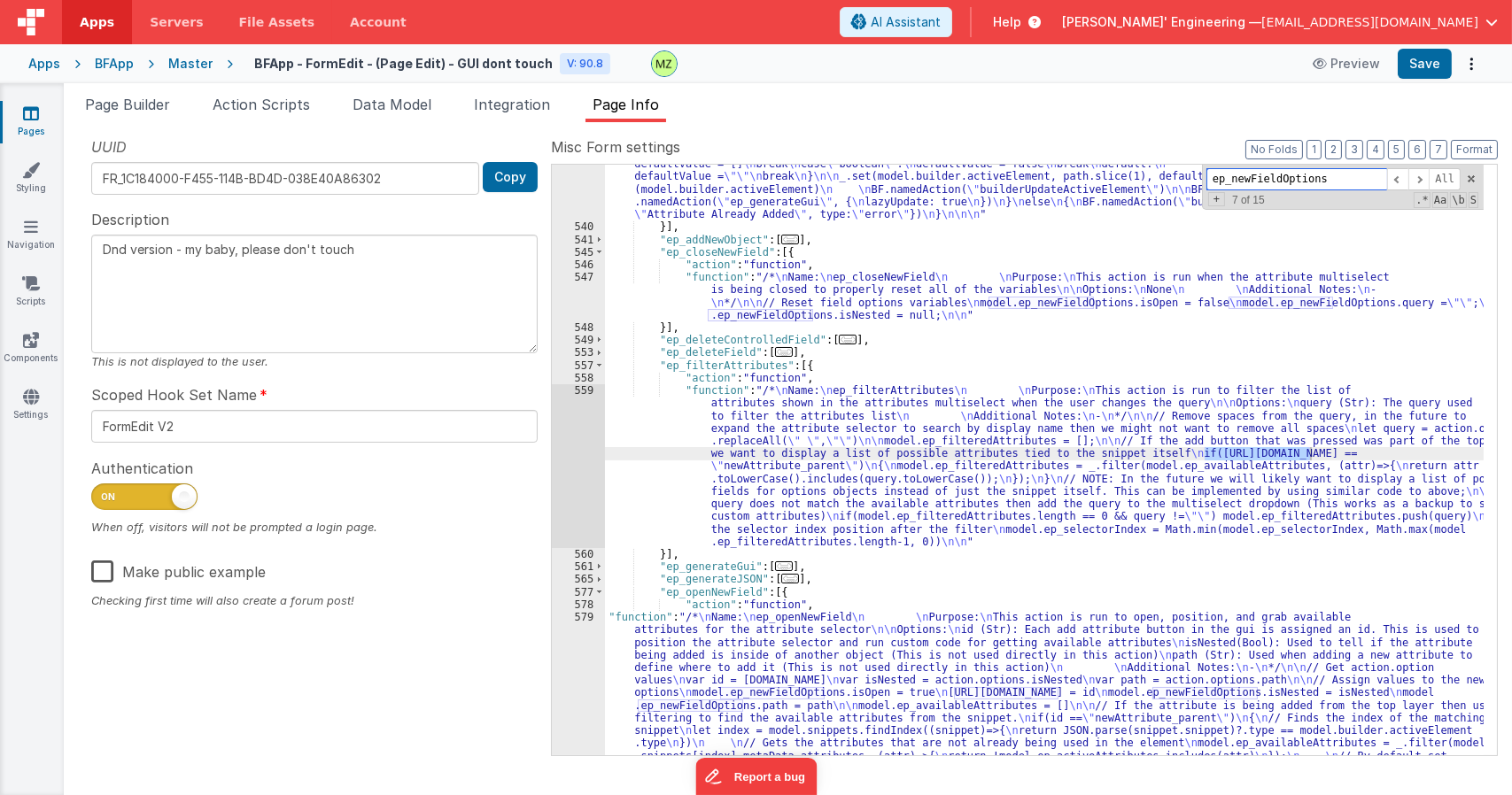
type input "ep_newFieldOptions"
click at [747, 290] on div ""function" : "/* \n Name: \n ep_addNewField \n \n Purpose: \n This function add…" at bounding box center [1043, 566] width 879 height 1094
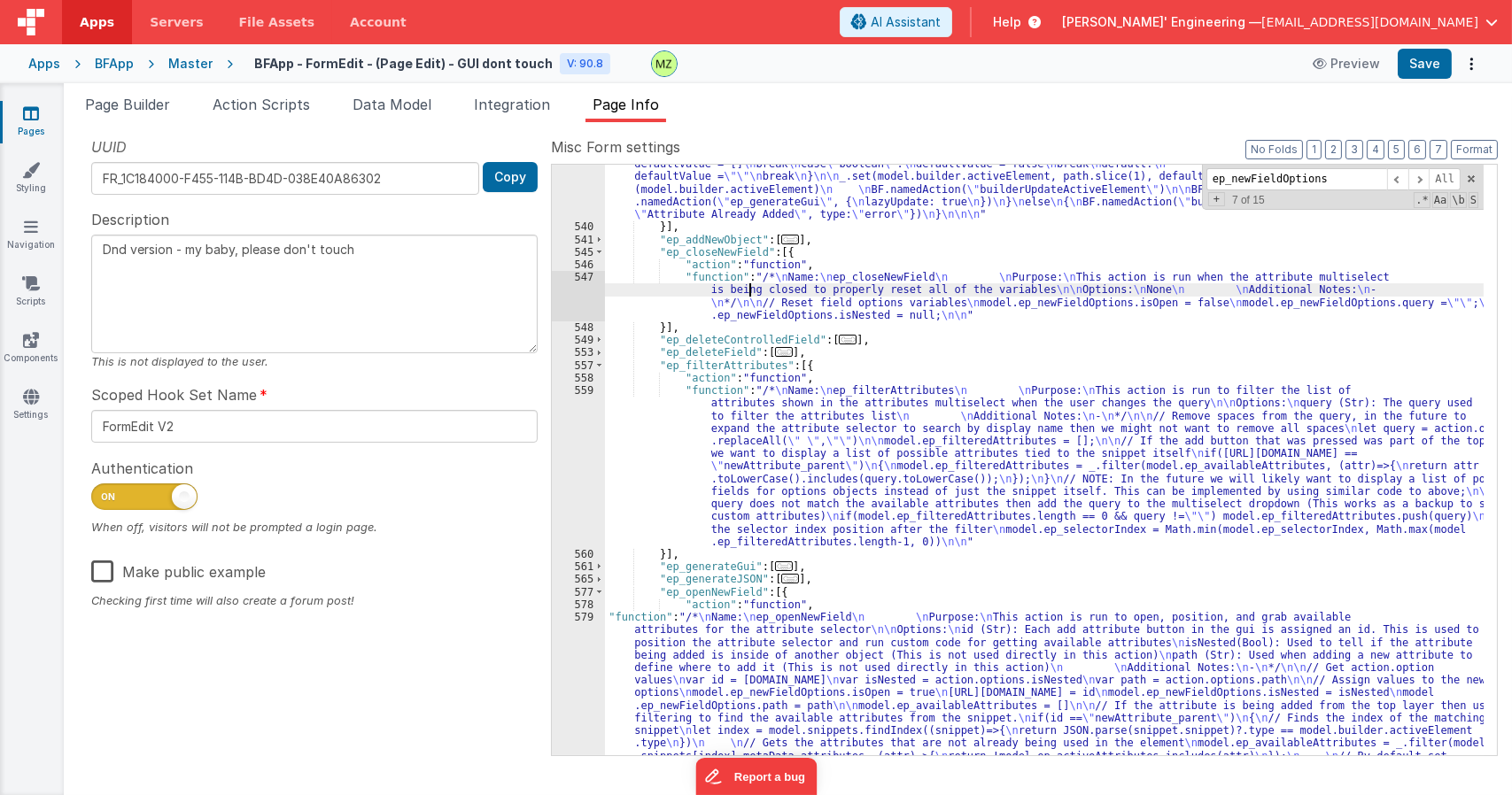
click at [581, 269] on div "546" at bounding box center [577, 265] width 53 height 13
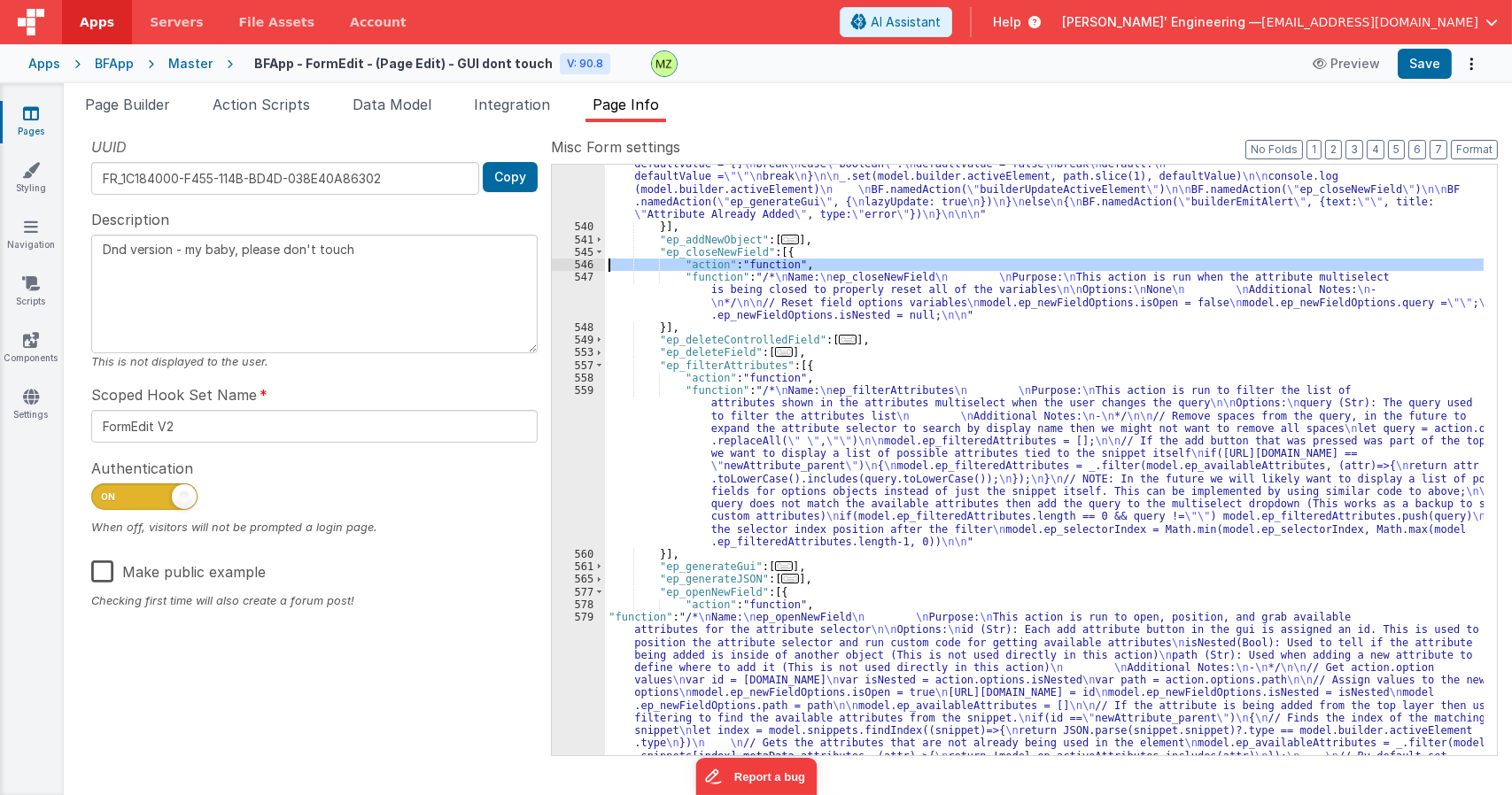
click at [578, 280] on div "547" at bounding box center [577, 296] width 53 height 50
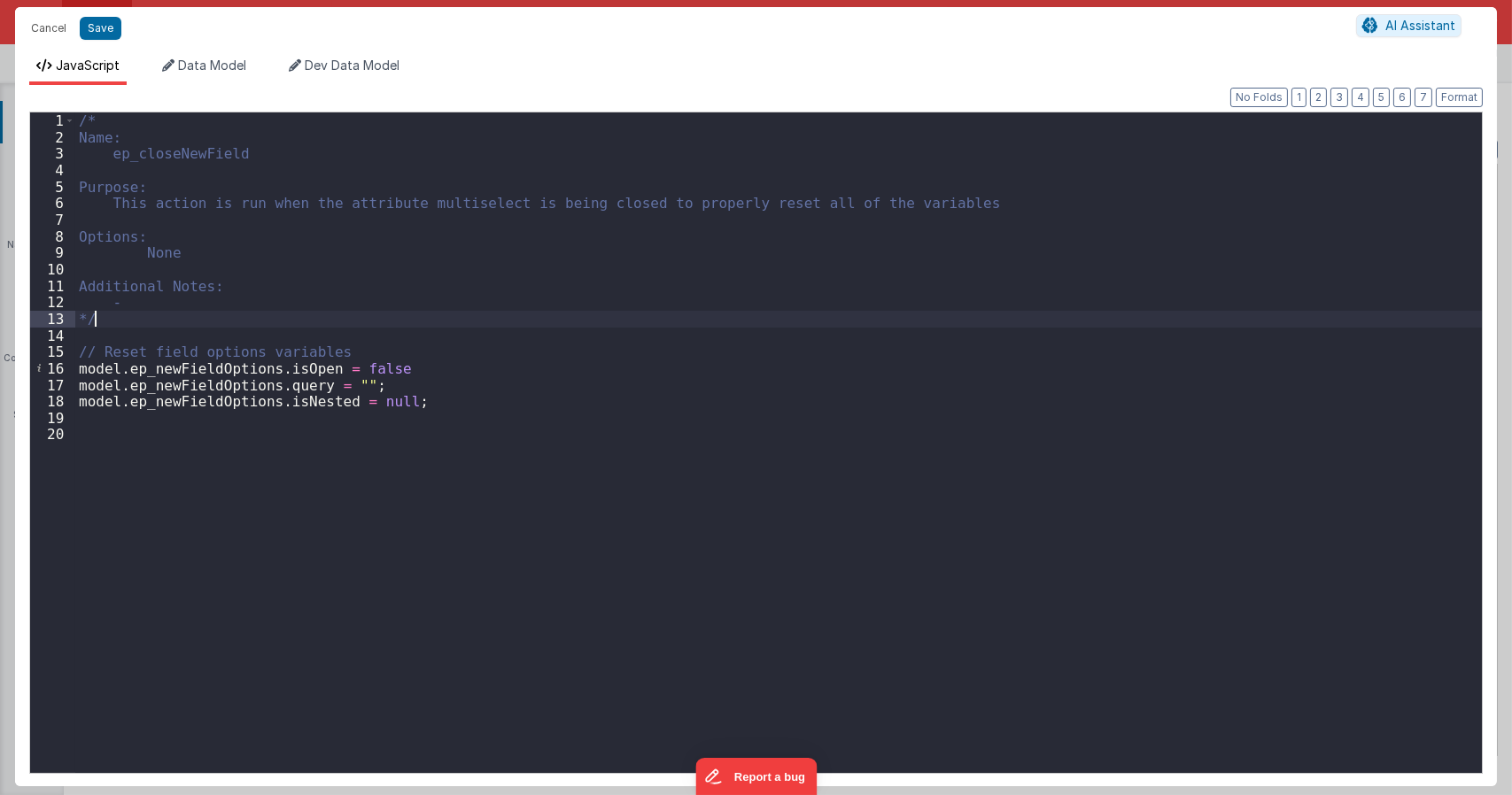
click at [613, 324] on div "/* Name: ep_closeNewField Purpose: This action is run when the attribute multis…" at bounding box center [778, 459] width 1406 height 693
click at [437, 406] on div "/* Name: ep_closeNewField Purpose: This action is run when the attribute multis…" at bounding box center [778, 459] width 1406 height 693
type textarea "Dnd version - my baby, please don't touch"
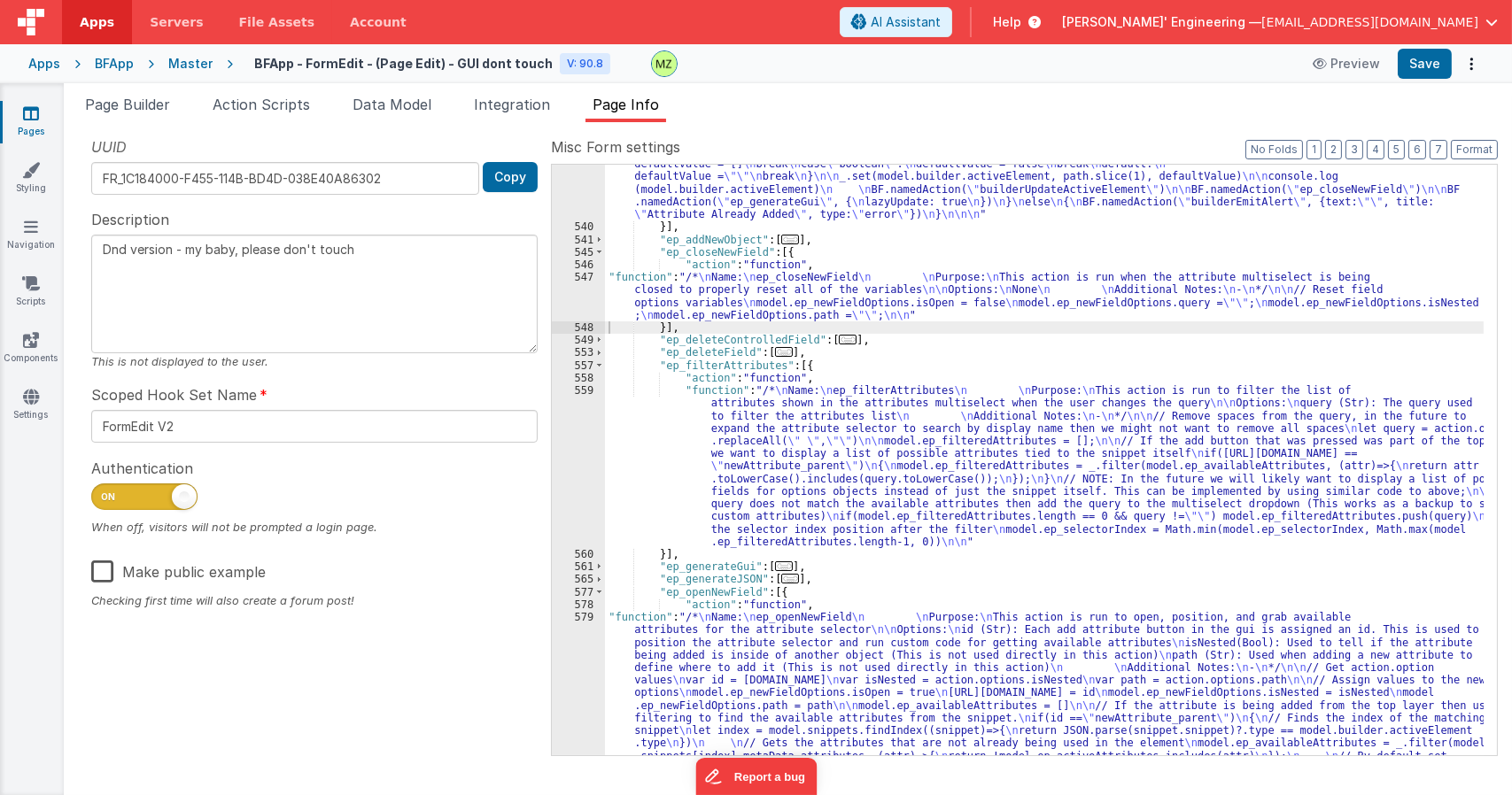
click at [1038, 390] on div ""function" : "/* \n Name: \n ep_addNewField \n \n Purpose: \n This function add…" at bounding box center [1043, 566] width 879 height 1094
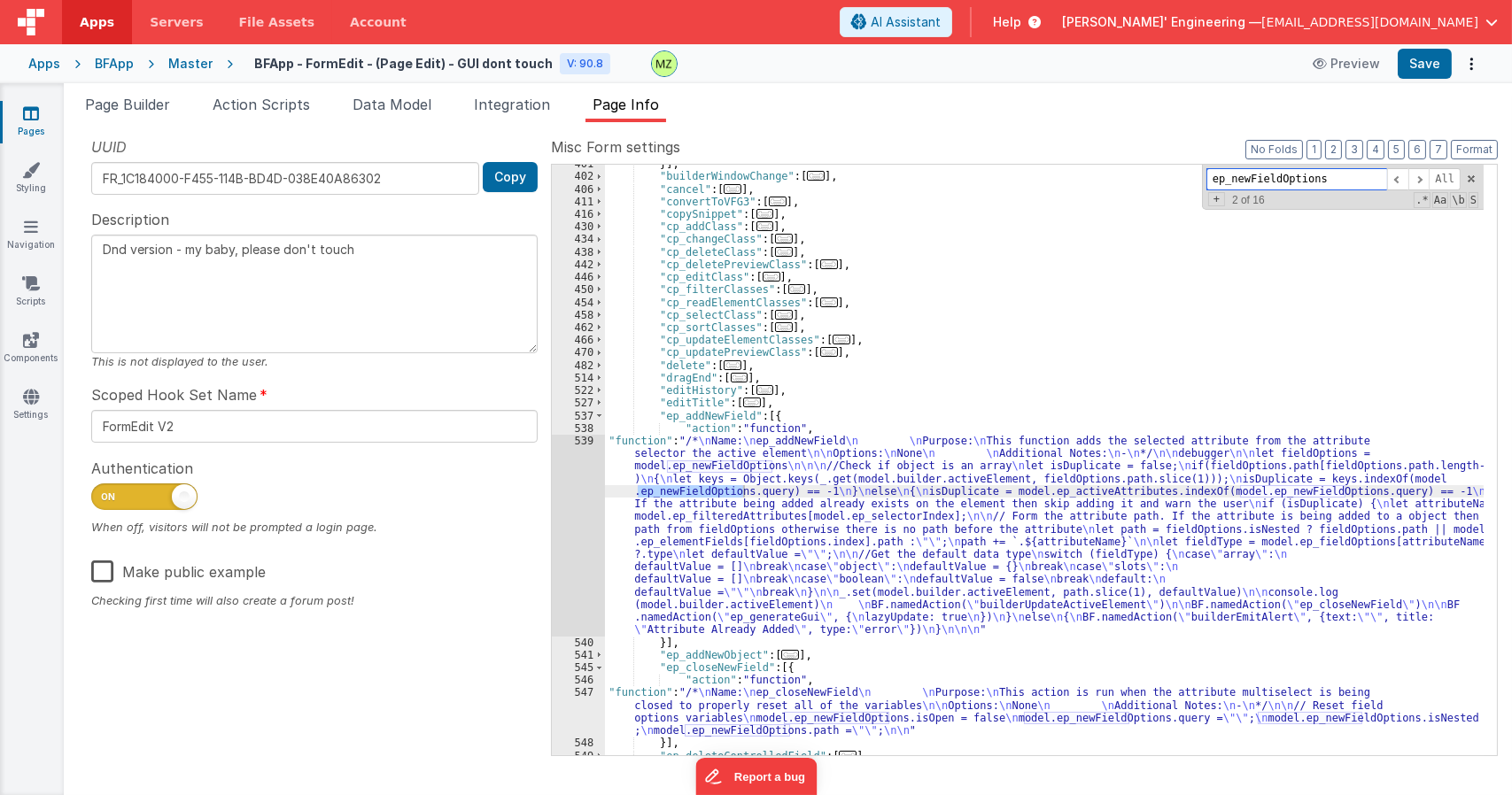
scroll to position [1701, 0]
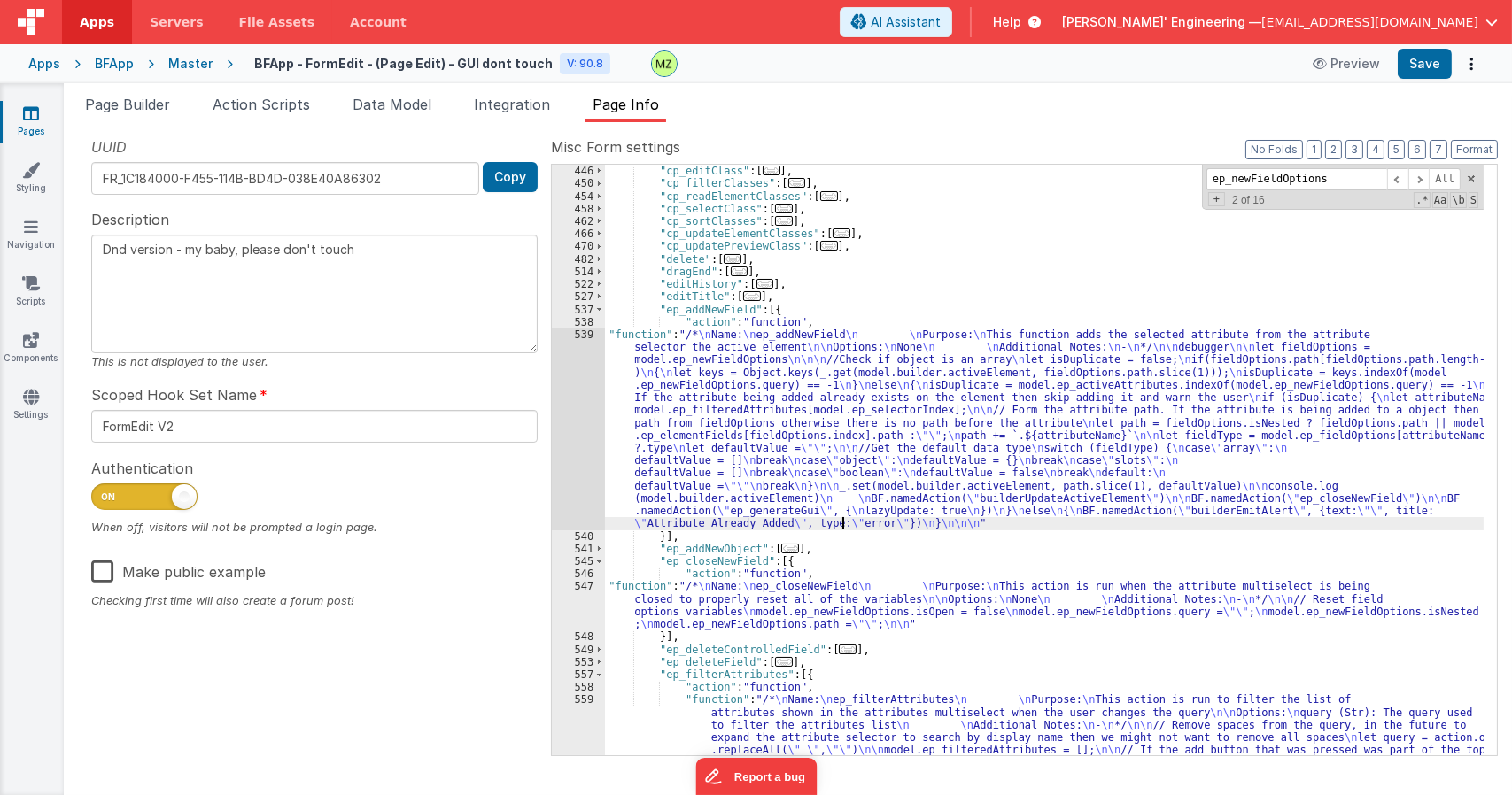
click at [842, 528] on div ""cp_deletePreviewClass" : [ ... ] , "cp_editClass" : [ ... ] , "cp_filterClasse…" at bounding box center [1043, 535] width 879 height 767
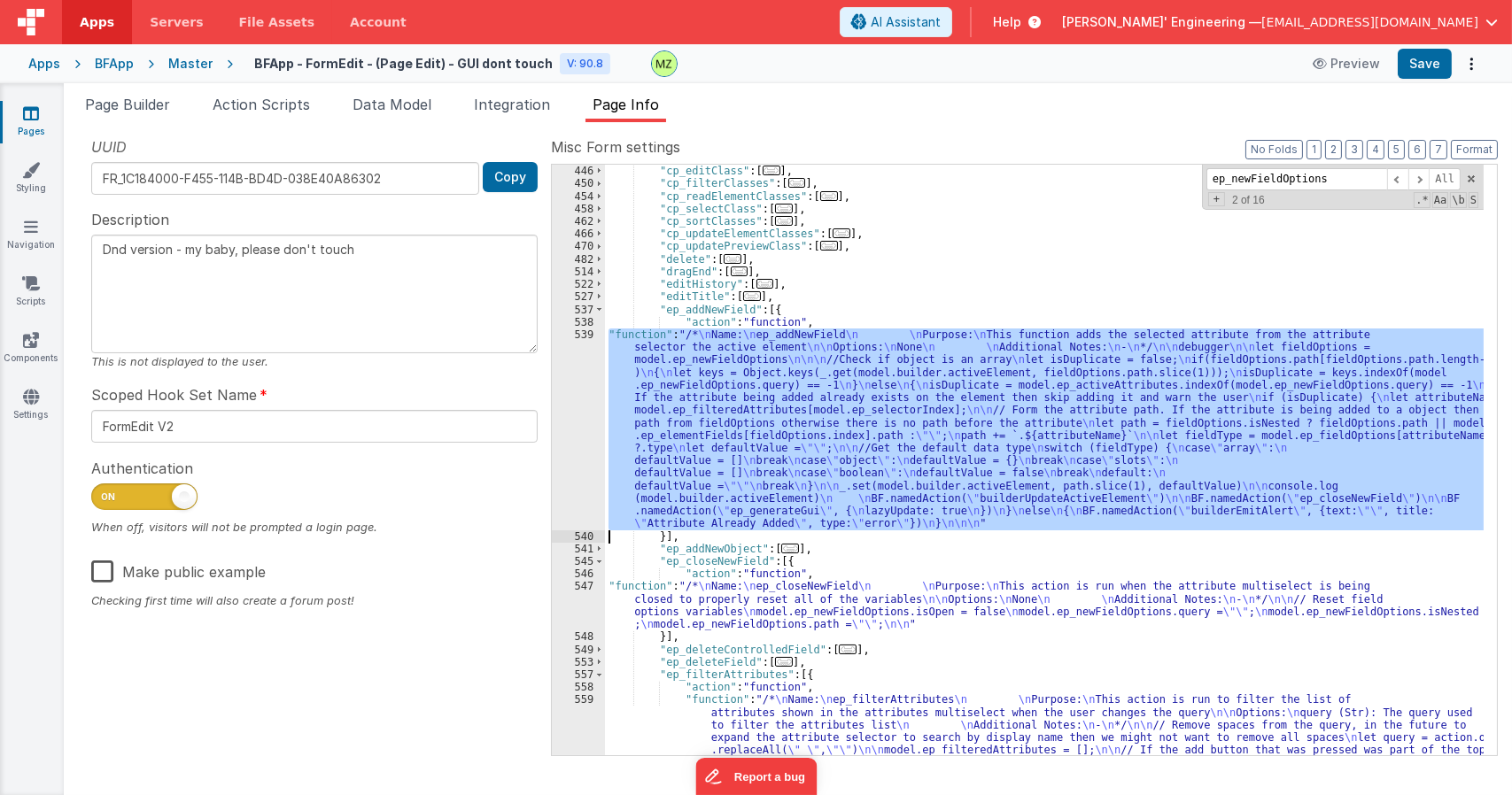
click at [586, 348] on div "539" at bounding box center [577, 429] width 53 height 202
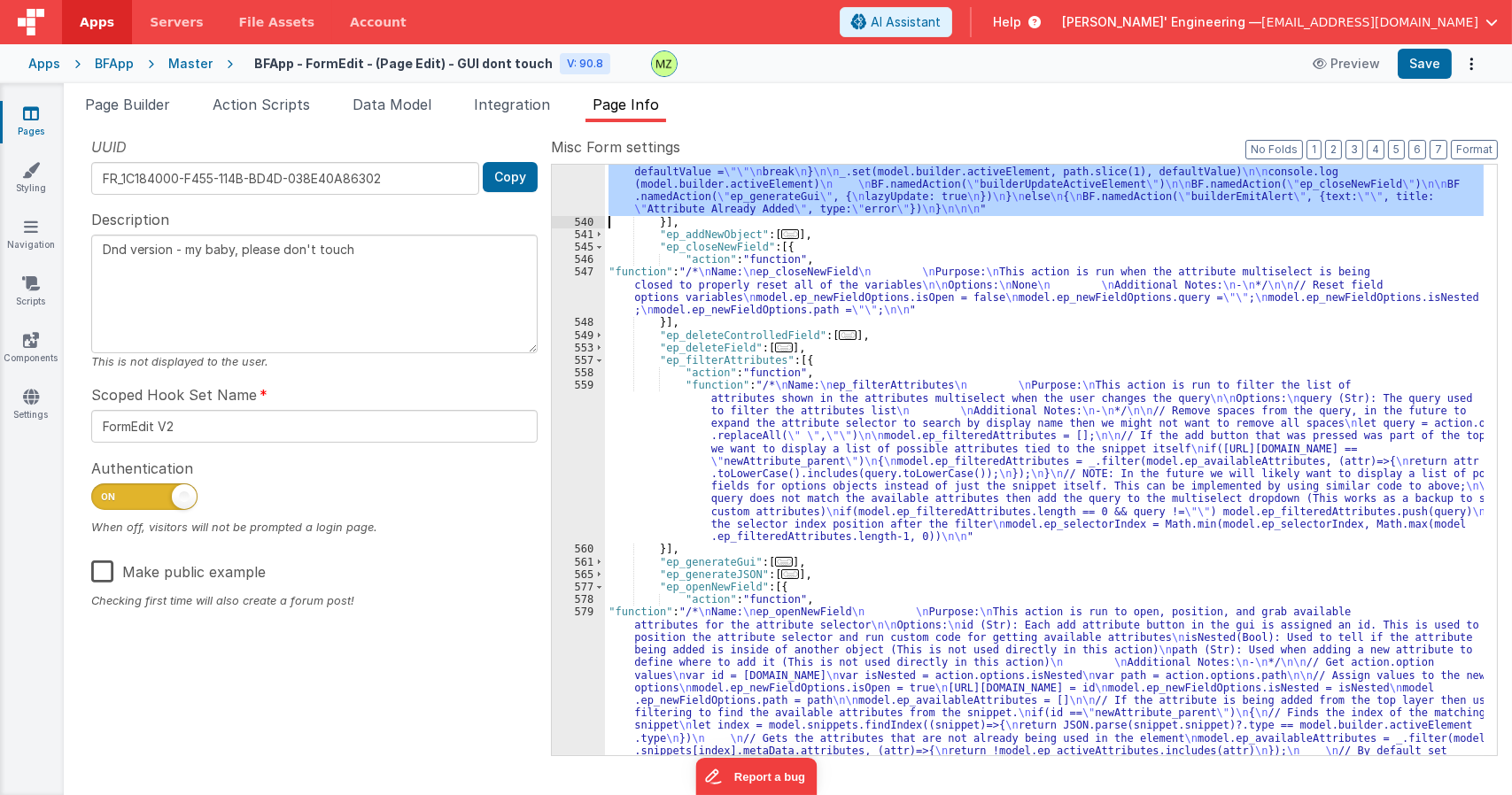
scroll to position [2014, 0]
click at [733, 659] on div ""function" : "/* \n Name: \n ep_addNewField \n \n Purpose: \n This function add…" at bounding box center [1043, 561] width 879 height 1094
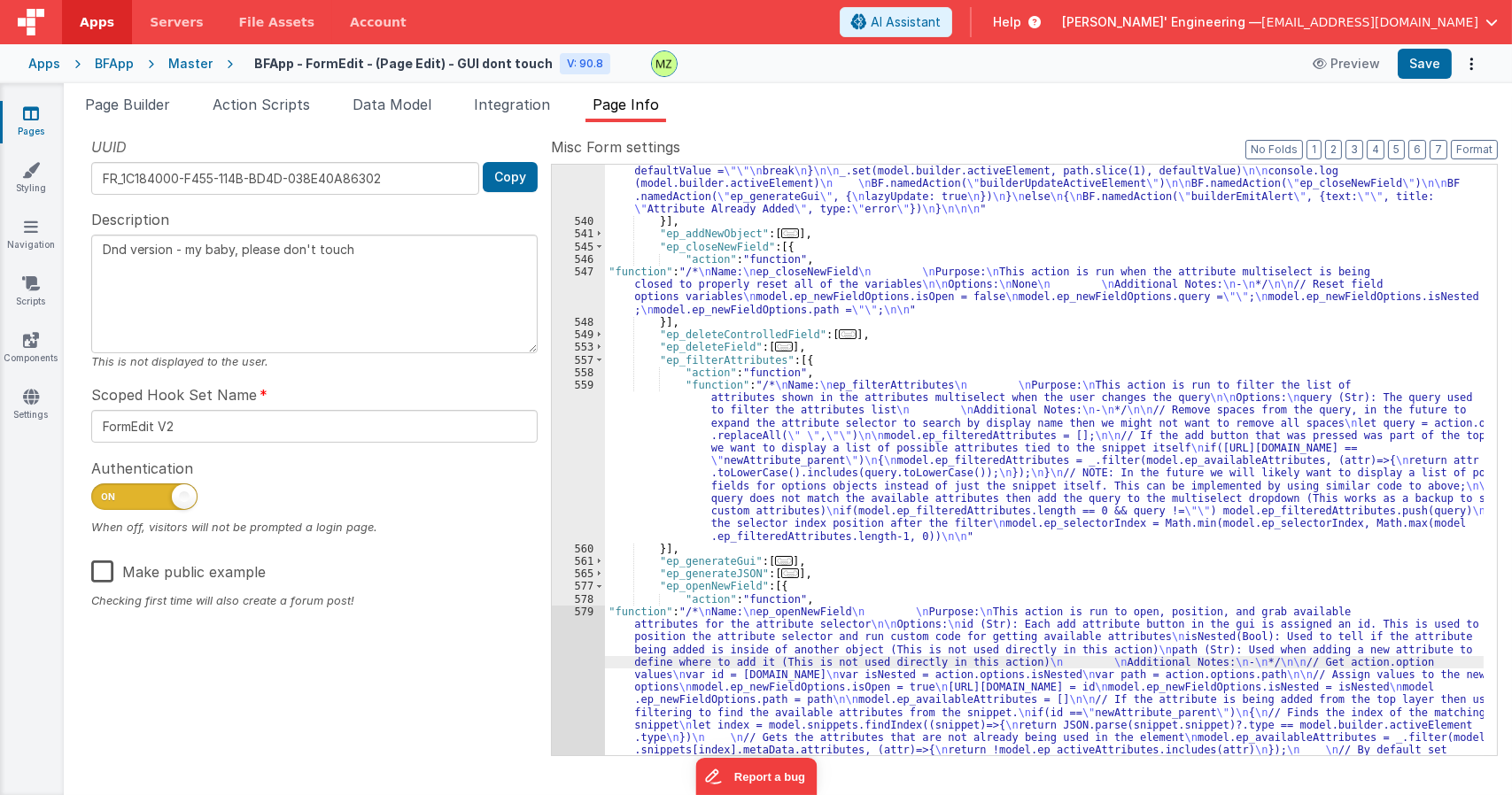
scroll to position [2179, 0]
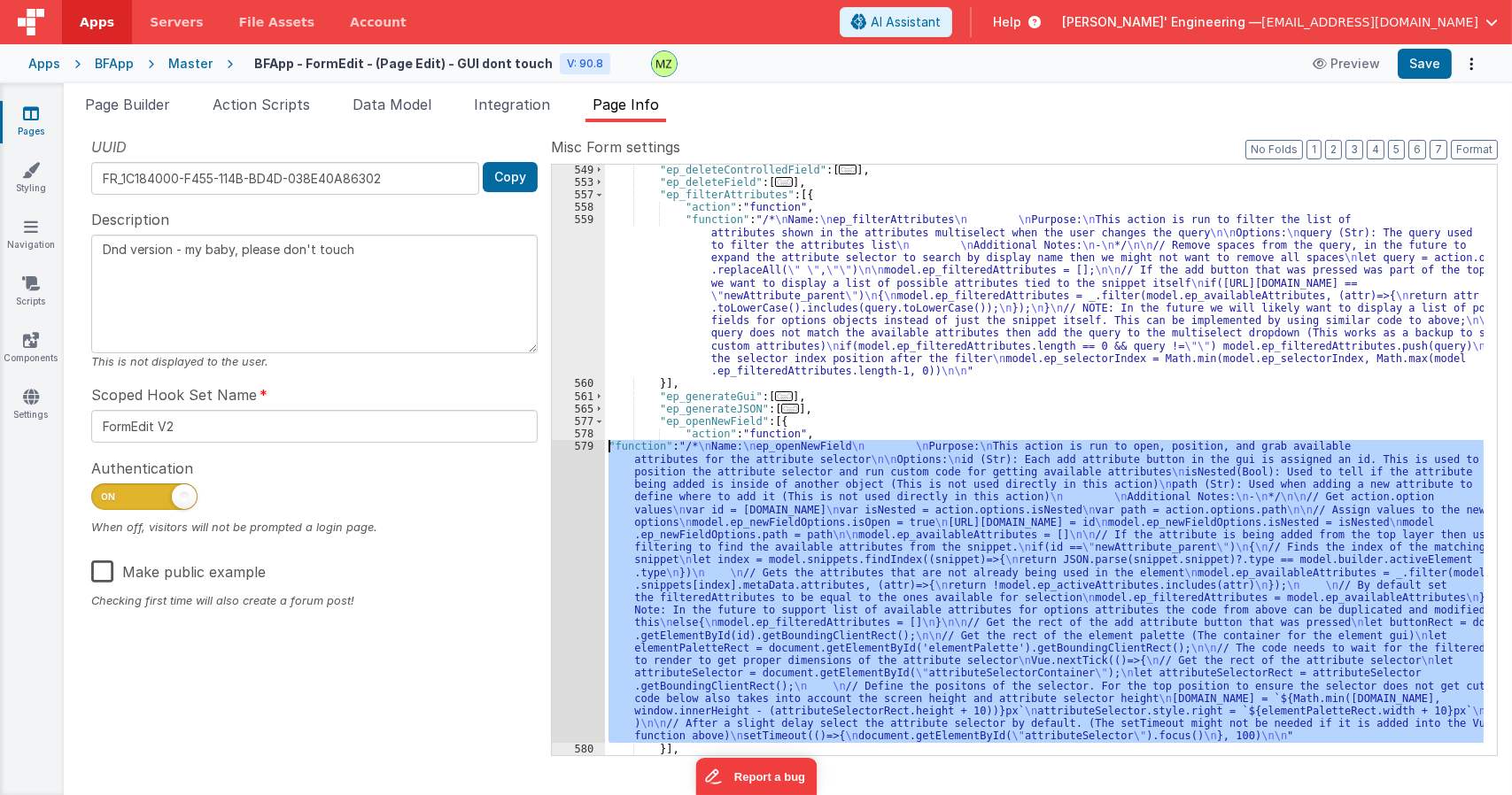
click at [575, 449] on div "579" at bounding box center [577, 591] width 53 height 302
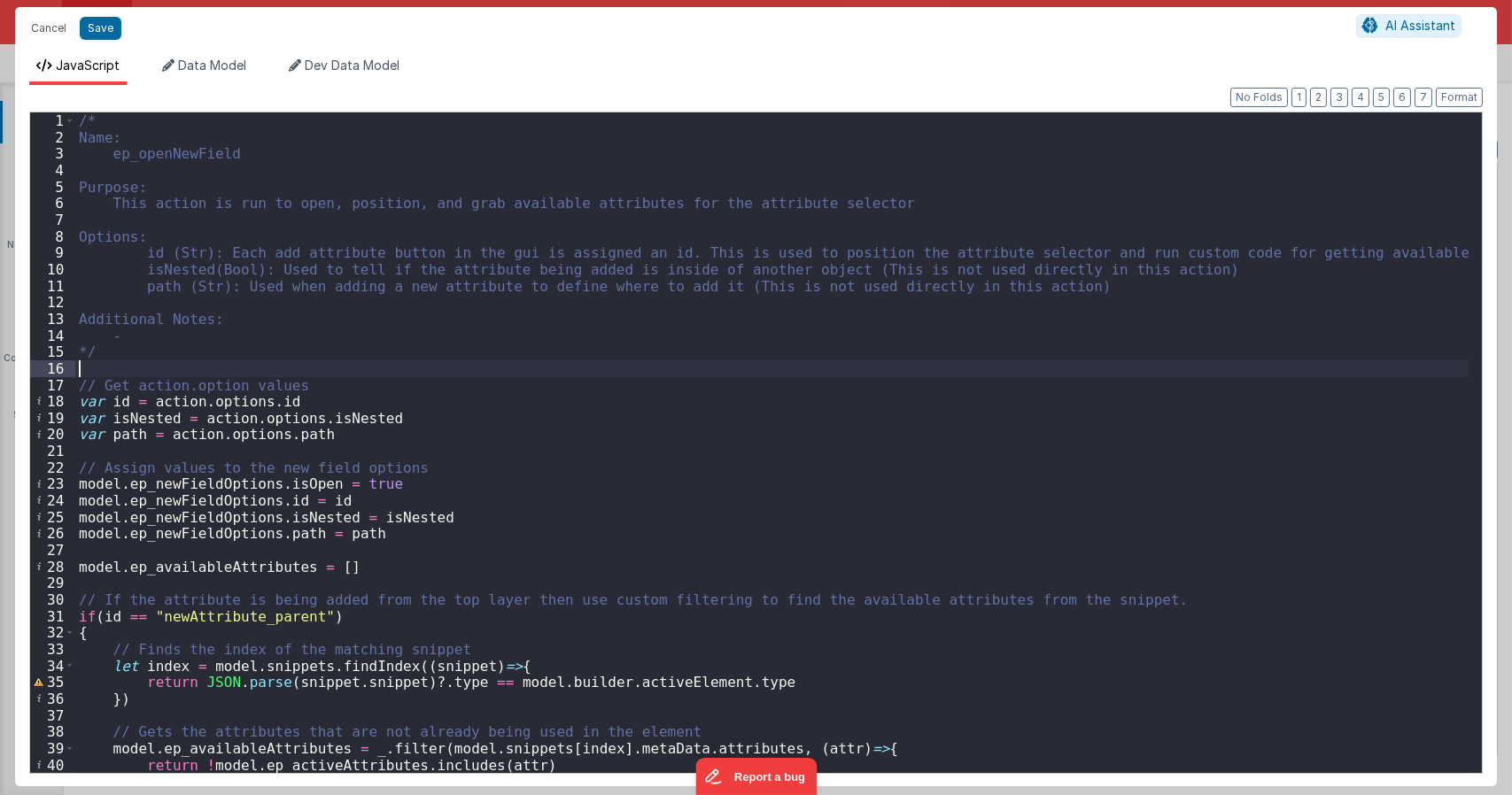
click at [175, 365] on div "/* Name: ep_openNewField Purpose: This action is run to open, position, and gra…" at bounding box center [771, 459] width 1393 height 693
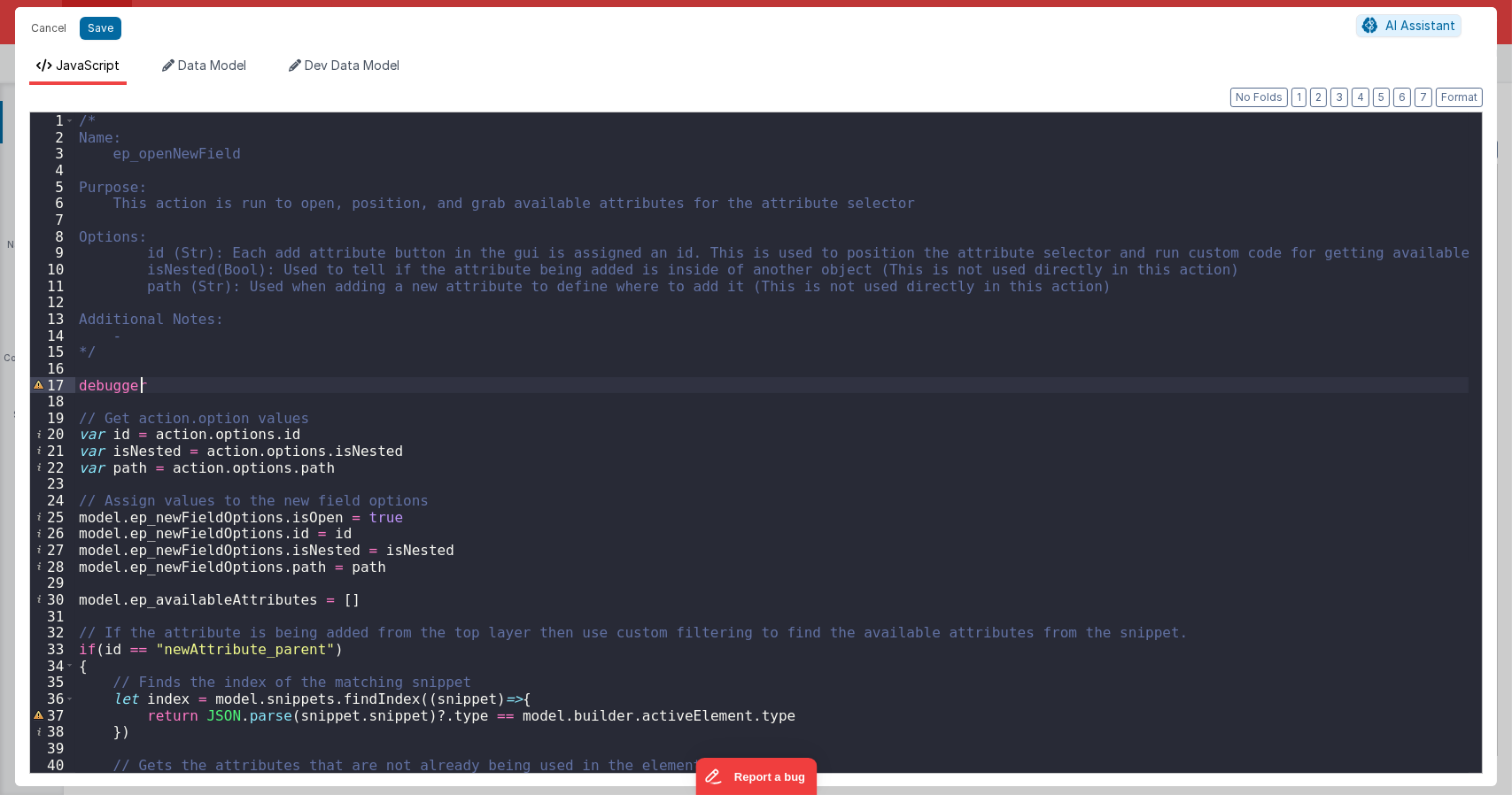
type textarea "Dnd version - my baby, please don't touch"
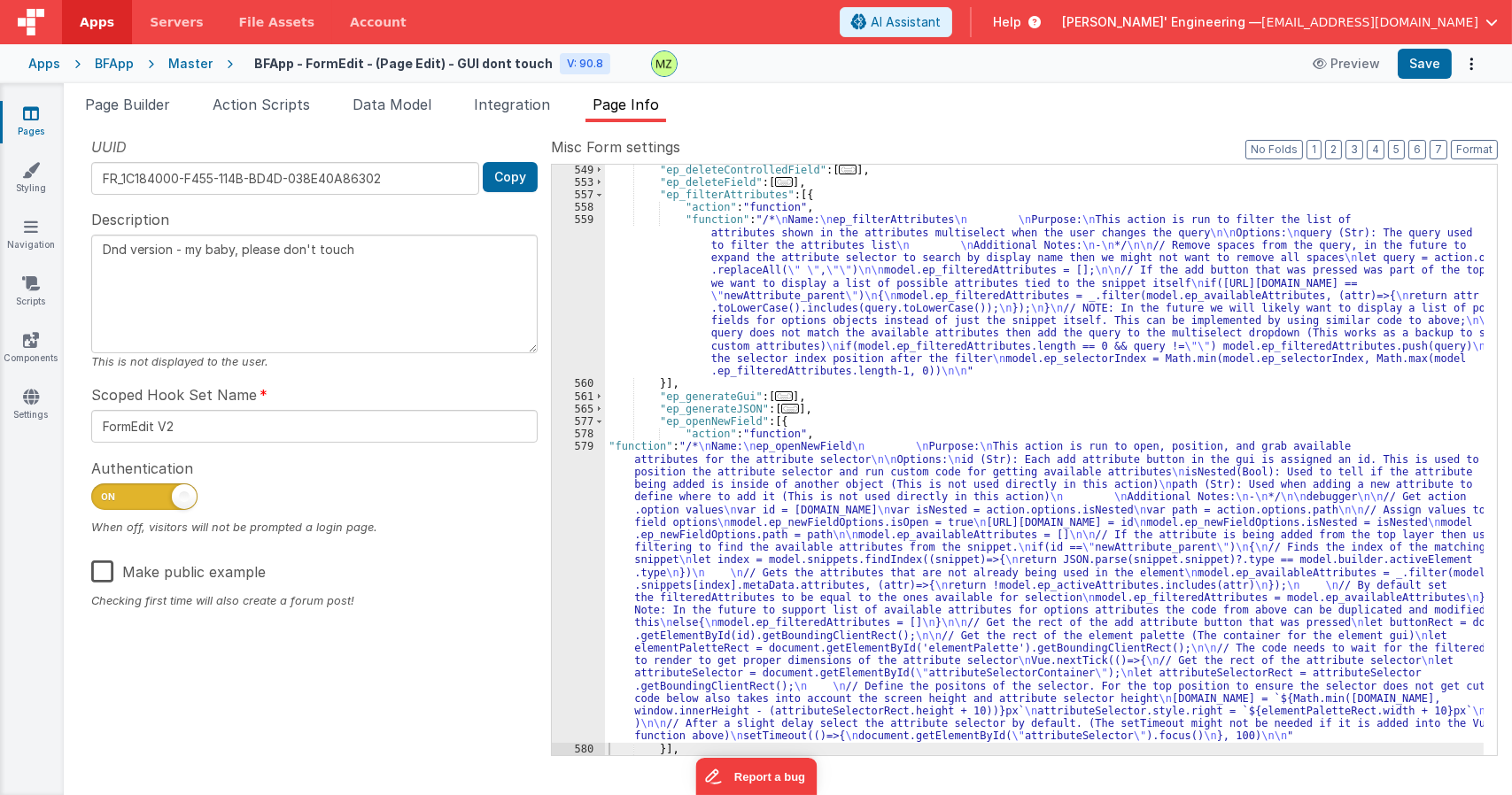
click at [384, 92] on div "Page Builder Action Scripts Data Model Integration Page Info Snippet Library Na…" at bounding box center [787, 439] width 1448 height 712
click at [388, 105] on span "Data Model" at bounding box center [392, 104] width 79 height 17
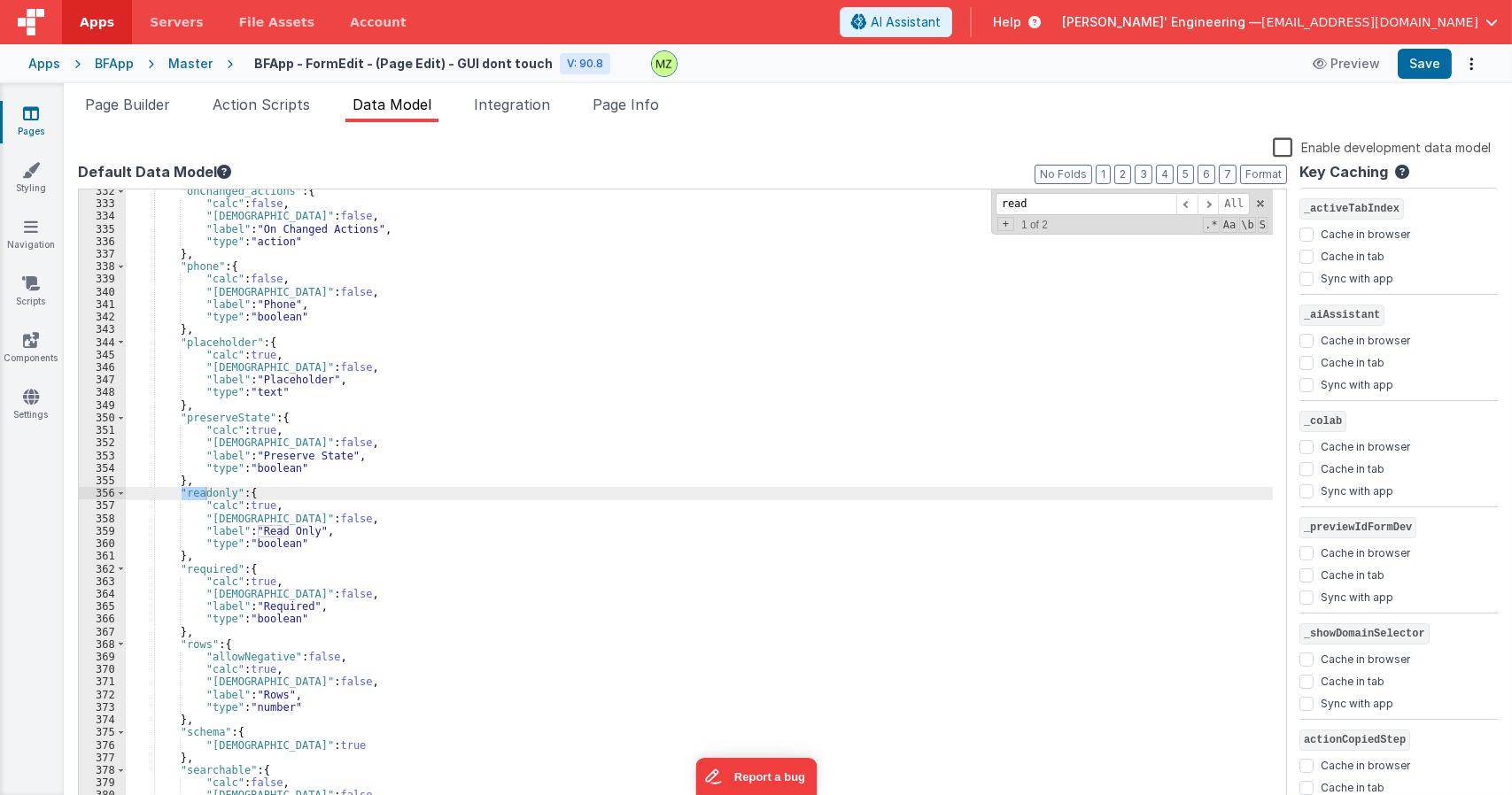
click at [530, 364] on div ""onChanged_actions" : { "calc" : false , "isHidden" : false , "label" : "On Cha…" at bounding box center [700, 507] width 1147 height 646
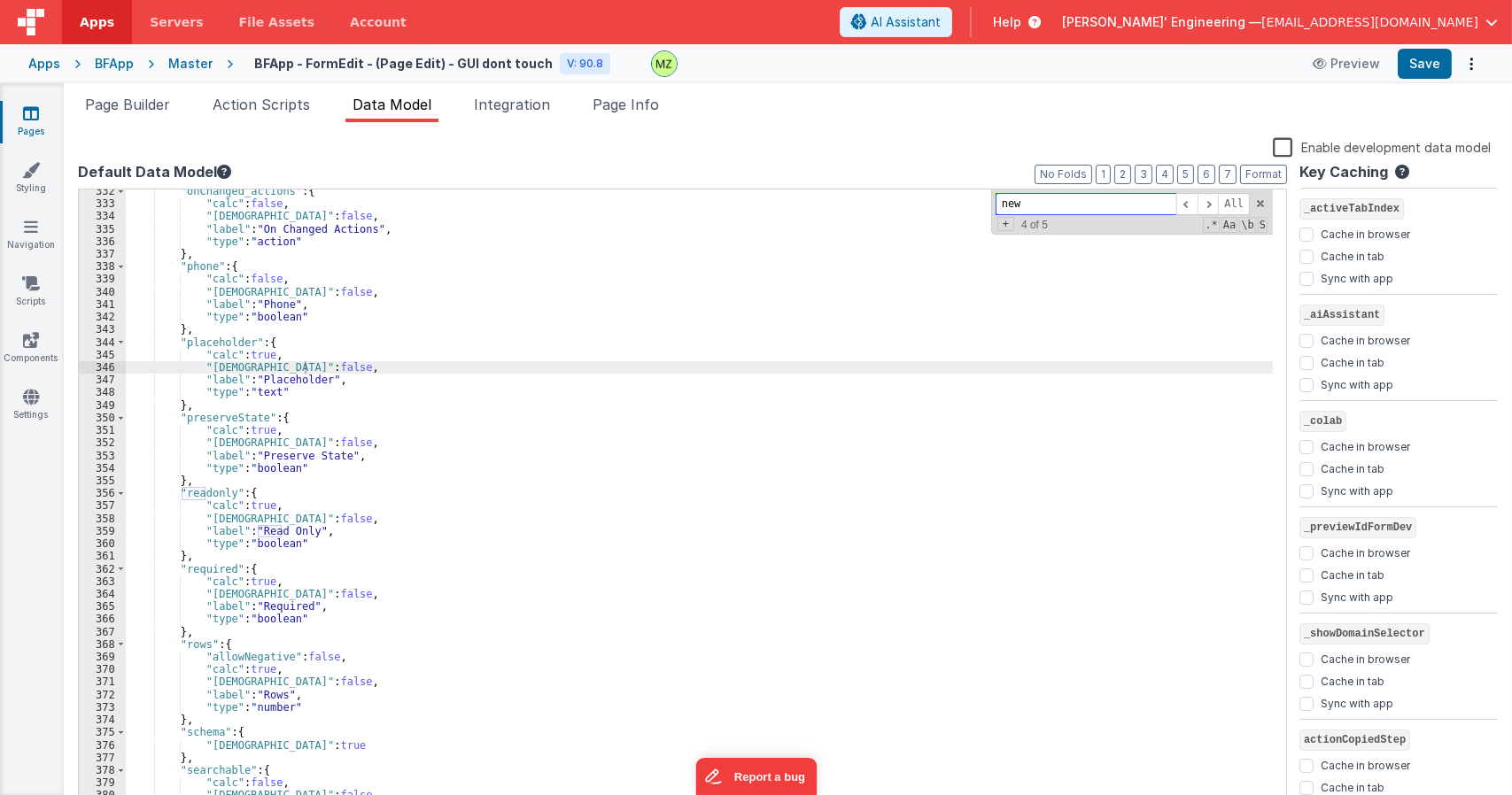
scroll to position [5193, 0]
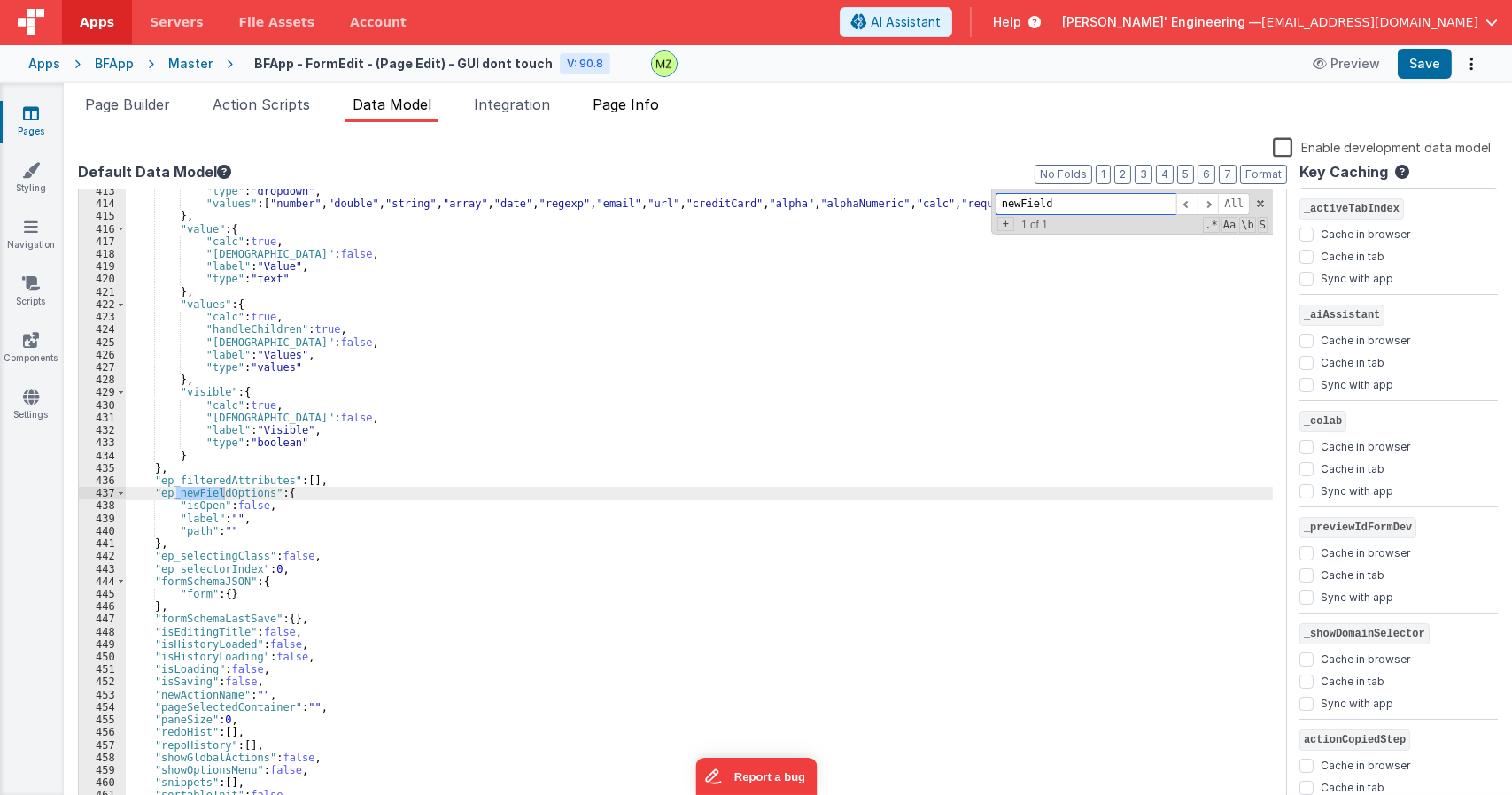
type input "newField"
click at [628, 109] on span "Page Info" at bounding box center [626, 104] width 66 height 17
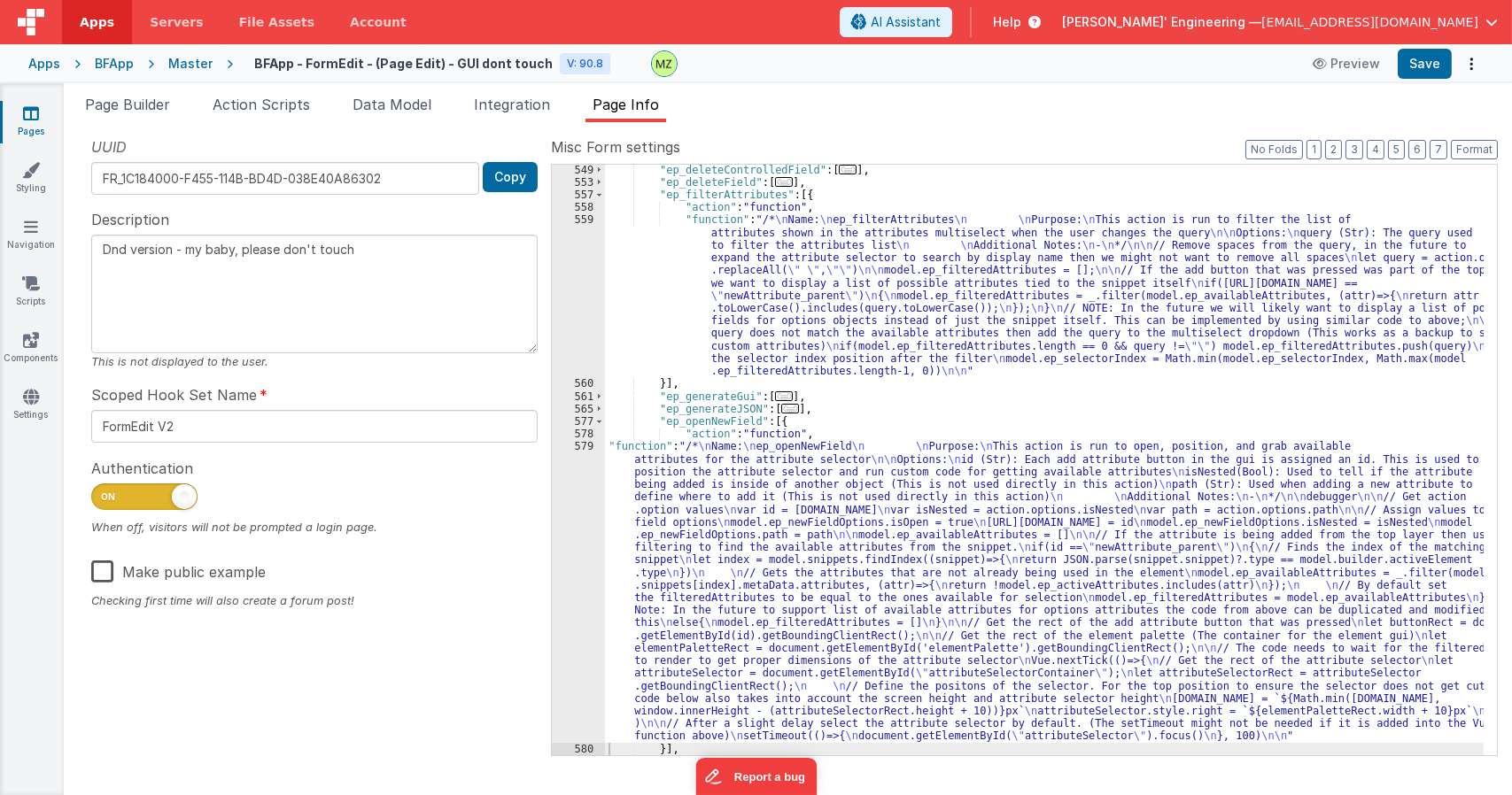
click at [732, 546] on div ""ep_deleteControlledField" : [ ... ] , "ep_deleteField" : [ ... ] , "ep_filterA…" at bounding box center [1043, 471] width 879 height 615
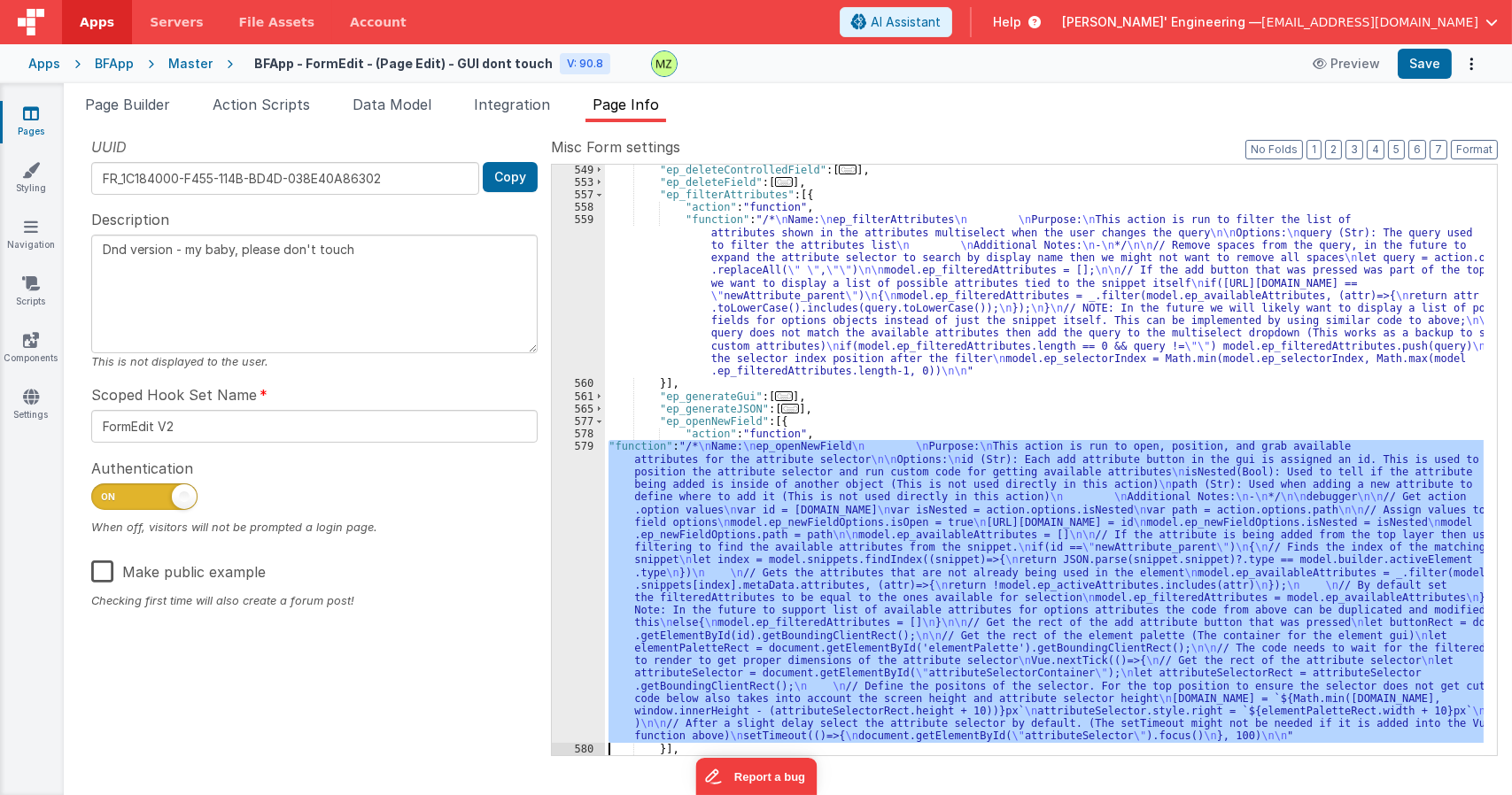
click at [589, 460] on div "579" at bounding box center [577, 591] width 53 height 302
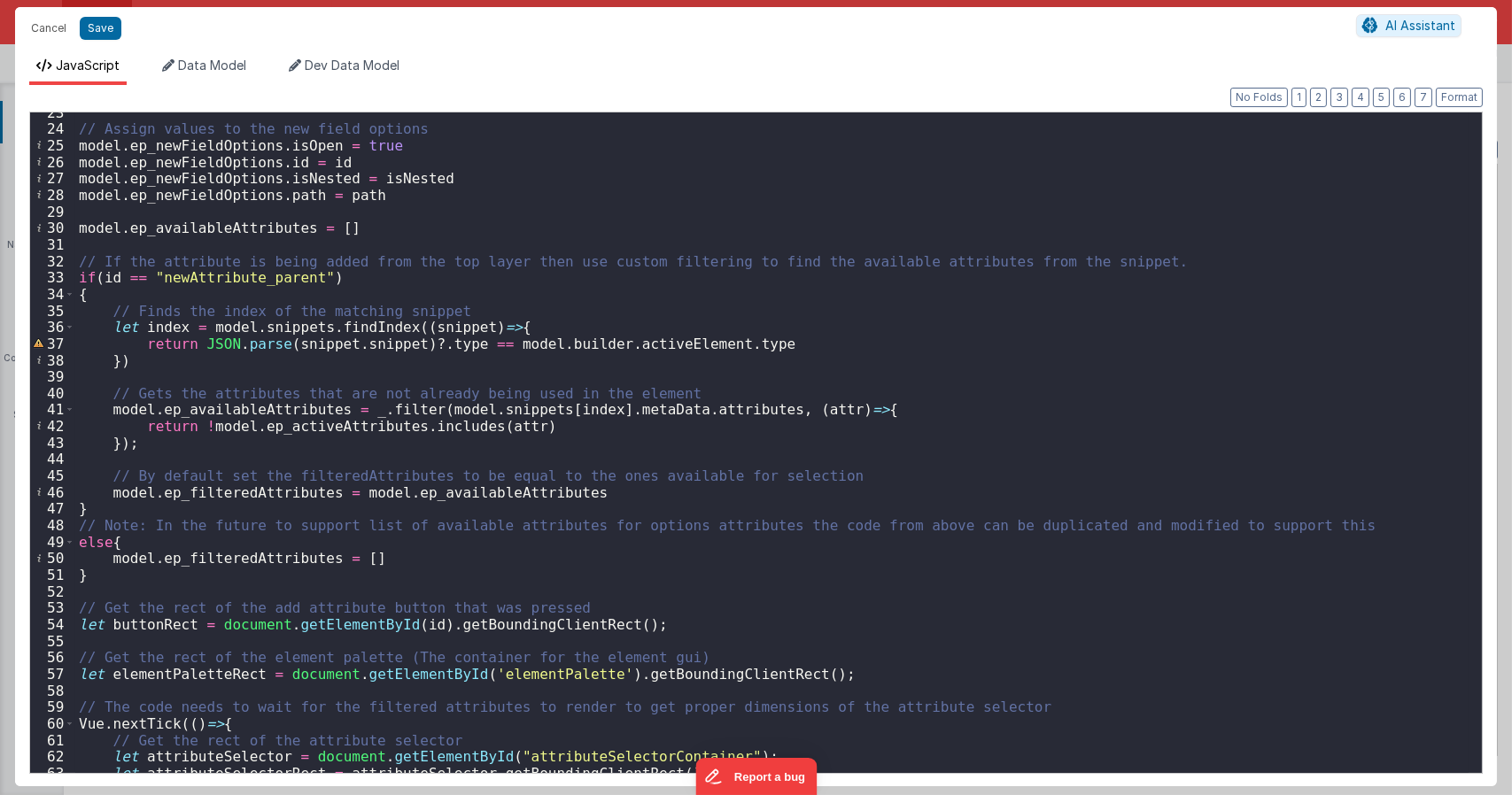
scroll to position [319, 0]
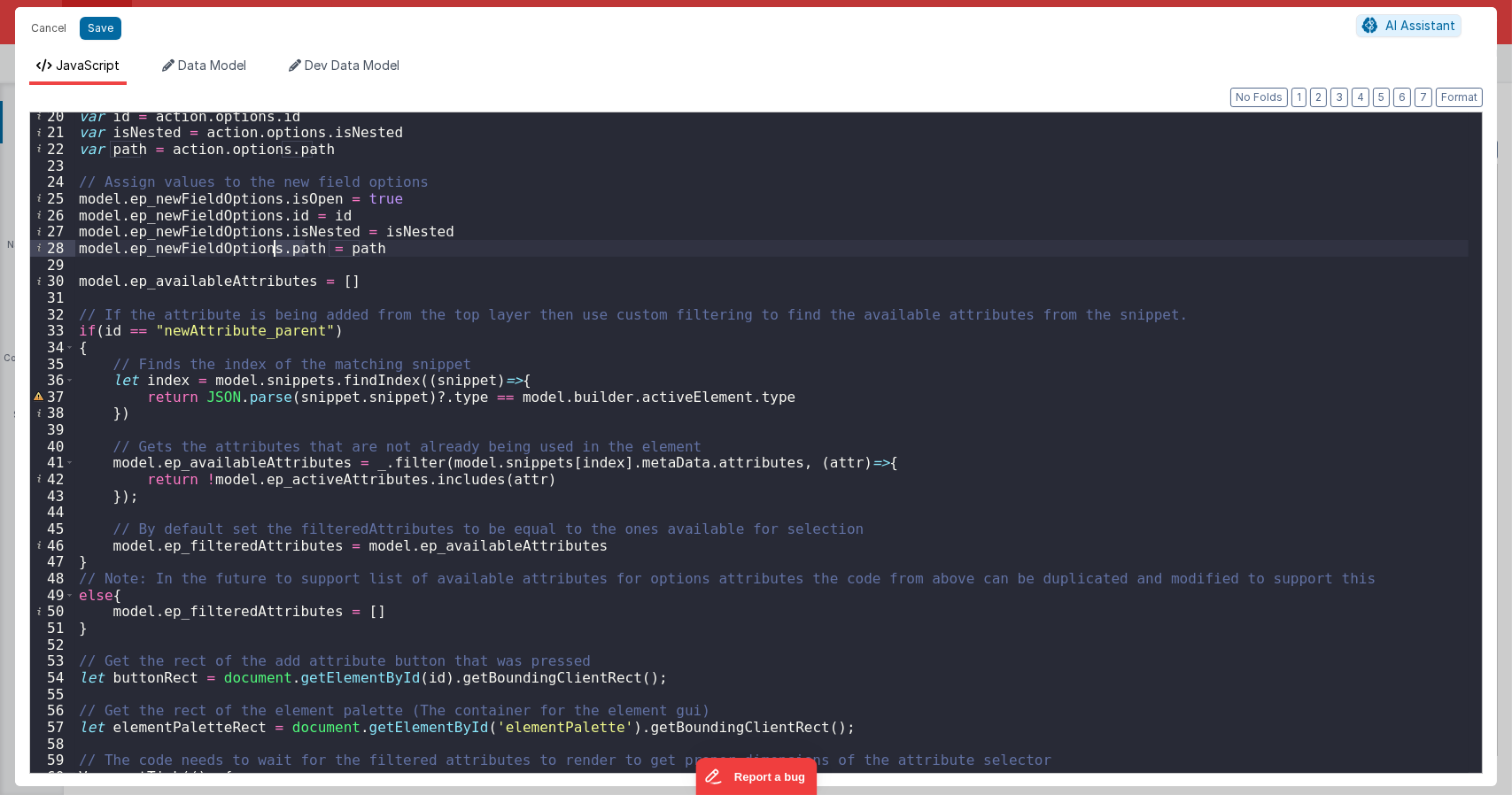
drag, startPoint x: 304, startPoint y: 248, endPoint x: 272, endPoint y: 244, distance: 32.2
click at [272, 244] on div "var id = action . options . id var isNested = action . options . isNested var p…" at bounding box center [771, 454] width 1393 height 693
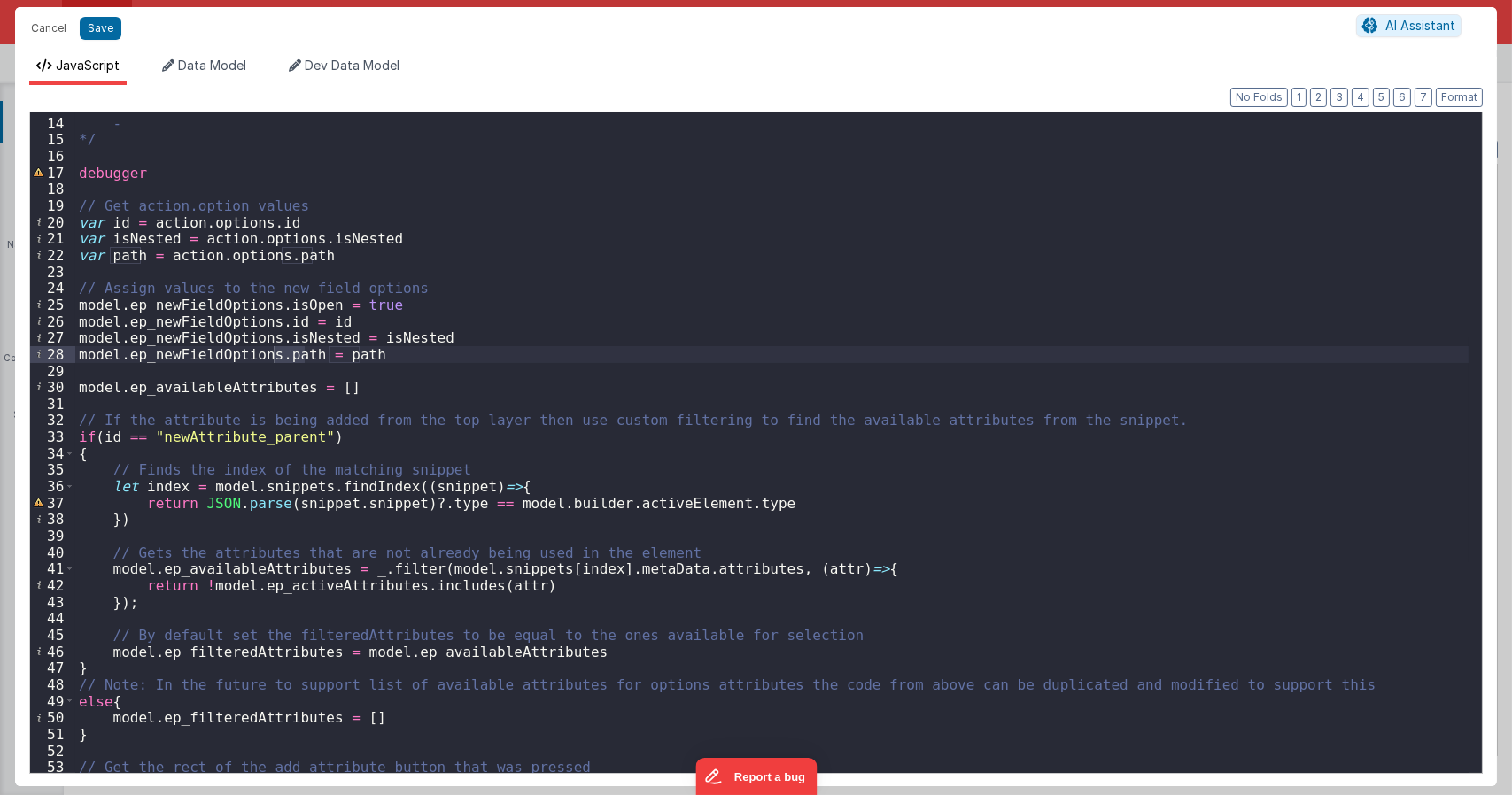
scroll to position [53, 0]
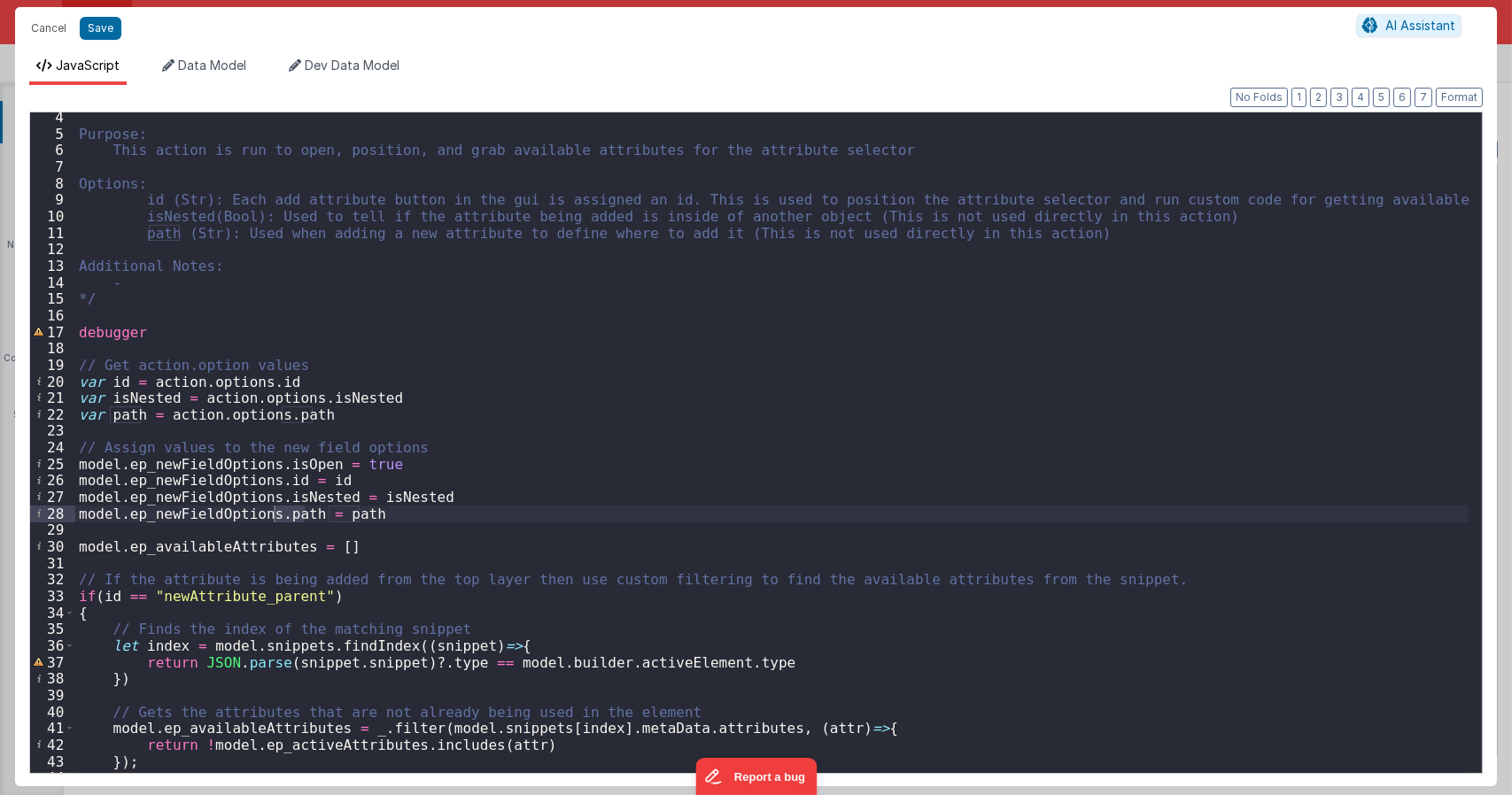
click at [338, 415] on div "Purpose: This action is run to open, position, and grab available attributes fo…" at bounding box center [771, 455] width 1393 height 693
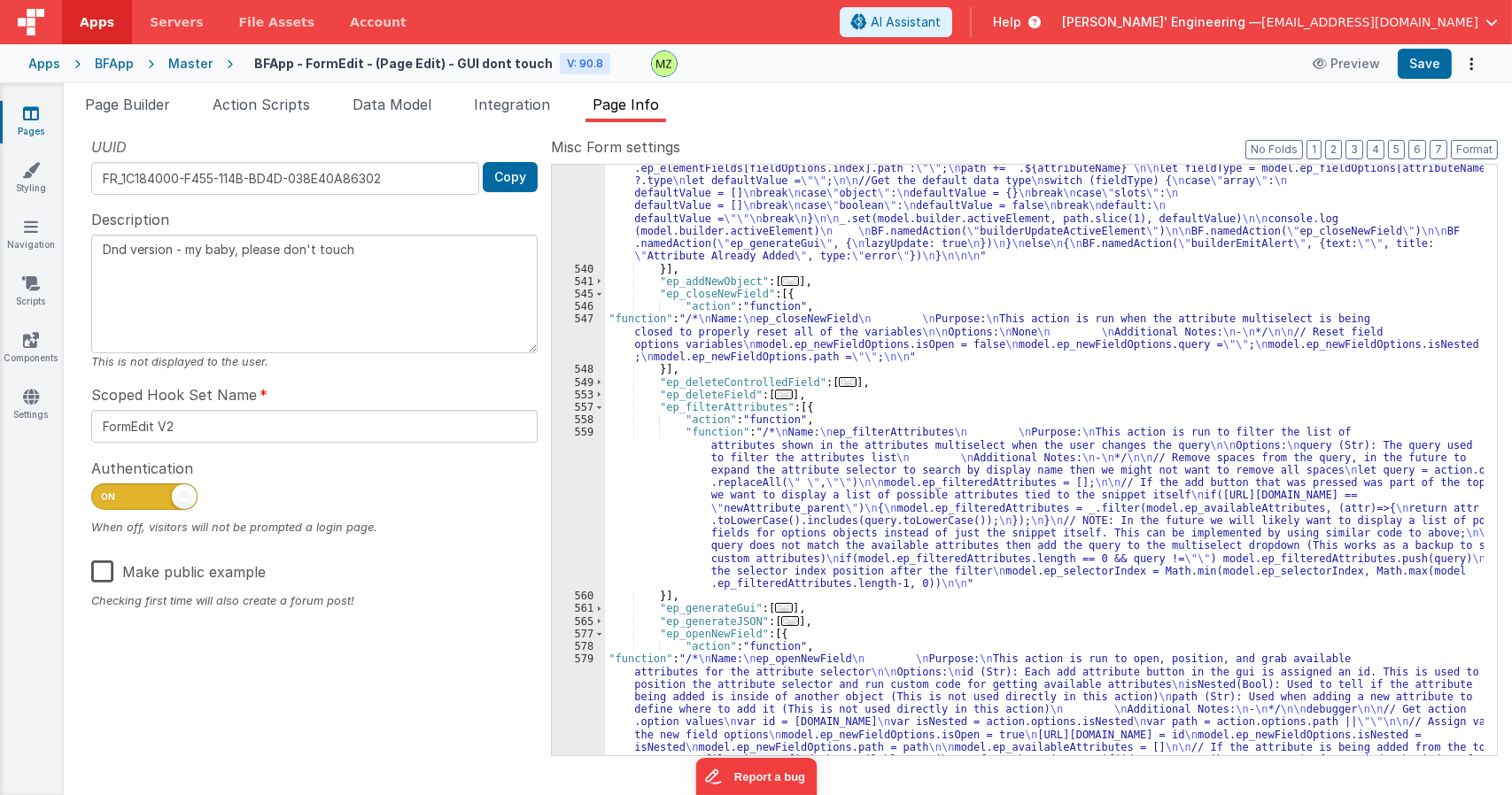
scroll to position [1648, 0]
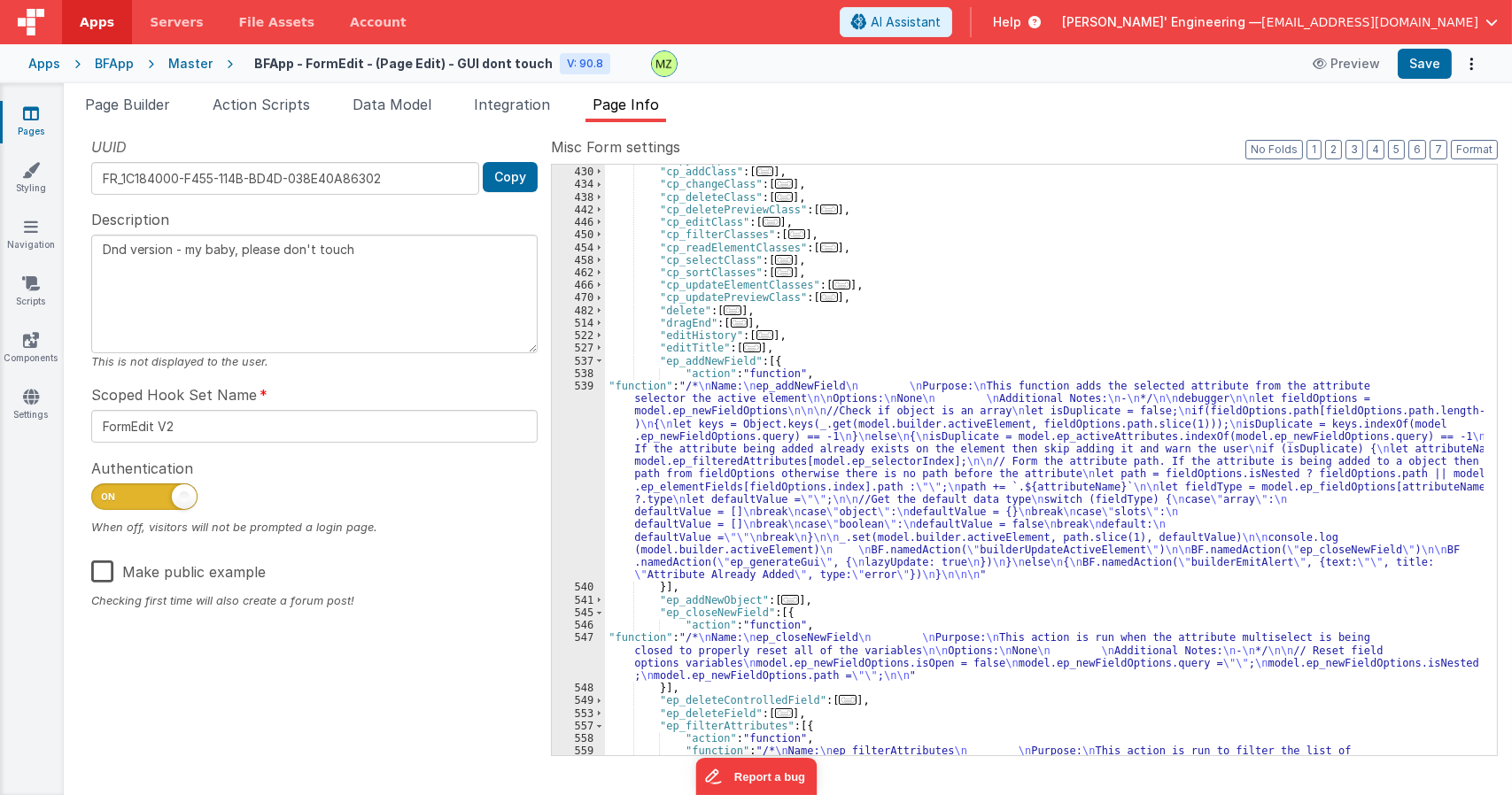
click at [780, 450] on div ""copySnippet" : [ ... ] , "cp_addClass" : [ ... ] , "cp_changeClass" : [ ... ] …" at bounding box center [1043, 536] width 879 height 767
click at [566, 383] on div "539" at bounding box center [577, 481] width 53 height 202
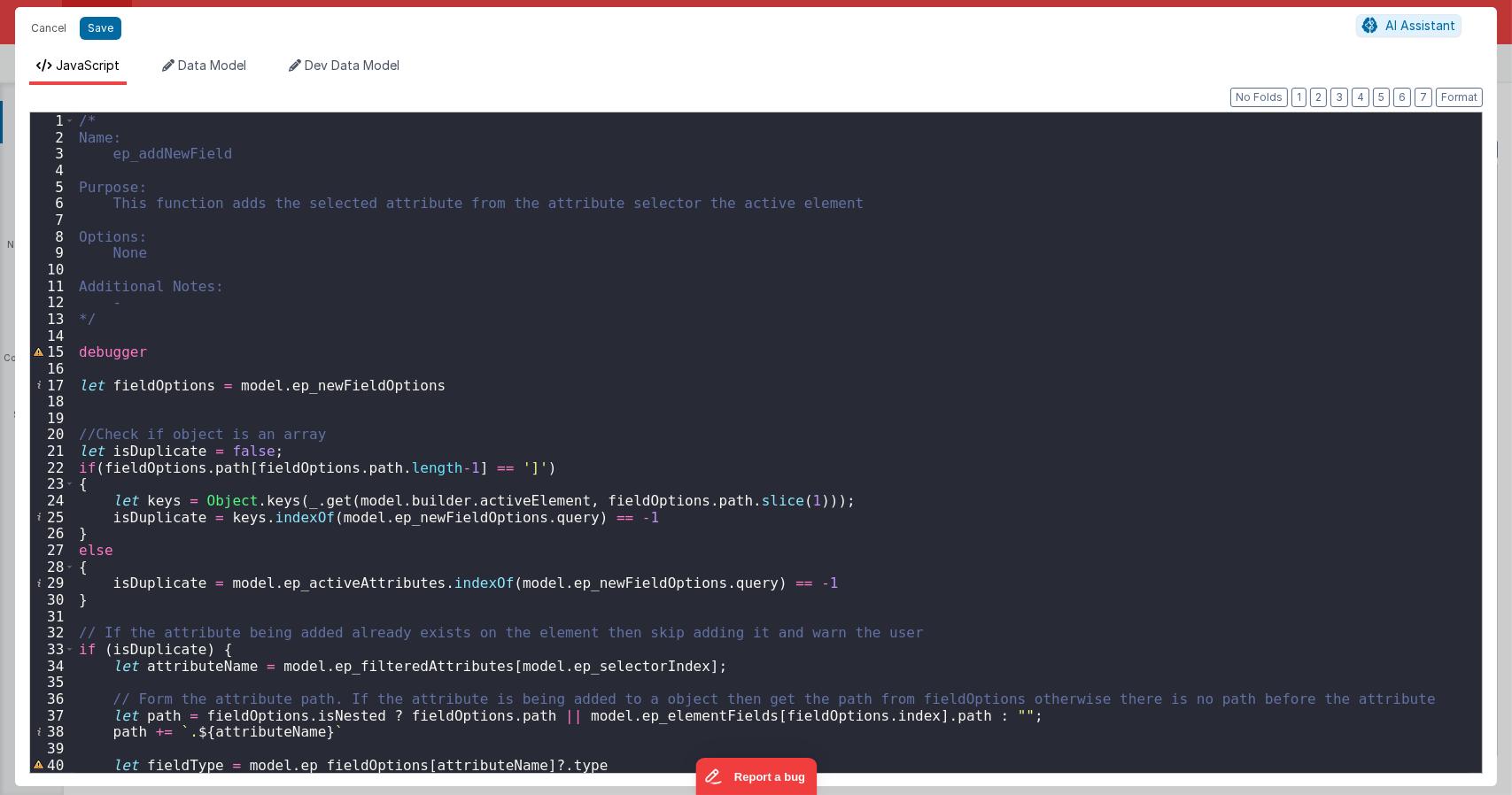
click at [110, 348] on div "/* Name: ep_addNewField Purpose: This function adds the selected attribute from…" at bounding box center [771, 459] width 1393 height 693
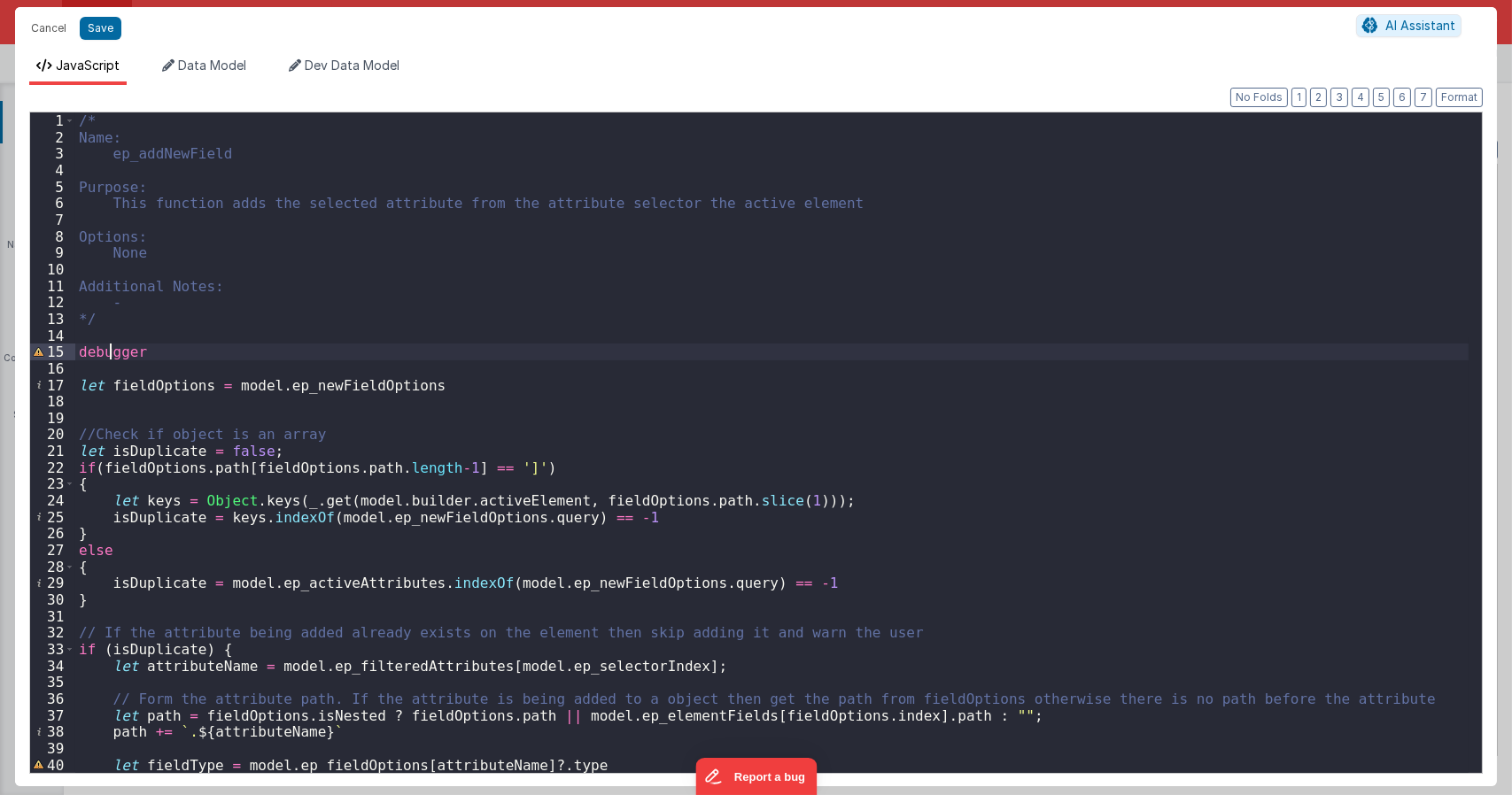
click at [110, 348] on div "/* Name: ep_addNewField Purpose: This function adds the selected attribute from…" at bounding box center [771, 459] width 1393 height 693
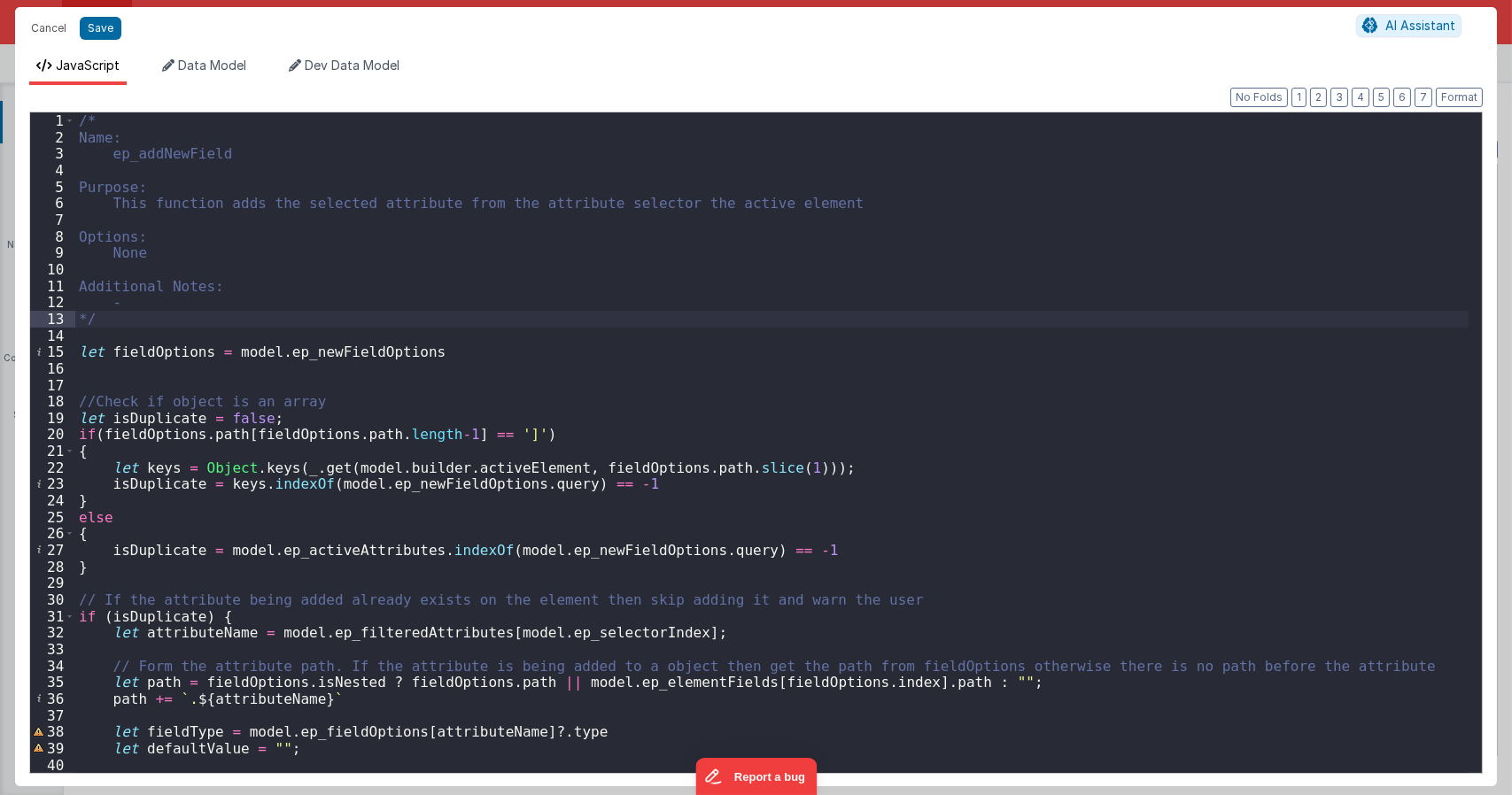
type textarea "Dnd version - my baby, please don't touch"
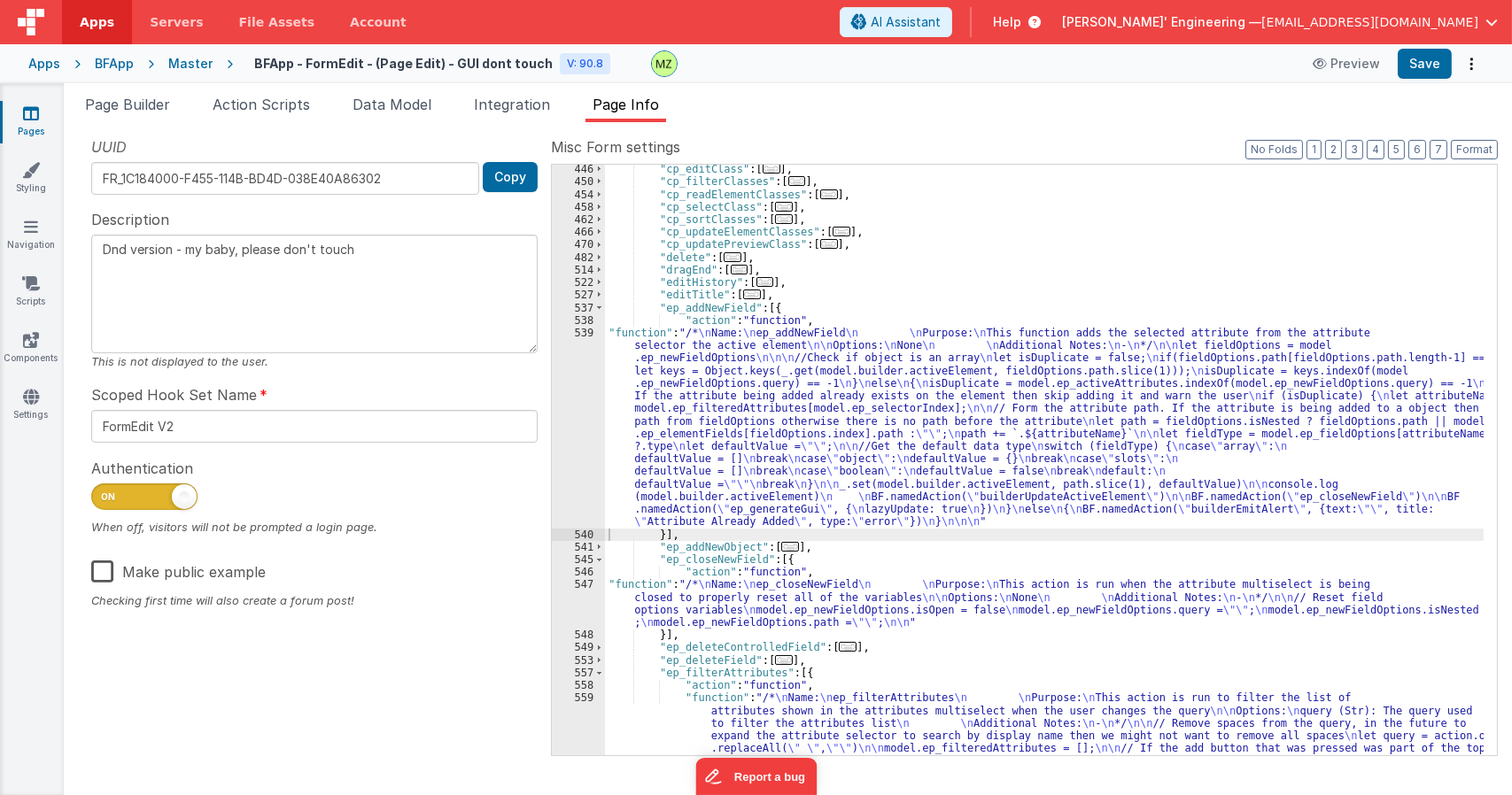
scroll to position [1755, 0]
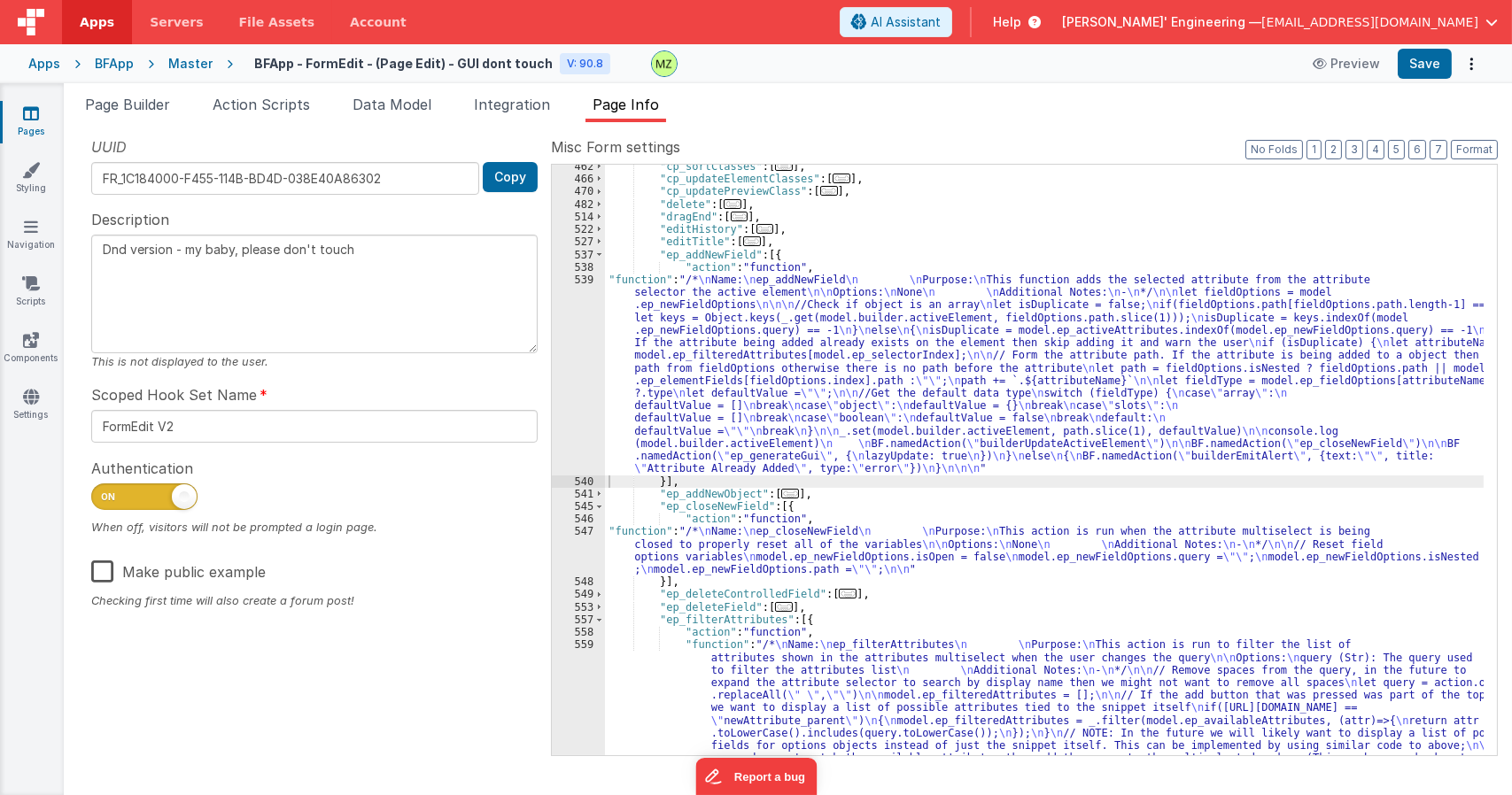
click at [722, 339] on div ""cp_sortClasses" : [ ... ] , "cp_updateElementClasses" : [ ... ] , "cp_updatePr…" at bounding box center [1043, 544] width 879 height 767
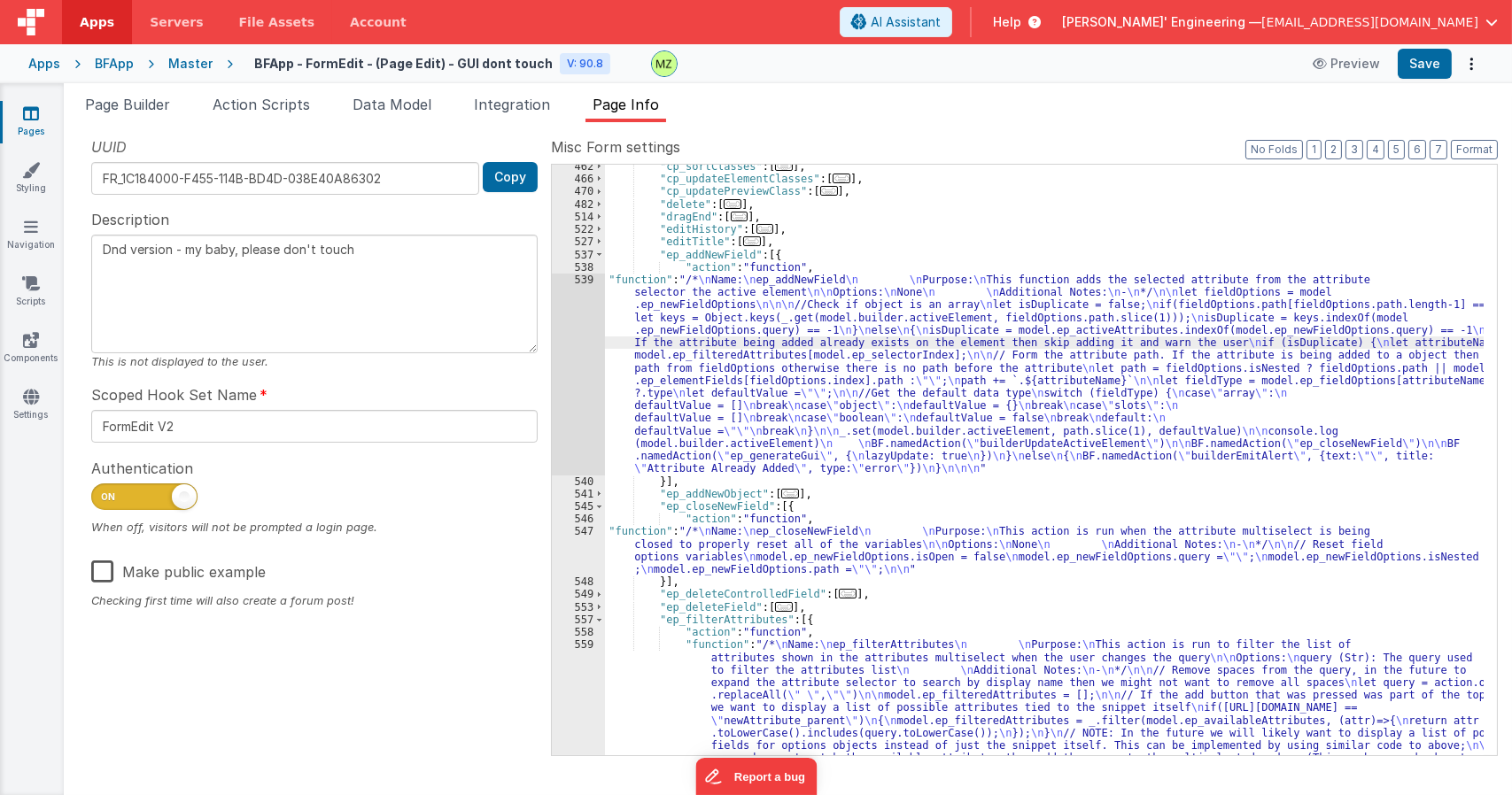
click at [587, 283] on div "539" at bounding box center [577, 374] width 53 height 202
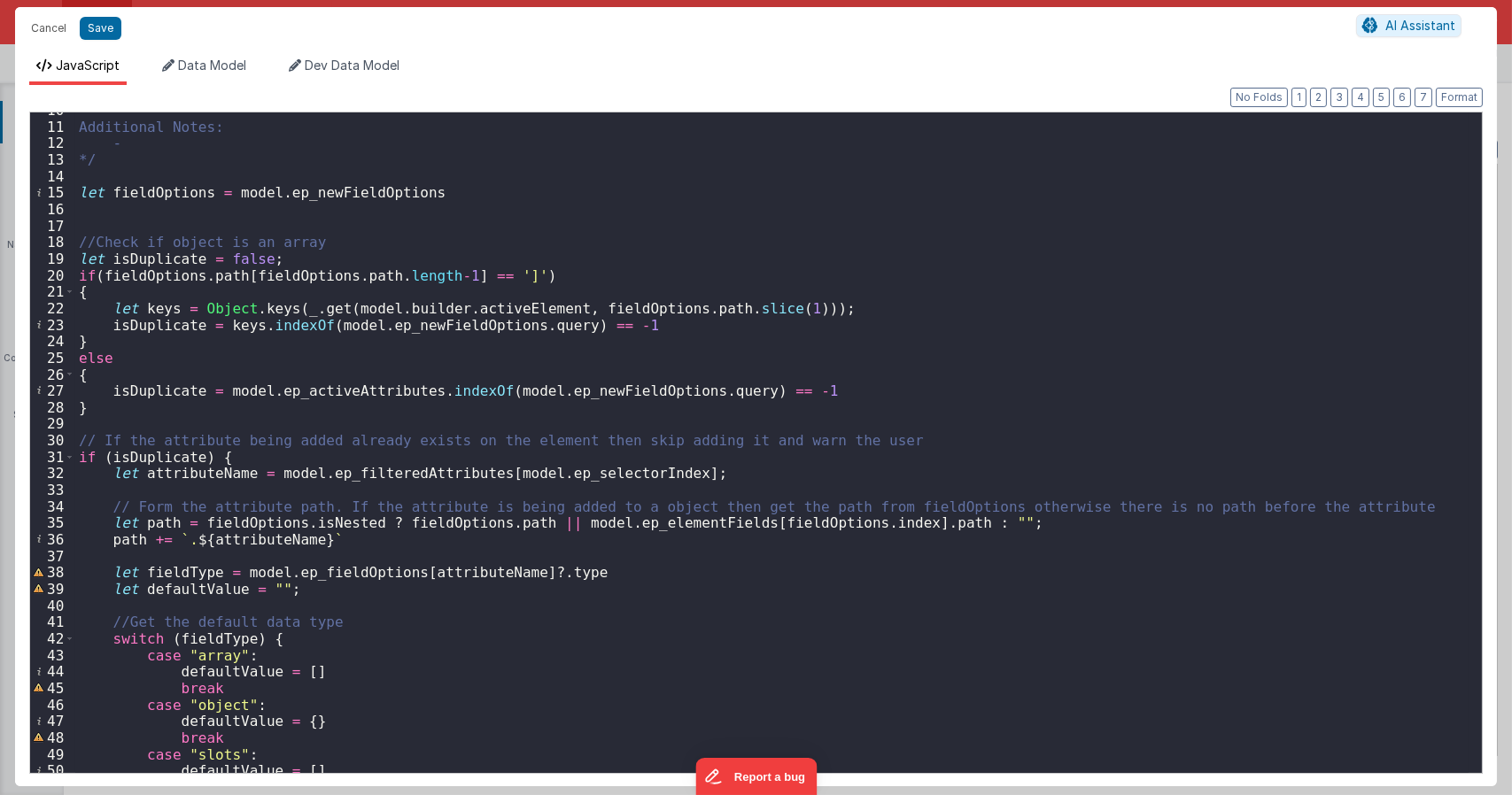
scroll to position [160, 0]
click at [181, 372] on div "Additional Notes: - */ let fieldOptions = model . ep_newFieldOptions //Check if…" at bounding box center [771, 449] width 1393 height 693
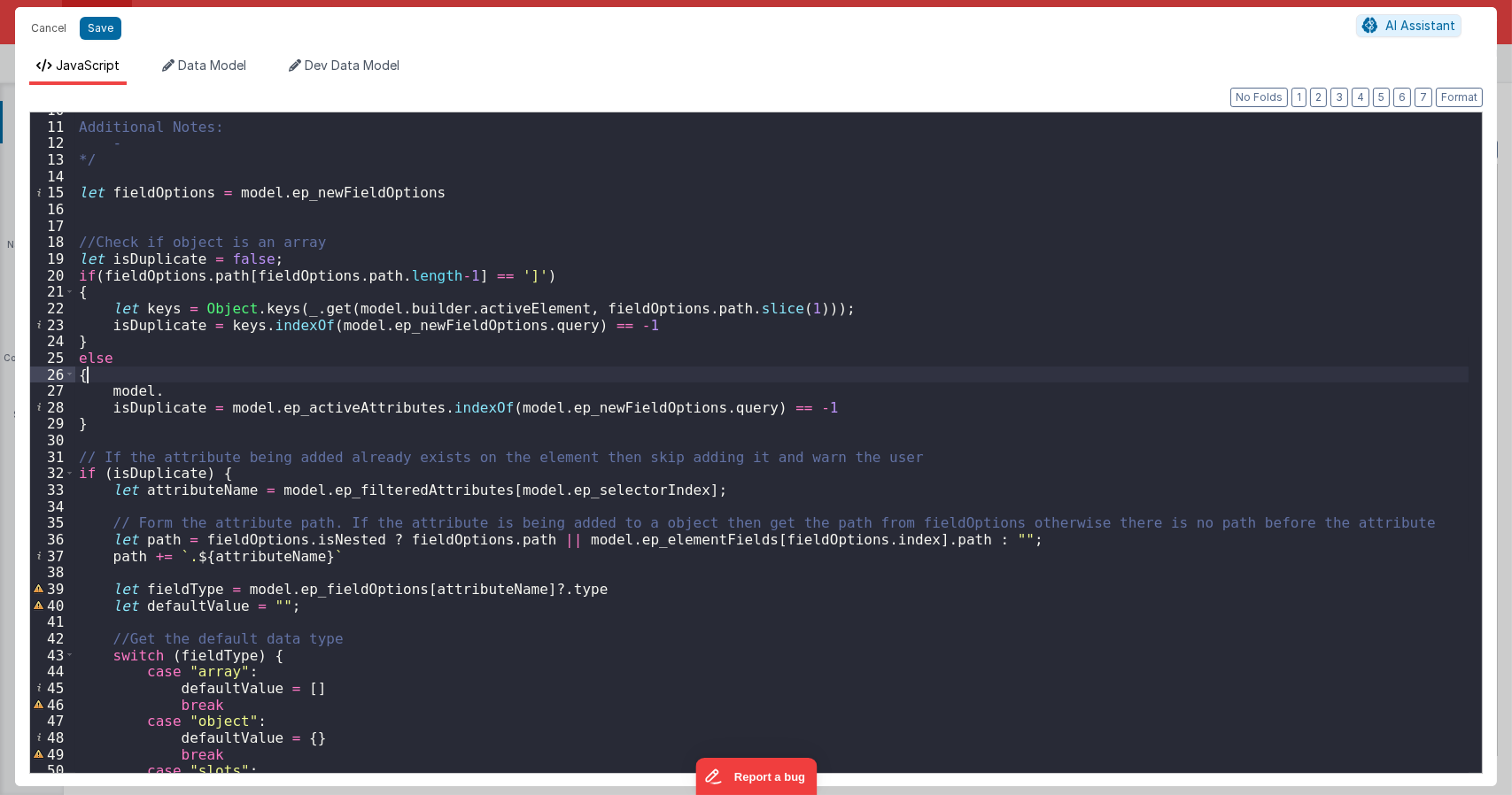
click at [152, 373] on div "Additional Notes: - */ let fieldOptions = model . ep_newFieldOptions //Check if…" at bounding box center [771, 449] width 1393 height 693
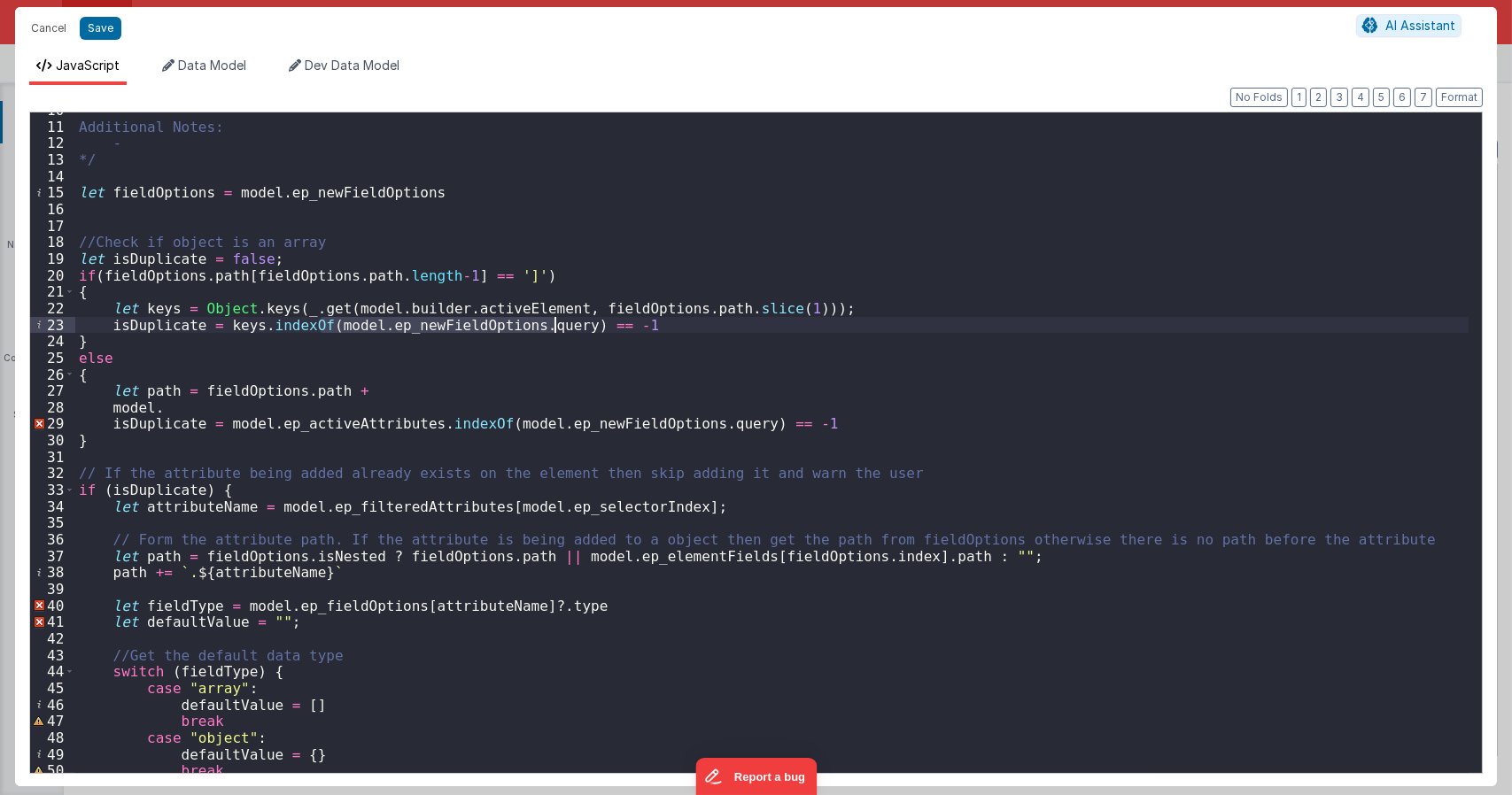
drag, startPoint x: 322, startPoint y: 328, endPoint x: 556, endPoint y: 325, distance: 234.0
click at [556, 325] on div "Additional Notes: - */ let fieldOptions = model . ep_newFieldOptions //Check if…" at bounding box center [771, 449] width 1393 height 693
click at [423, 394] on div "Additional Notes: - */ let fieldOptions = model . ep_newFieldOptions //Check if…" at bounding box center [771, 449] width 1393 height 693
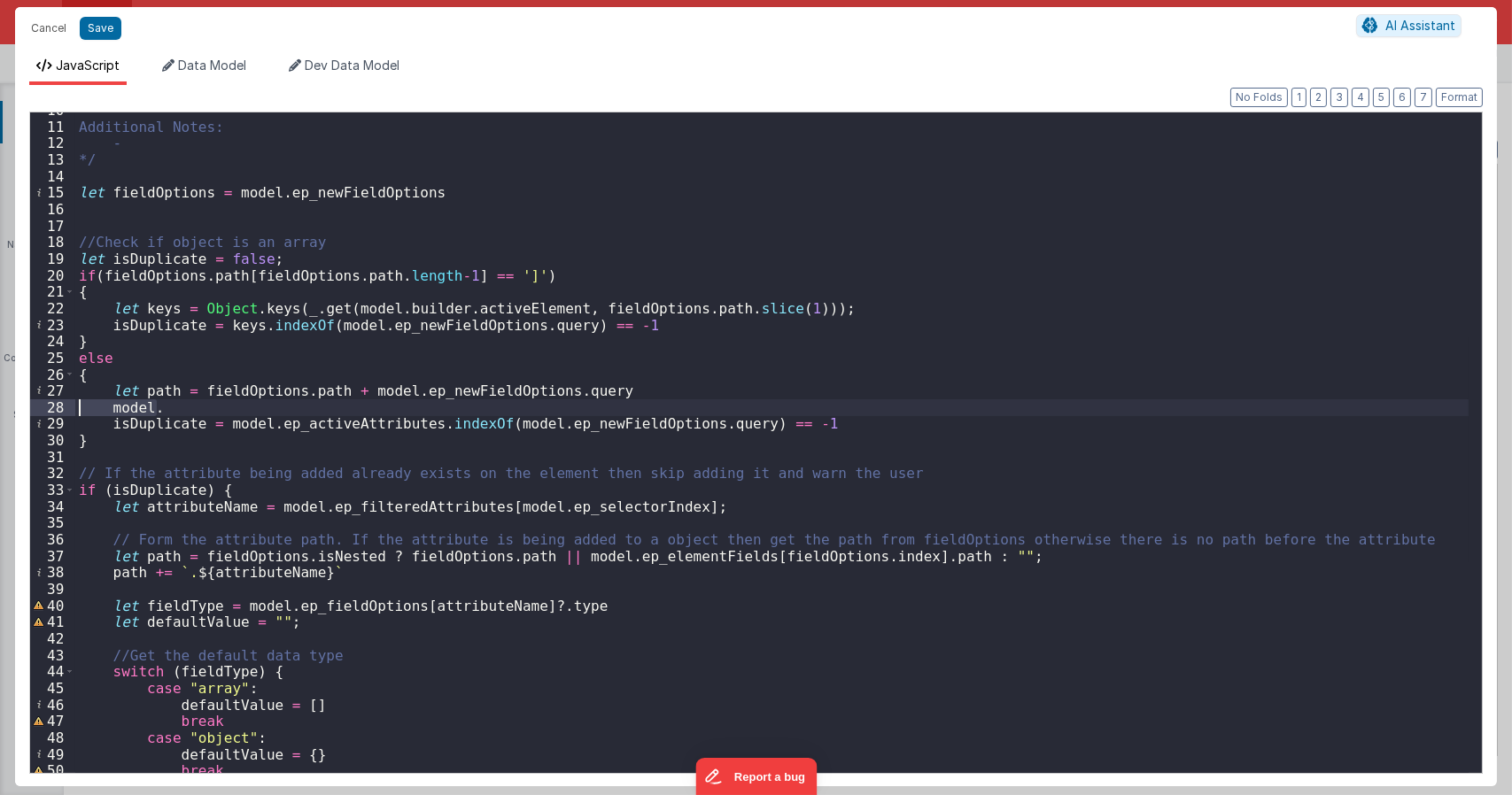
drag, startPoint x: 161, startPoint y: 404, endPoint x: 63, endPoint y: 404, distance: 98.0
click at [63, 404] on div "10 11 12 13 14 15 16 17 18 19 20 21 22 23 24 25 26 27 28 29 30 31 32 33 34 35 3…" at bounding box center [756, 443] width 1453 height 662
click at [188, 406] on div "Additional Notes: - */ let fieldOptions = model . ep_newFieldOptions //Check if…" at bounding box center [771, 449] width 1393 height 693
paste textarea
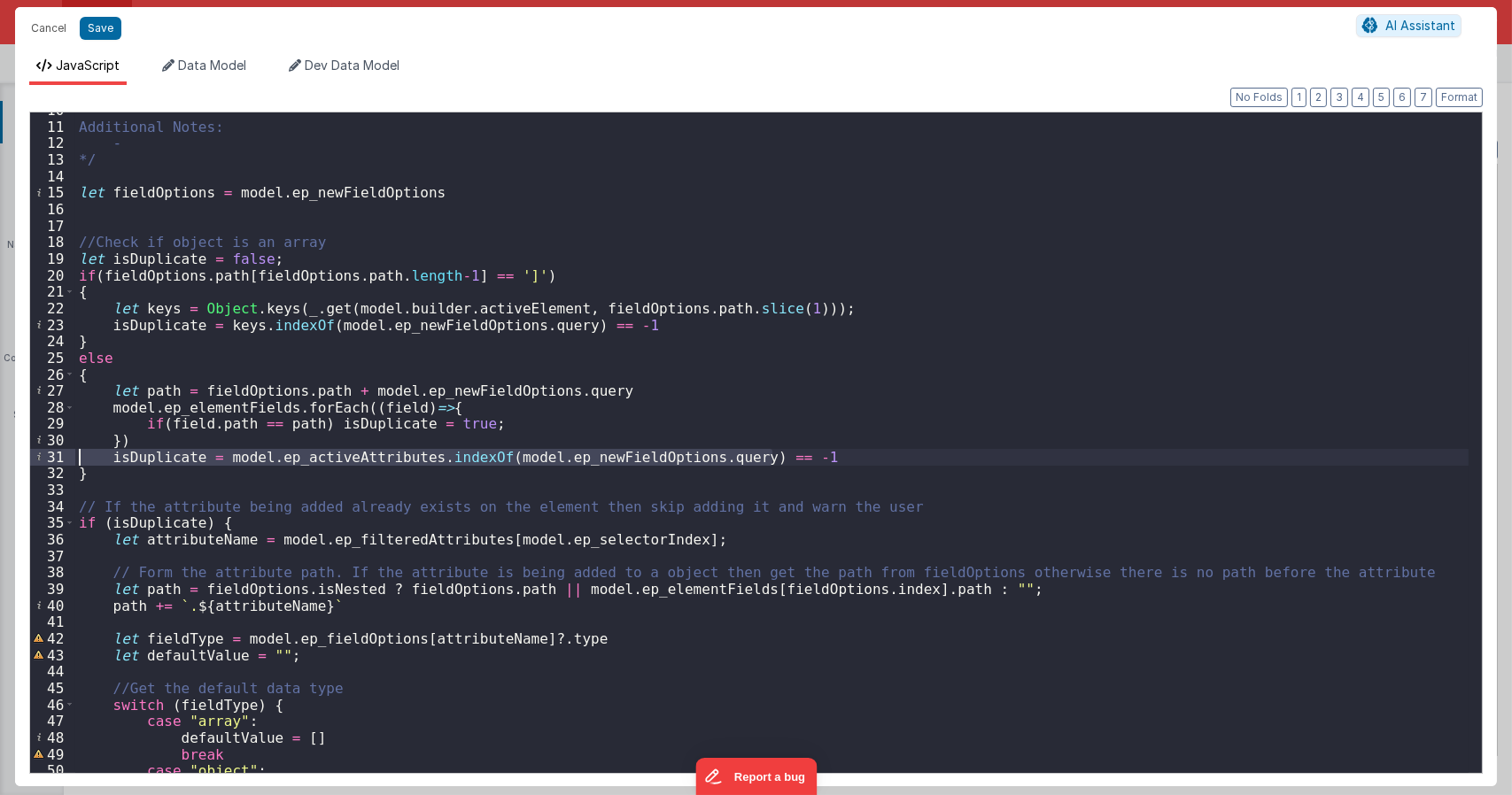
drag, startPoint x: 794, startPoint y: 452, endPoint x: 0, endPoint y: 459, distance: 794.0
click at [0, 459] on div "Cancel Save AI Assistant JavaScript Data Model Dev Data Model Format 7 6 5 4 3 …" at bounding box center [756, 398] width 1512 height 795
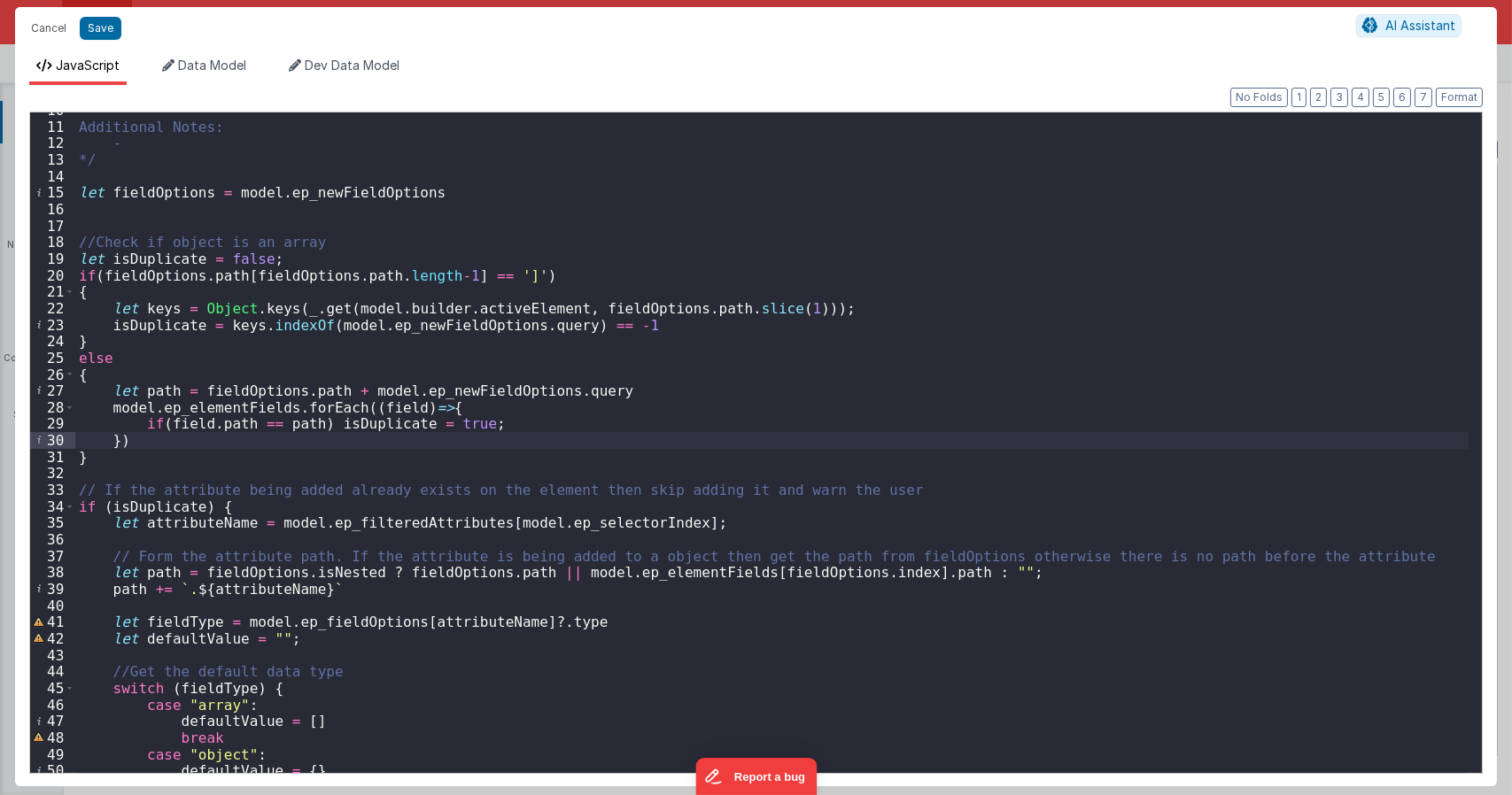
click at [127, 377] on div "Additional Notes: - */ let fieldOptions = model . ep_newFieldOptions //Check if…" at bounding box center [771, 449] width 1393 height 693
click at [137, 376] on div "Additional Notes: - */ let fieldOptions = model . ep_newFieldOptions //Check if…" at bounding box center [771, 449] width 1393 height 693
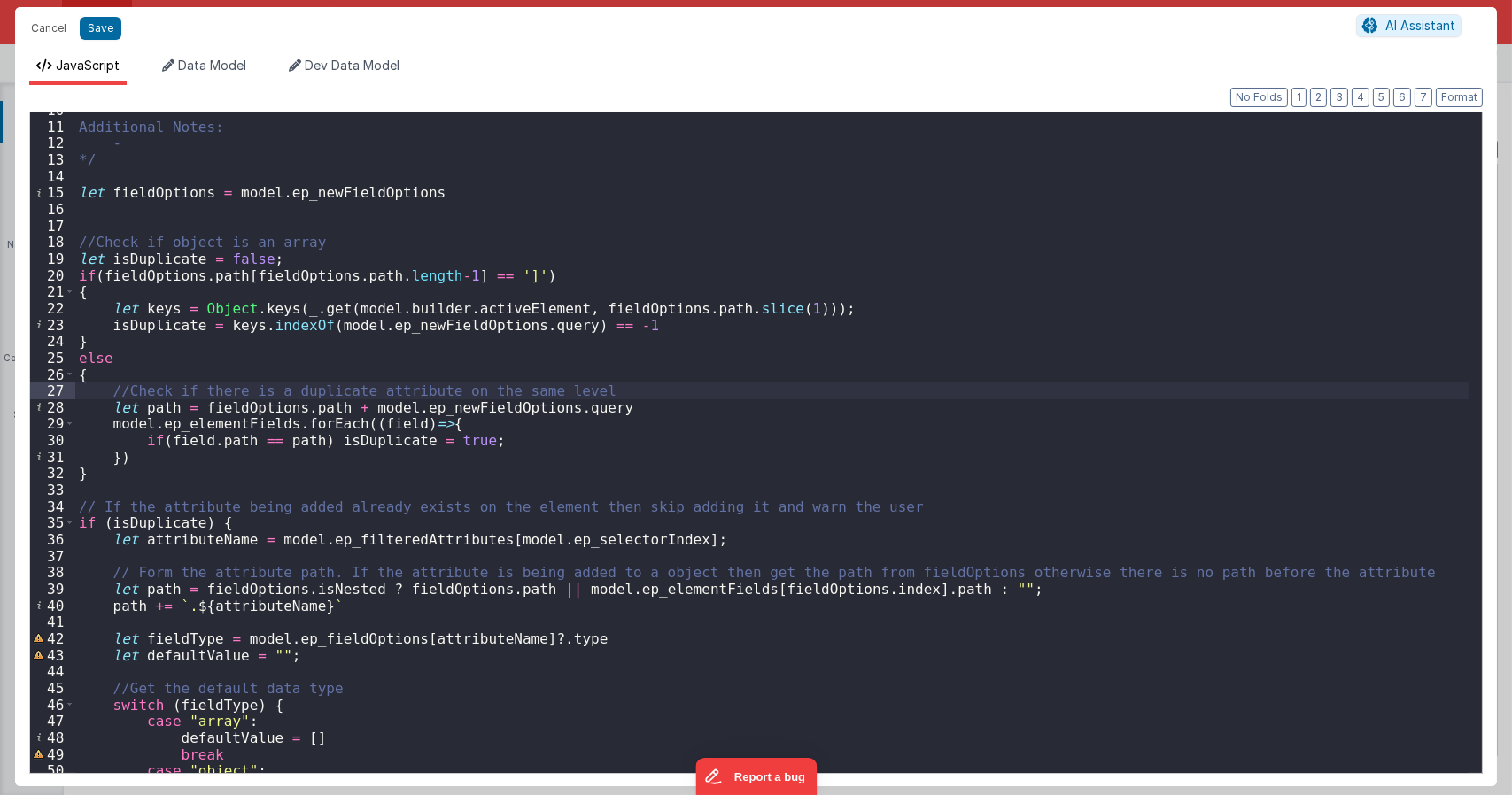
type textarea "Dnd version - my baby, please don't touch"
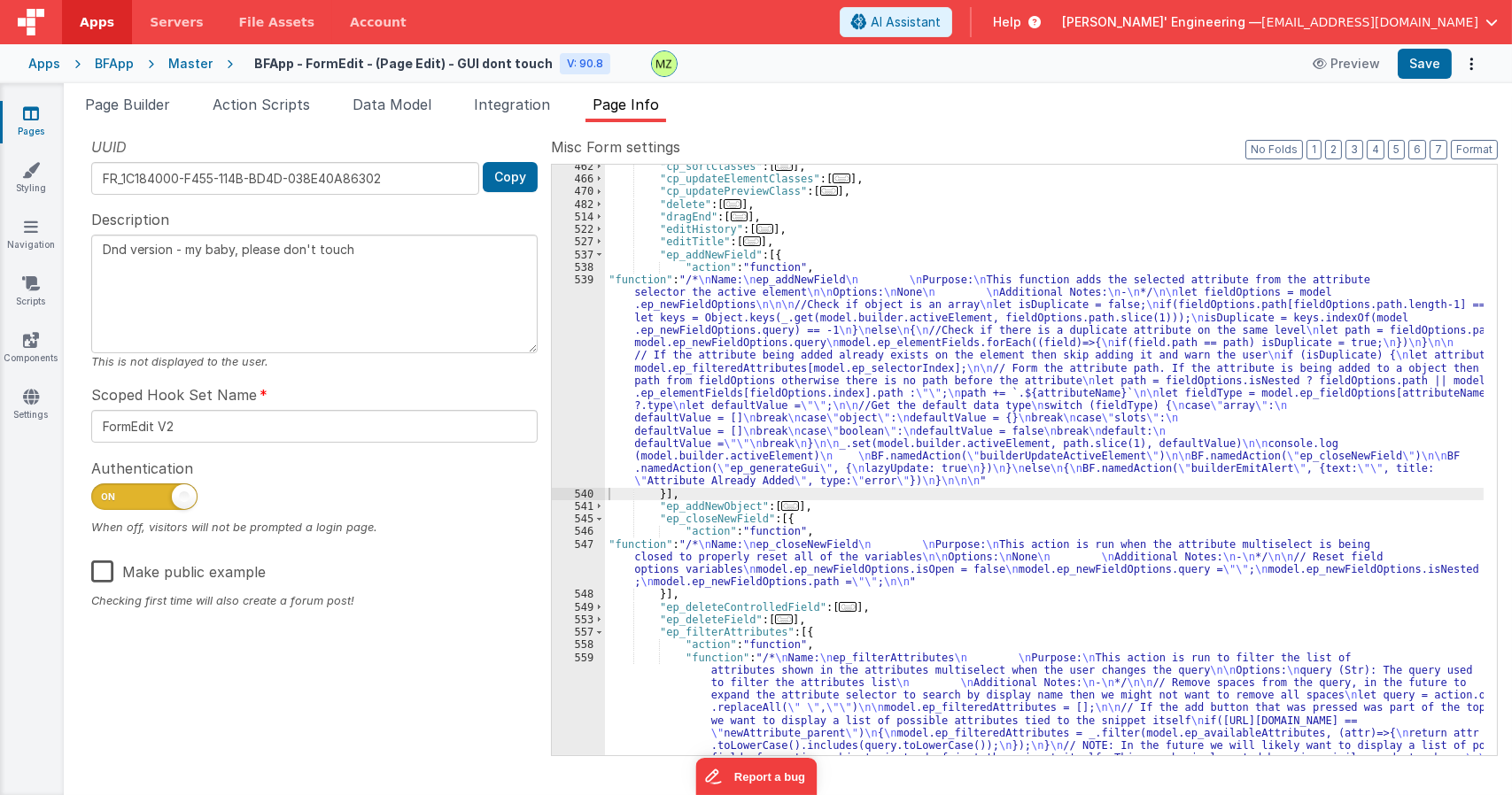
click at [975, 407] on div ""cp_sortClasses" : [ ... ] , "cp_updateElementClasses" : [ ... ] , "cp_updatePr…" at bounding box center [1043, 544] width 879 height 767
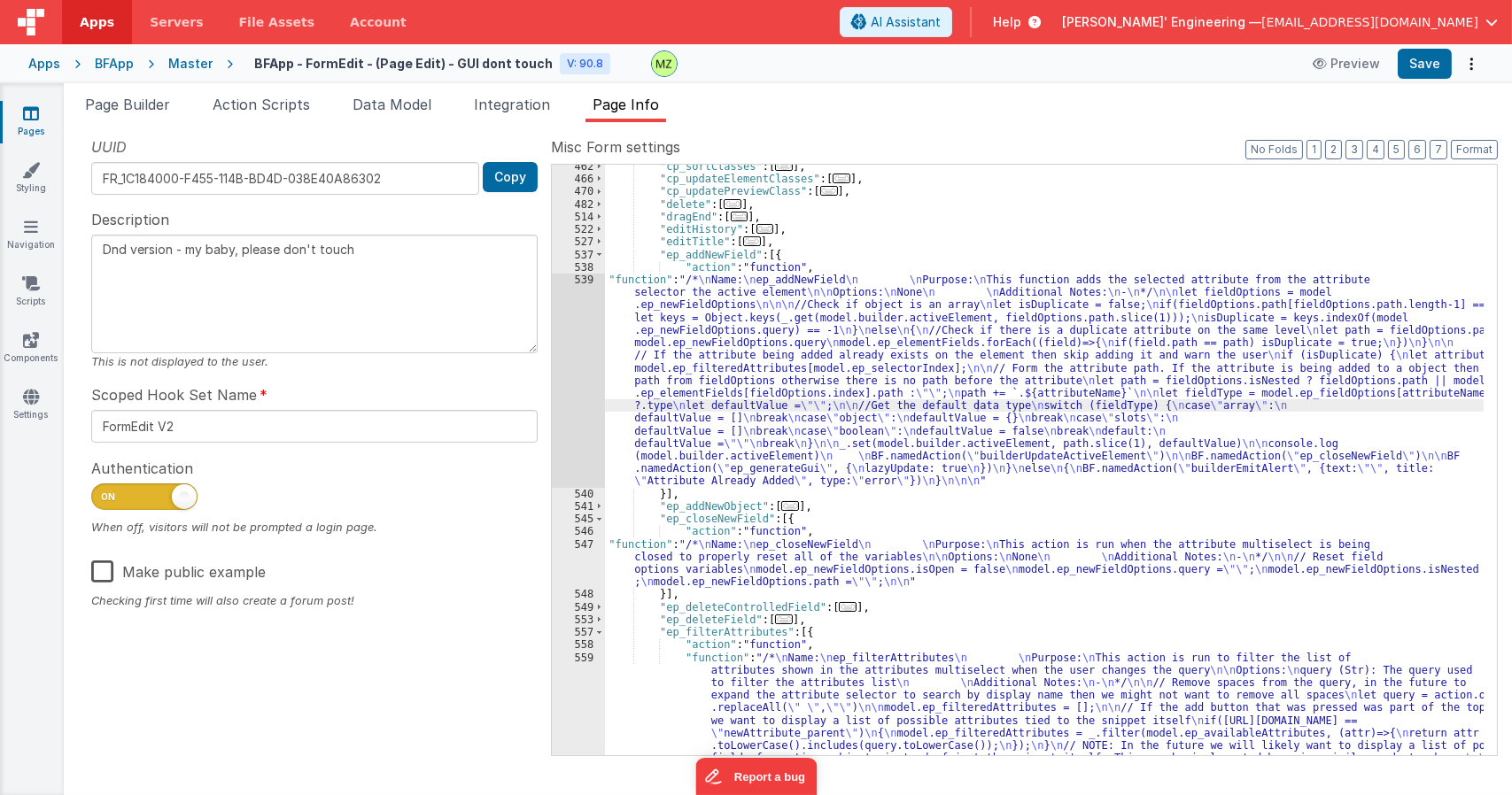
click at [705, 363] on div ""cp_sortClasses" : [ ... ] , "cp_updateElementClasses" : [ ... ] , "cp_updatePr…" at bounding box center [1043, 544] width 879 height 767
click at [591, 281] on div "539" at bounding box center [577, 380] width 53 height 215
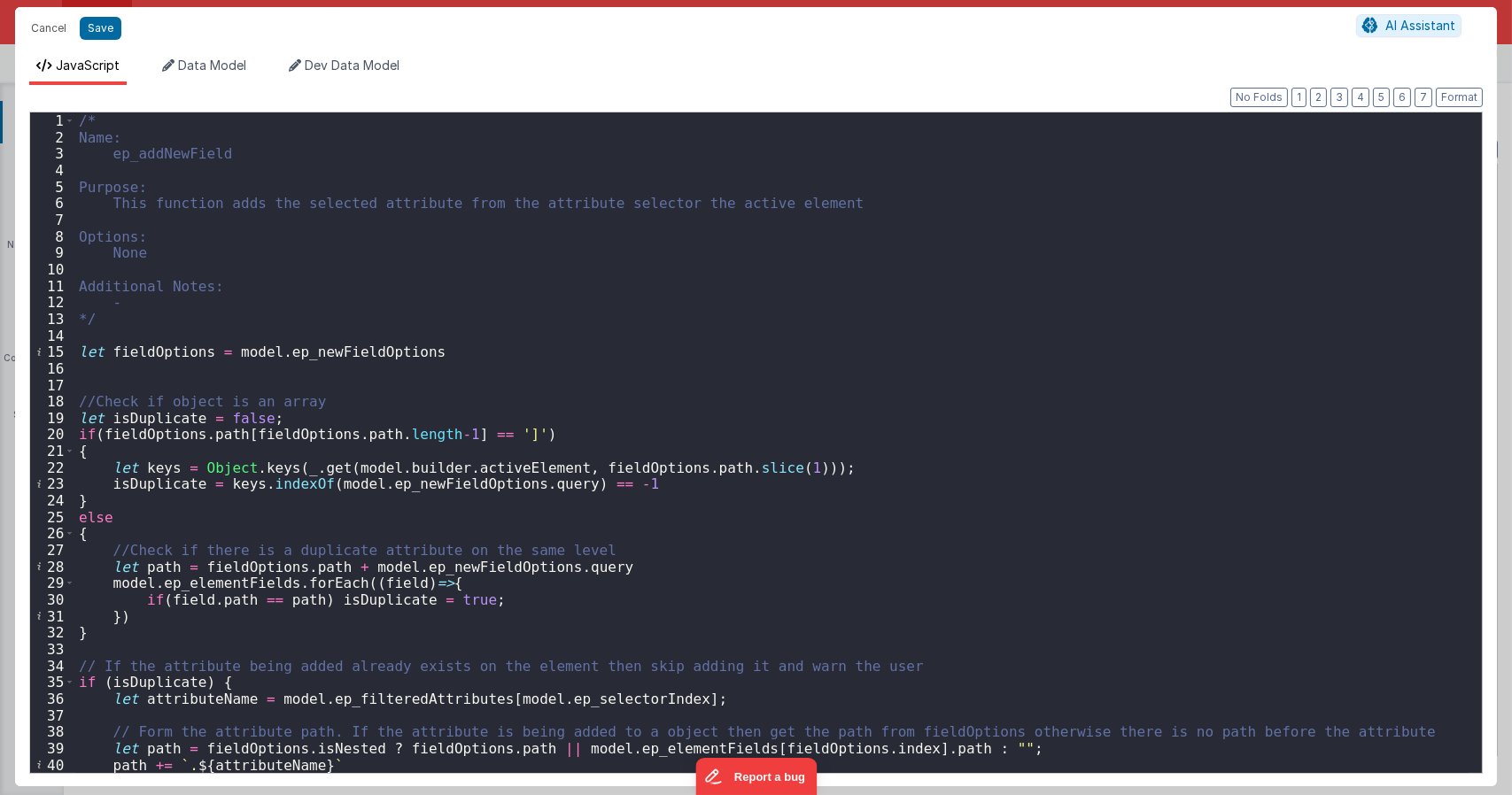
click at [589, 553] on div "/* Name: ep_addNewField Purpose: This function adds the selected attribute from…" at bounding box center [771, 459] width 1393 height 693
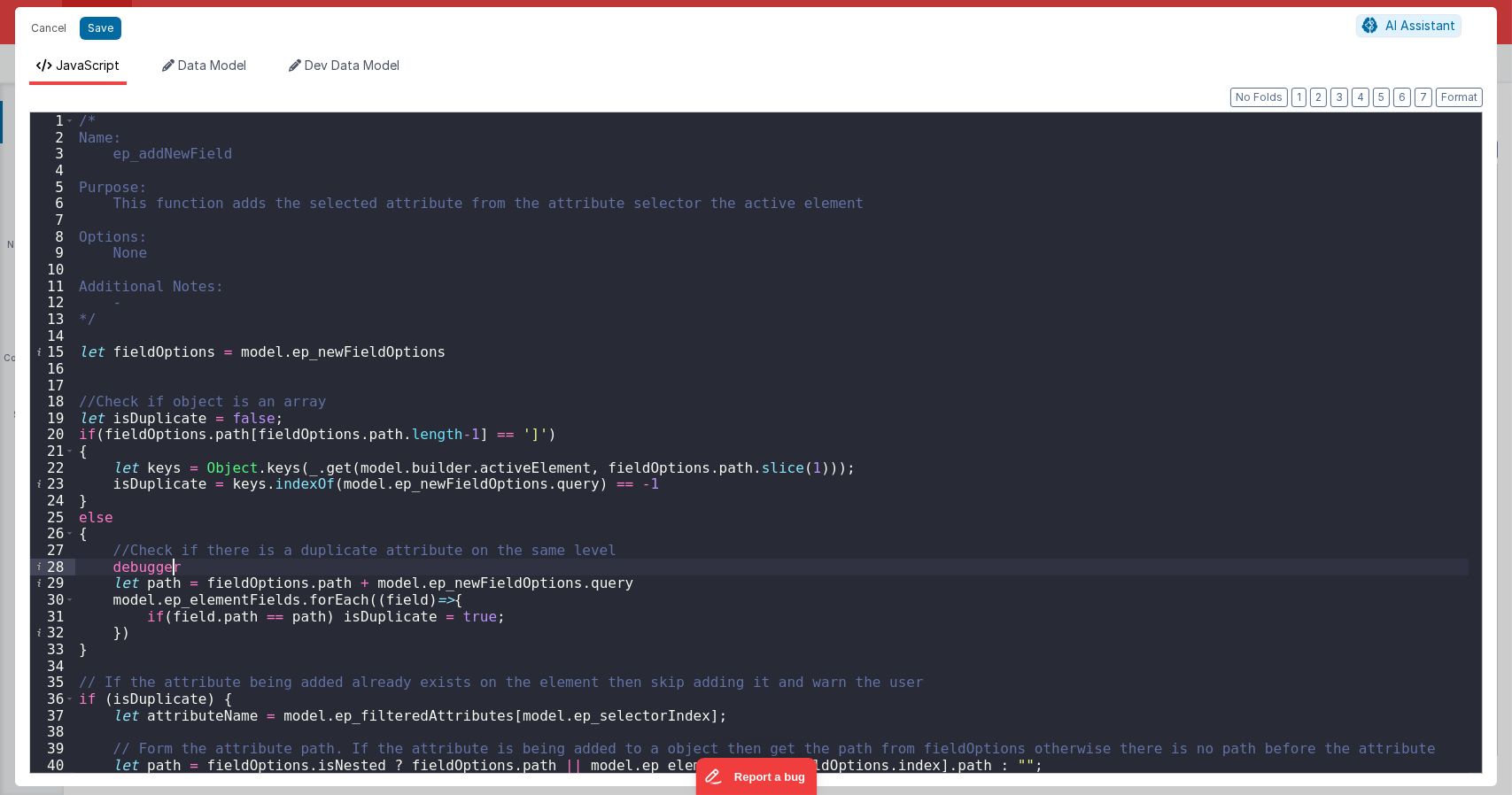
type textarea "Dnd version - my baby, please don't touch"
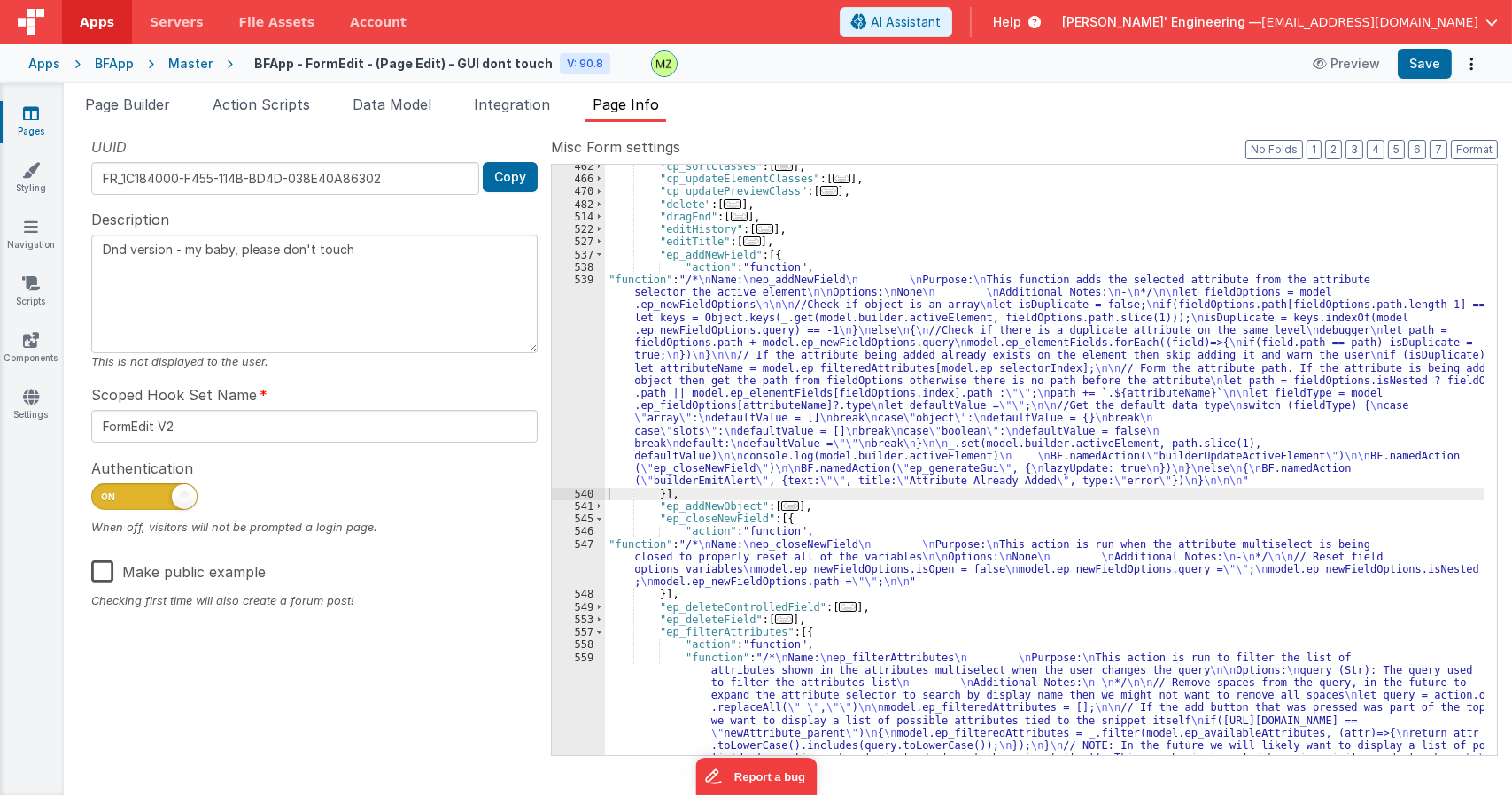
click at [705, 372] on div ""cp_sortClasses" : [ ... ] , "cp_updateElementClasses" : [ ... ] , "cp_updatePr…" at bounding box center [1043, 544] width 879 height 767
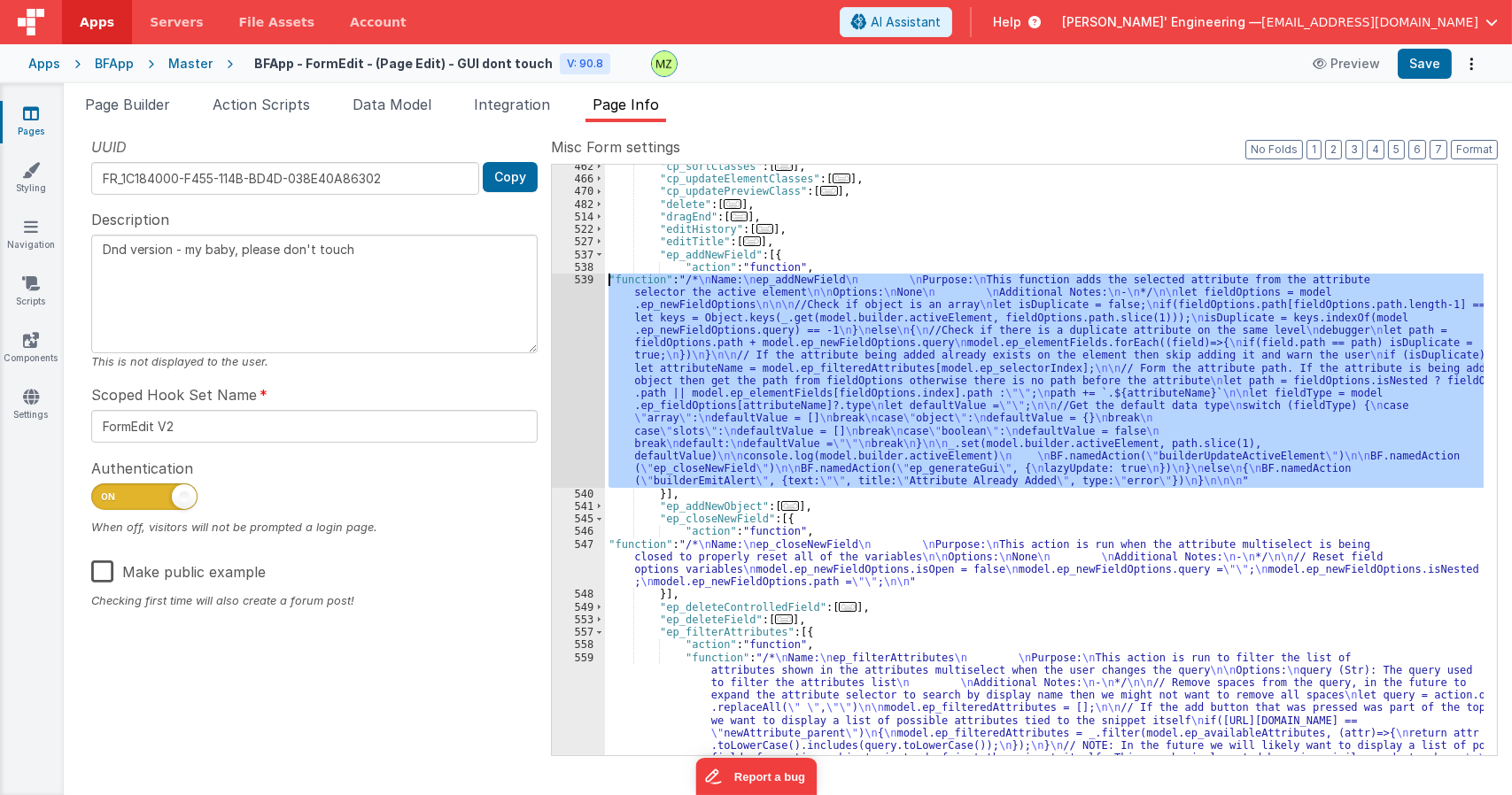
click at [582, 279] on div "539" at bounding box center [577, 380] width 53 height 215
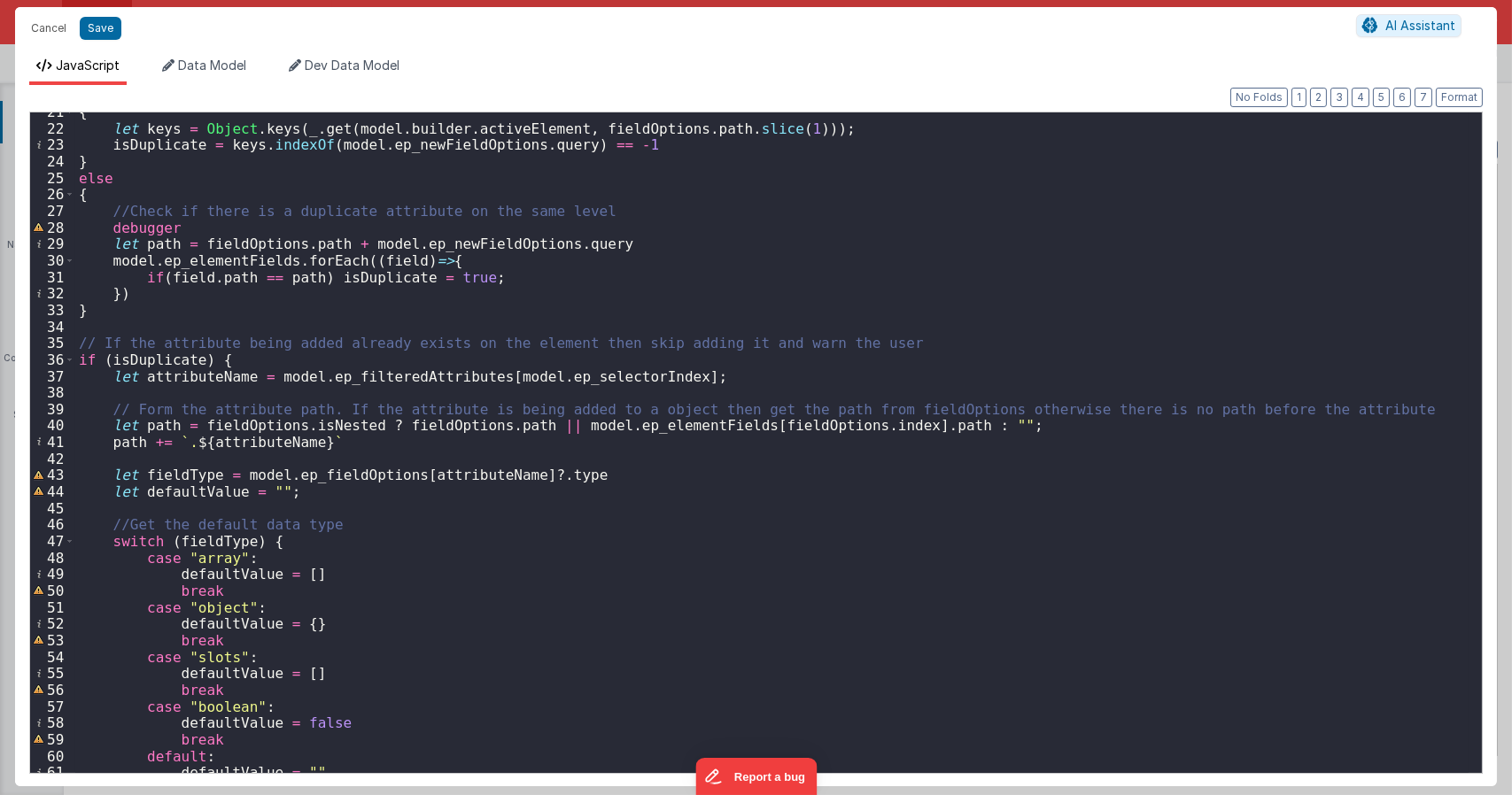
scroll to position [20, 0]
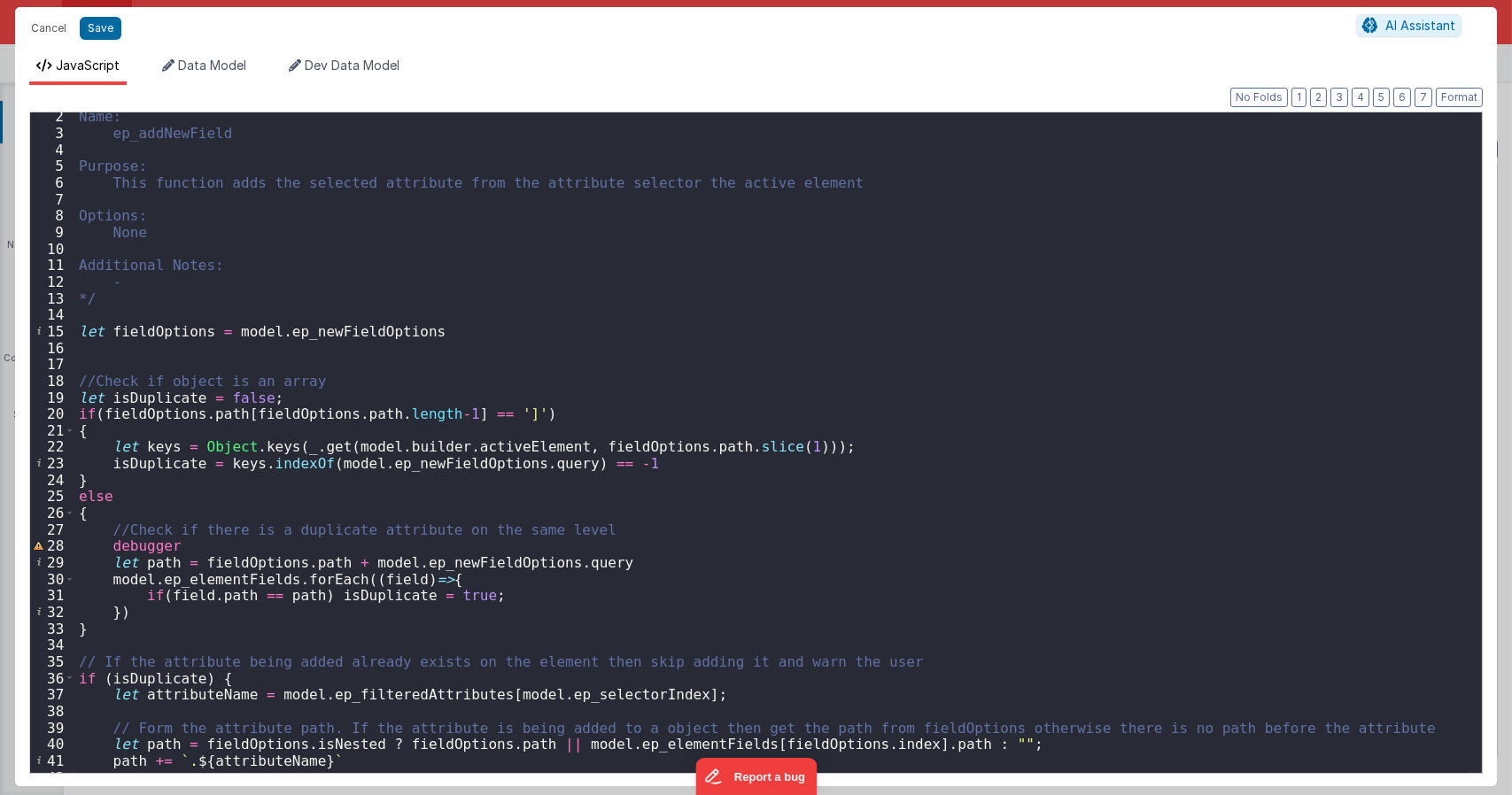
click at [193, 563] on div "Name: ep_addNewField Purpose: This function adds the selected attribute from th…" at bounding box center [771, 454] width 1393 height 693
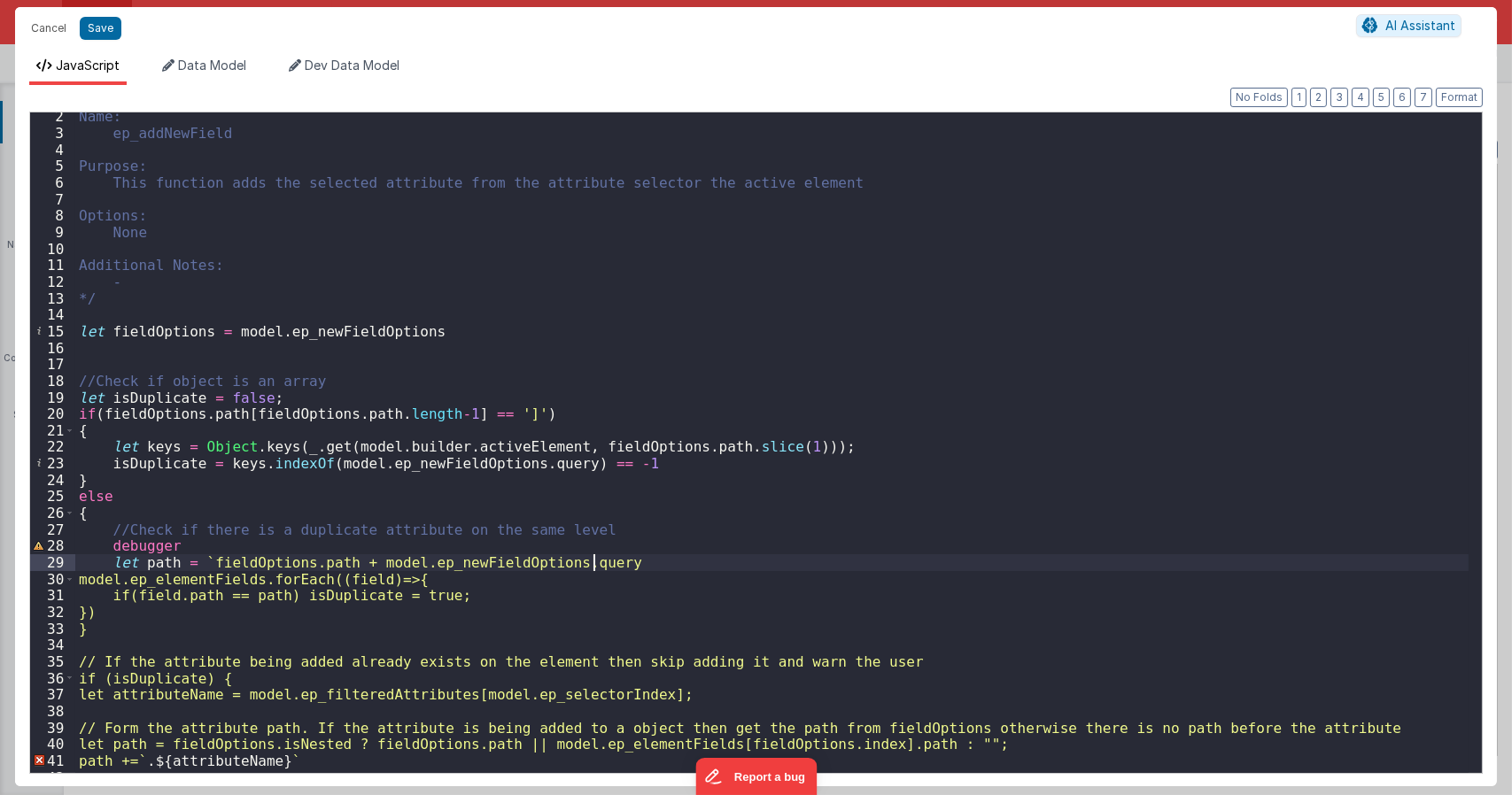
click at [615, 563] on div "Name: ep_addNewField Purpose: This function adds the selected attribute from th…" at bounding box center [771, 454] width 1393 height 693
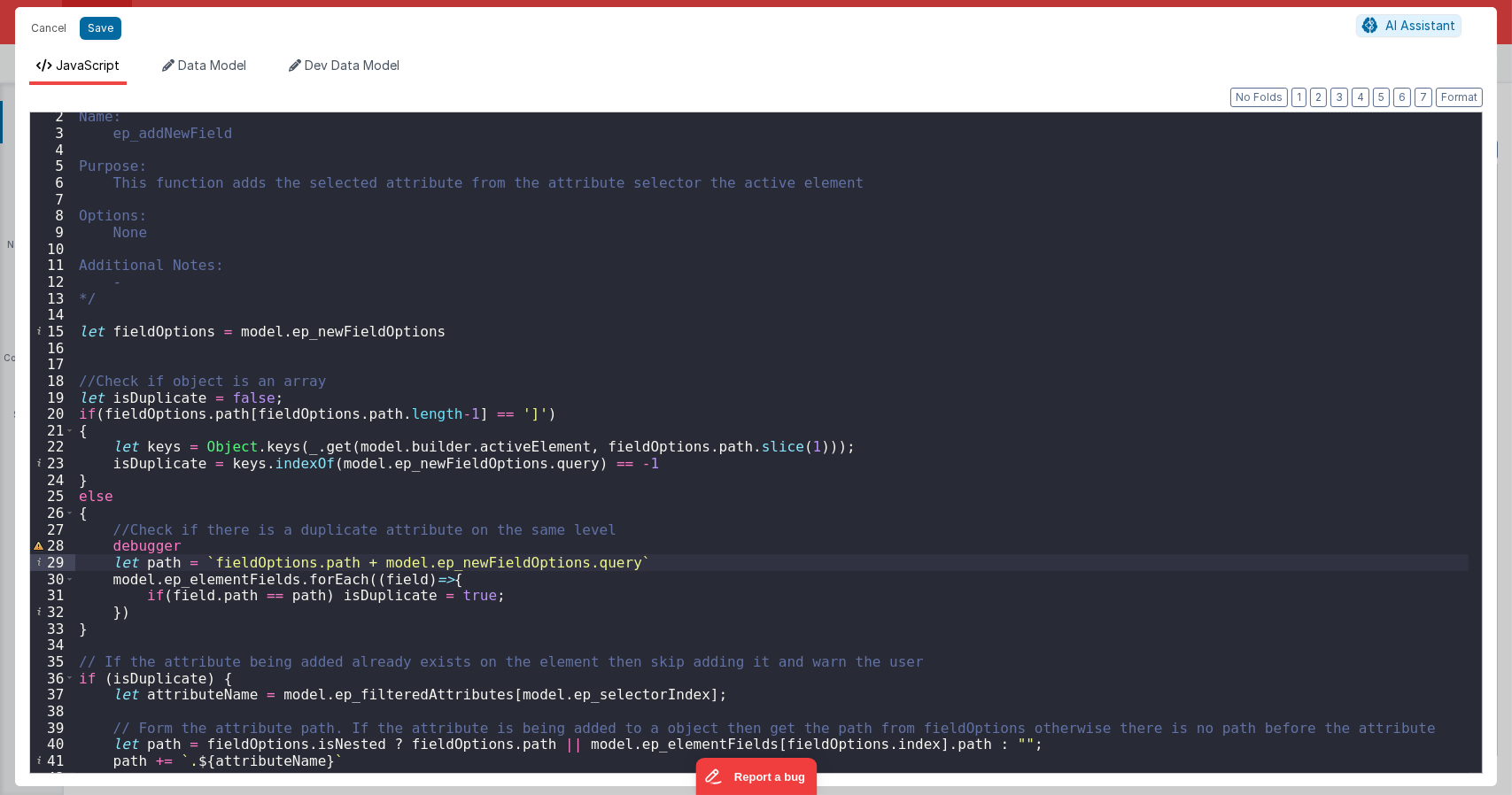
click at [205, 561] on div "Name: ep_addNewField Purpose: This function adds the selected attribute from th…" at bounding box center [771, 454] width 1393 height 693
type textarea "Dnd version - my baby, please don't touch"
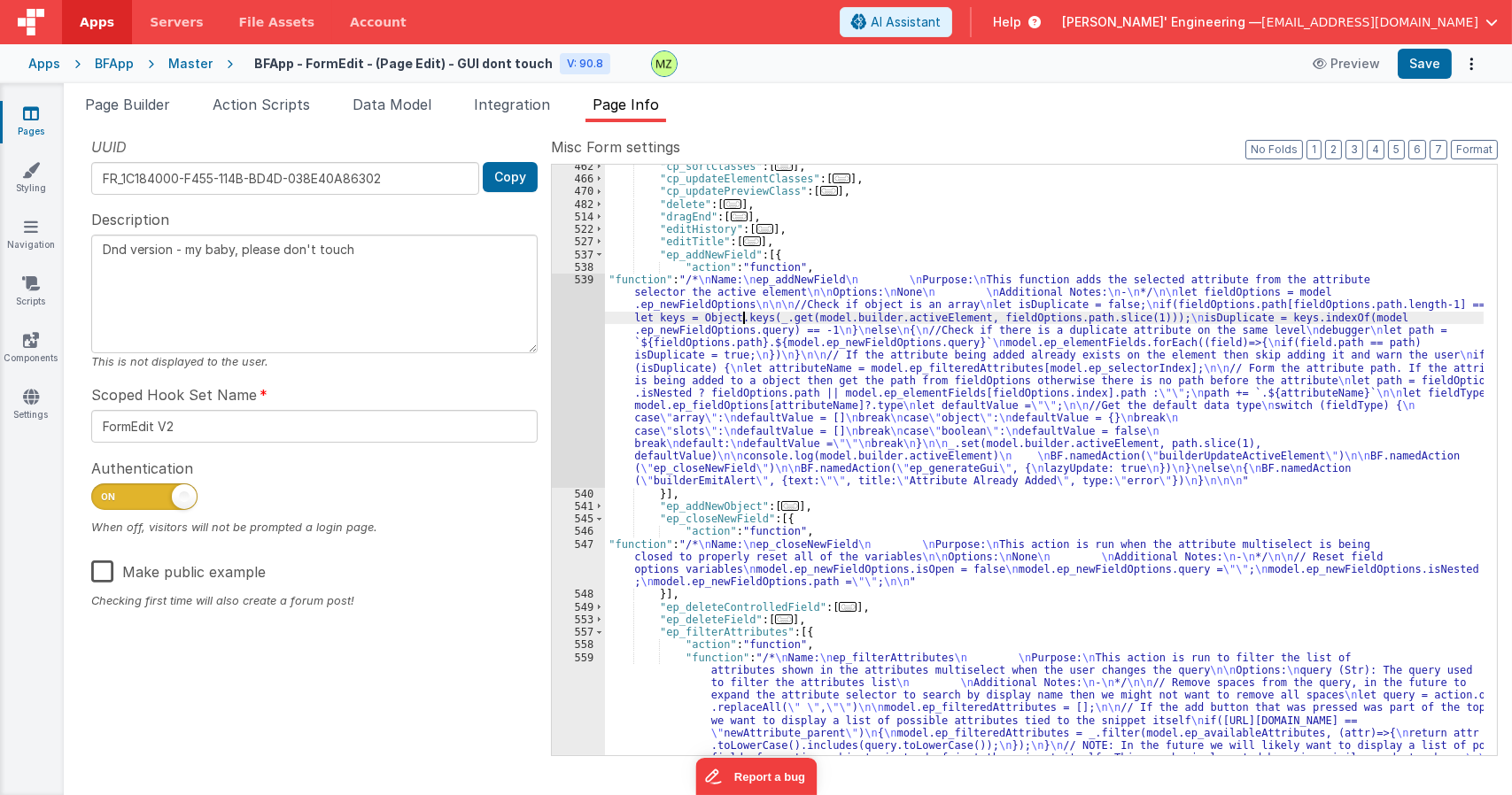
click at [741, 319] on div ""cp_sortClasses" : [ ... ] , "cp_updateElementClasses" : [ ... ] , "cp_updatePr…" at bounding box center [1043, 544] width 879 height 767
click at [580, 275] on div "539" at bounding box center [577, 380] width 53 height 215
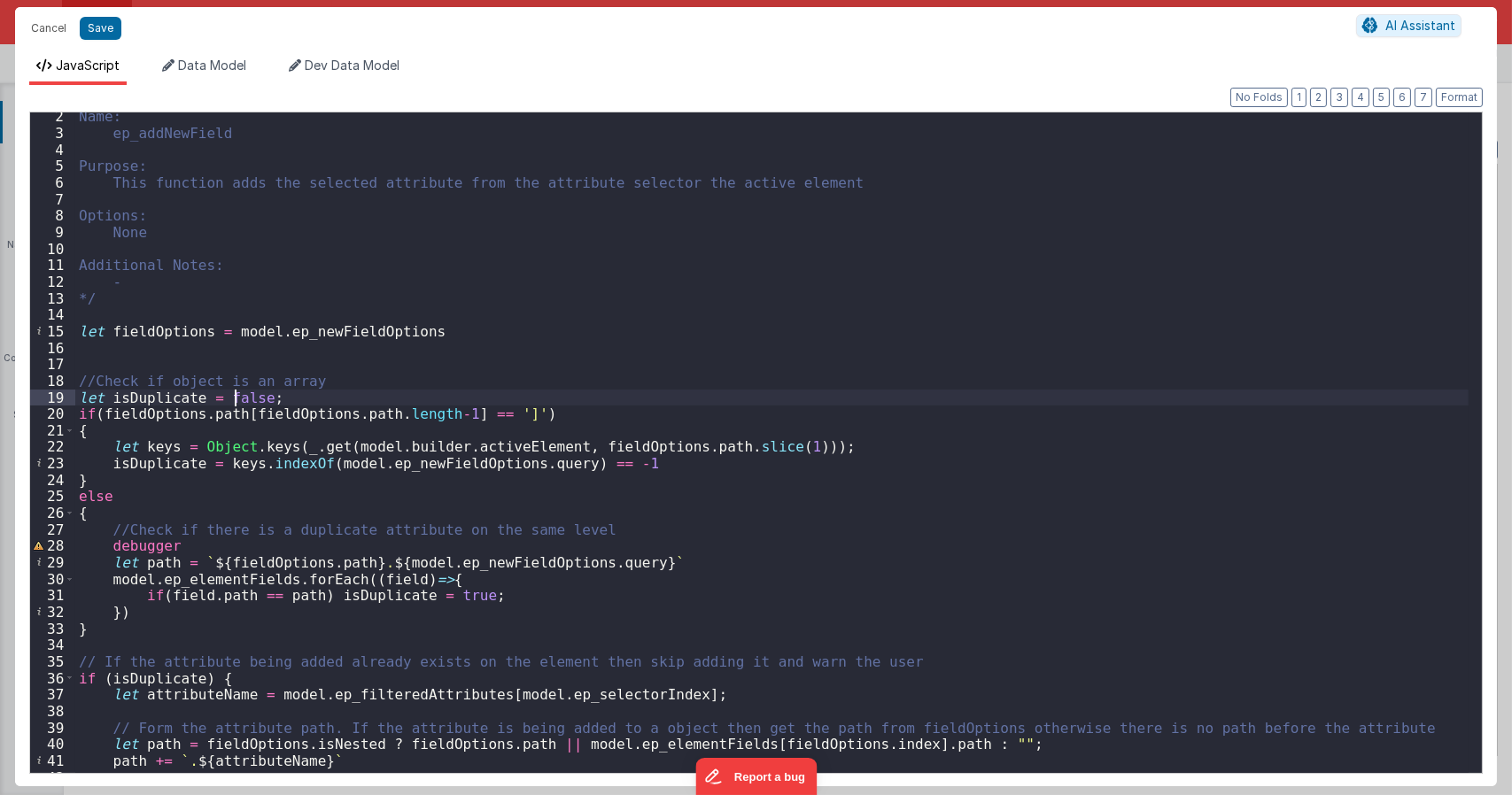
click at [235, 403] on div "Name: ep_addNewField Purpose: This function adds the selected attribute from th…" at bounding box center [771, 454] width 1393 height 693
click at [439, 597] on div "Name: ep_addNewField Purpose: This function adds the selected attribute from th…" at bounding box center [771, 454] width 1393 height 693
click at [549, 555] on div "Name: ep_addNewField Purpose: This function adds the selected attribute from th…" at bounding box center [771, 454] width 1393 height 693
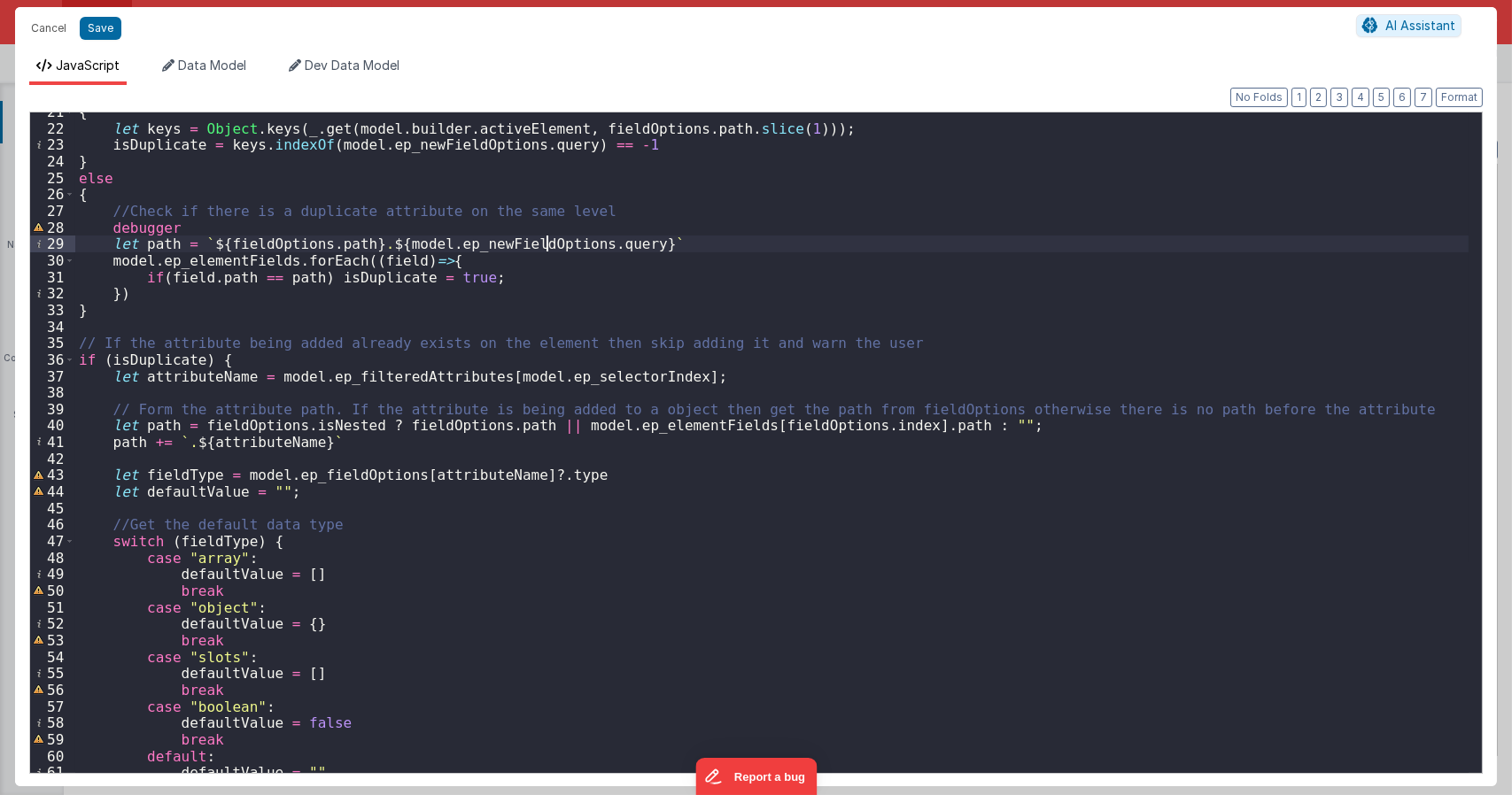
scroll to position [339, 0]
click at [110, 356] on div "{ let keys = Object . keys ( _ . get ( model . builder . activeElement , fieldO…" at bounding box center [771, 450] width 1393 height 693
click at [452, 456] on div "{ let keys = Object . keys ( _ . get ( model . builder . activeElement , fieldO…" at bounding box center [771, 450] width 1393 height 693
click at [116, 358] on div "{ let keys = Object . keys ( _ . get ( model . builder . activeElement , fieldO…" at bounding box center [771, 450] width 1393 height 693
type textarea "Dnd version - my baby, please don't touch"
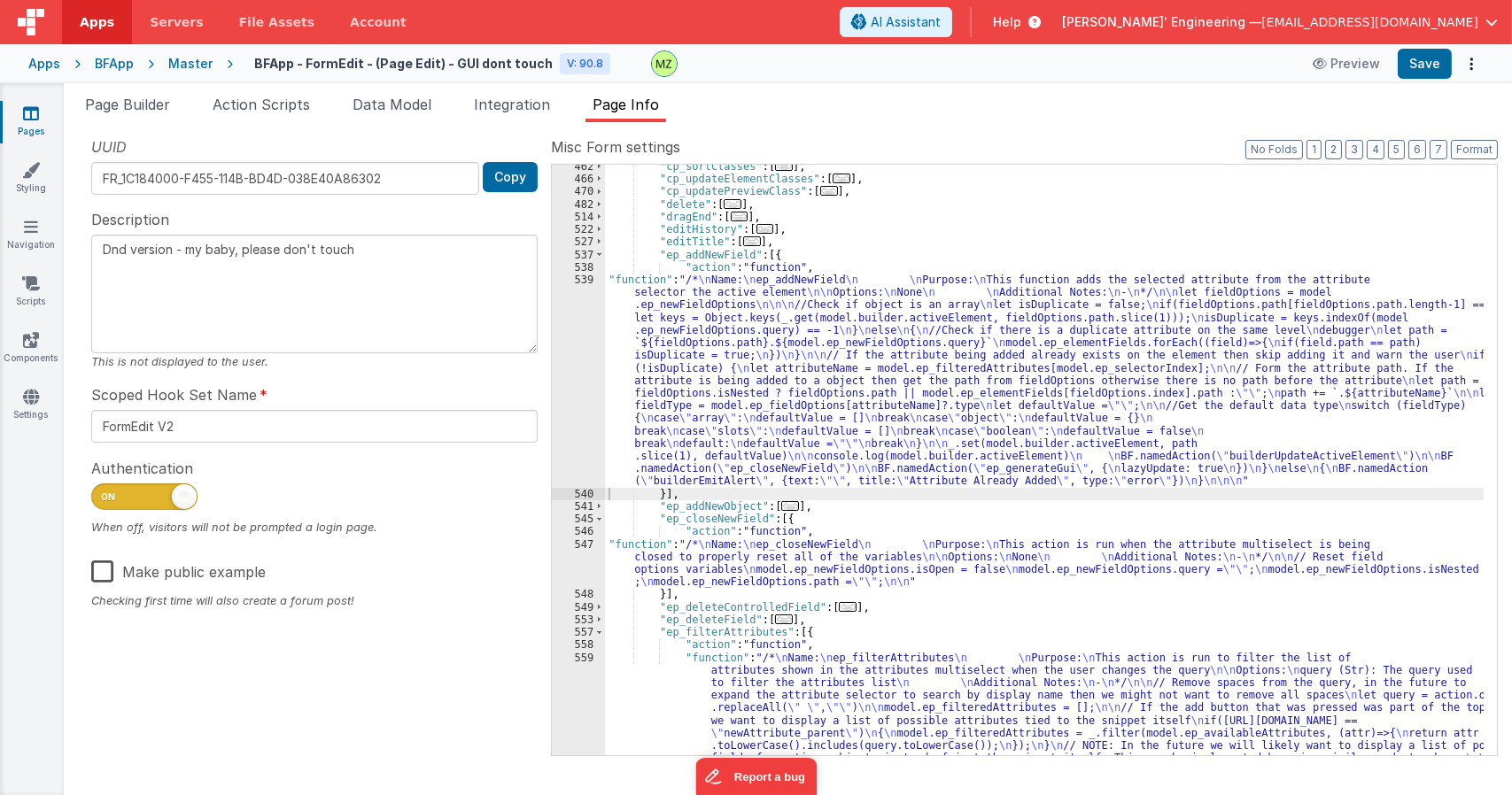
click at [710, 338] on div ""cp_sortClasses" : [ ... ] , "cp_updateElementClasses" : [ ... ] , "cp_updatePr…" at bounding box center [1043, 544] width 879 height 767
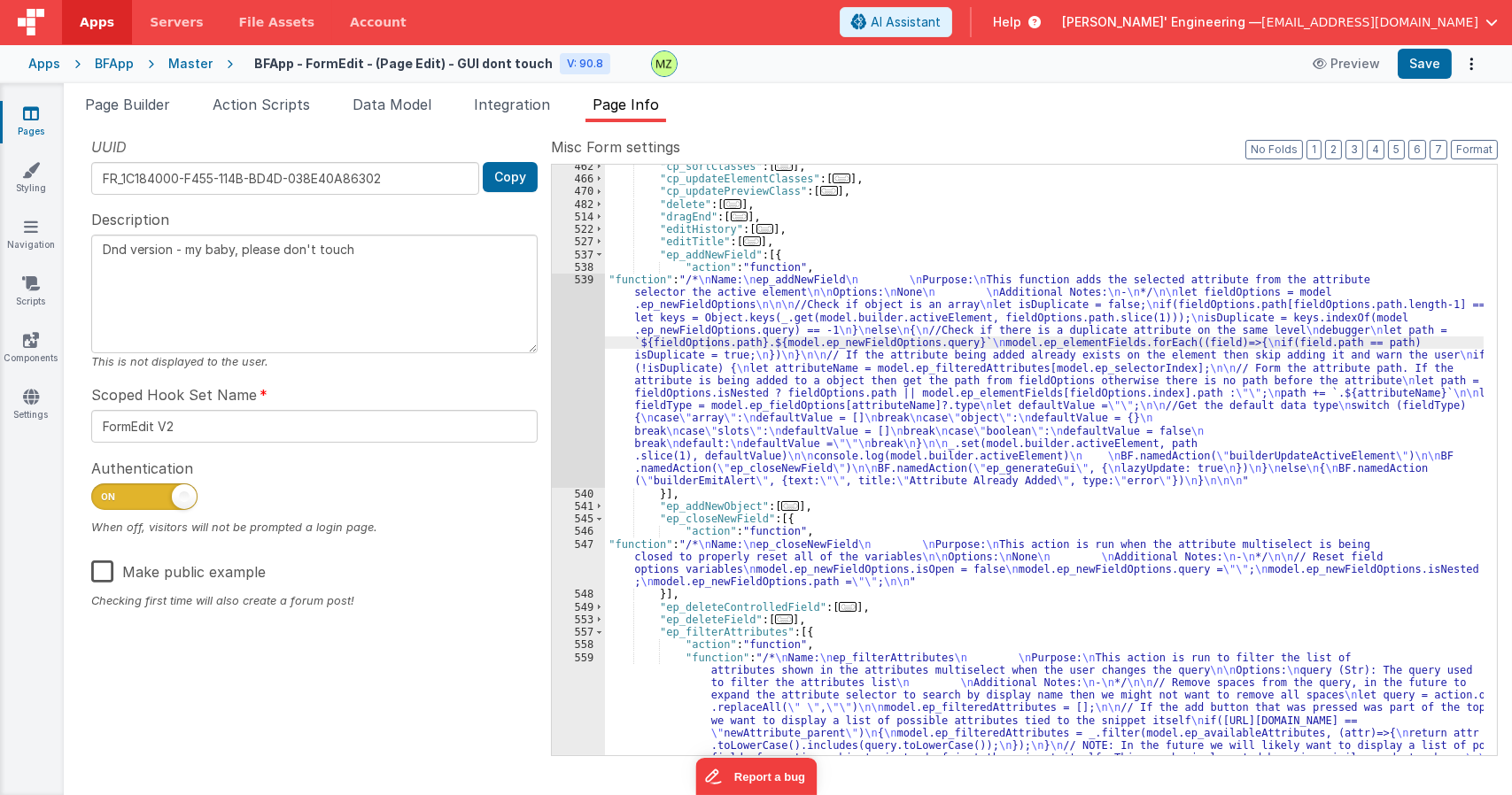
click at [651, 392] on div ""cp_sortClasses" : [ ... ] , "cp_updateElementClasses" : [ ... ] , "cp_updatePr…" at bounding box center [1043, 544] width 879 height 767
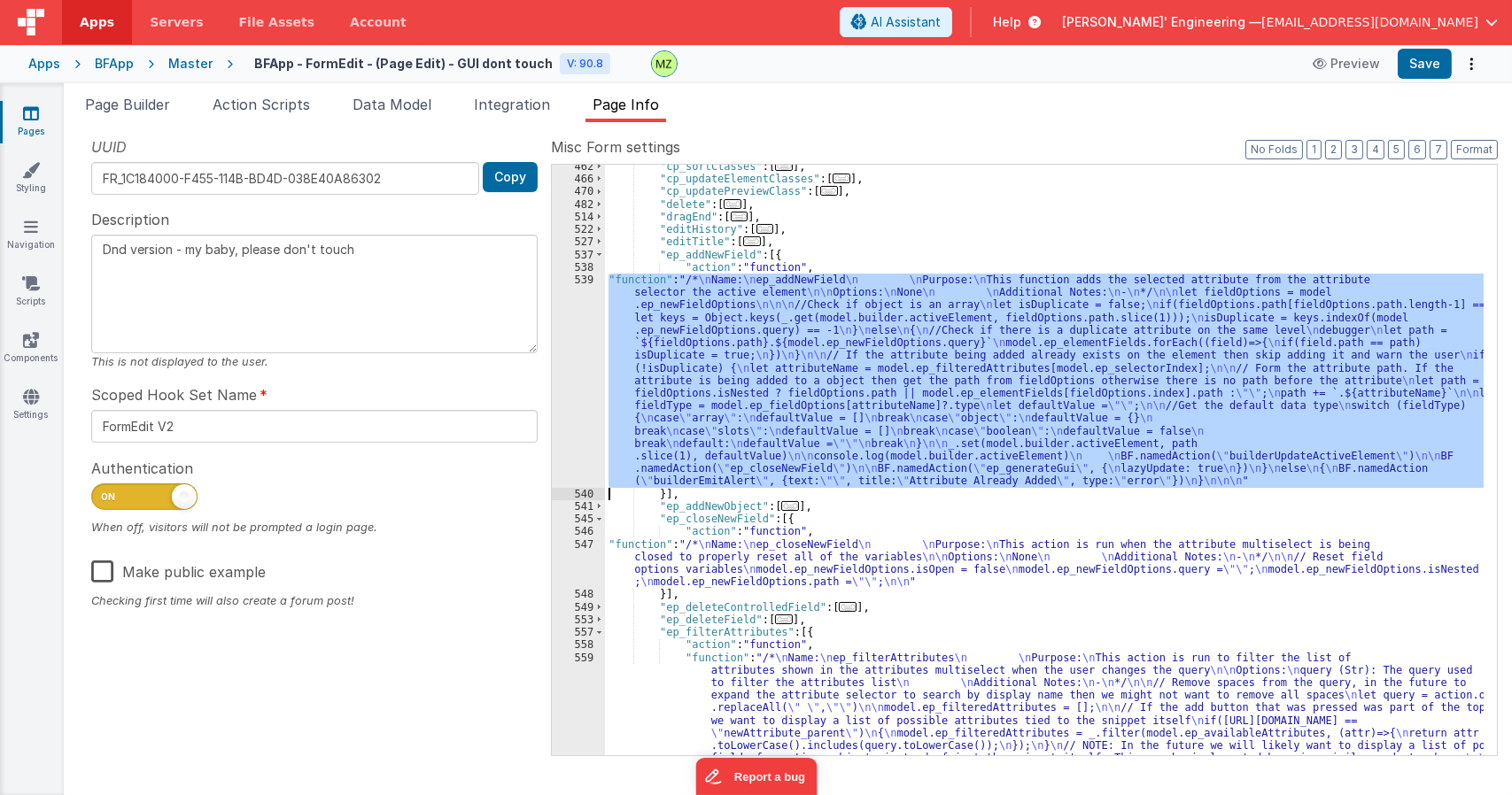
click at [571, 287] on div "539" at bounding box center [577, 380] width 53 height 215
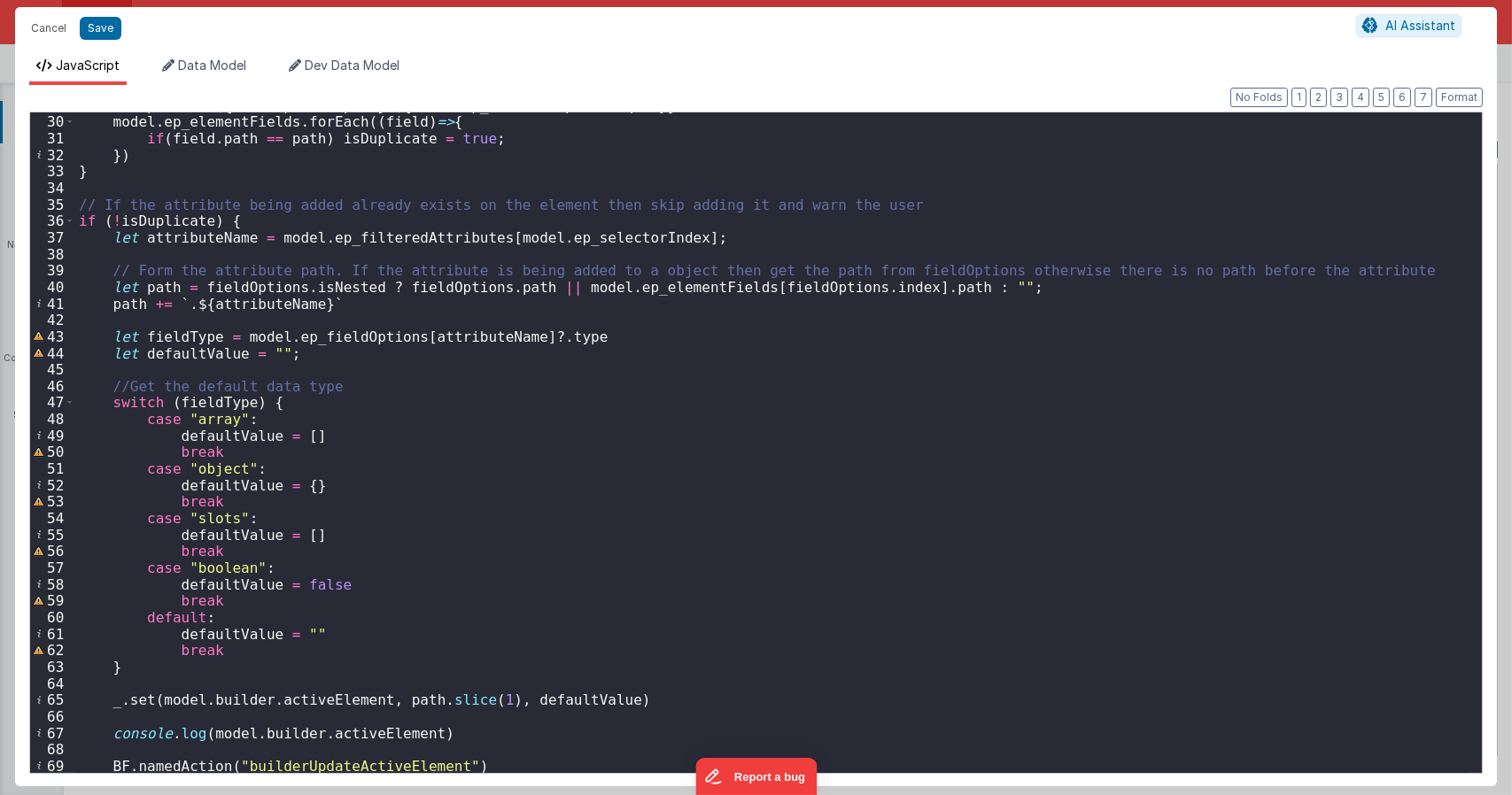
scroll to position [425, 0]
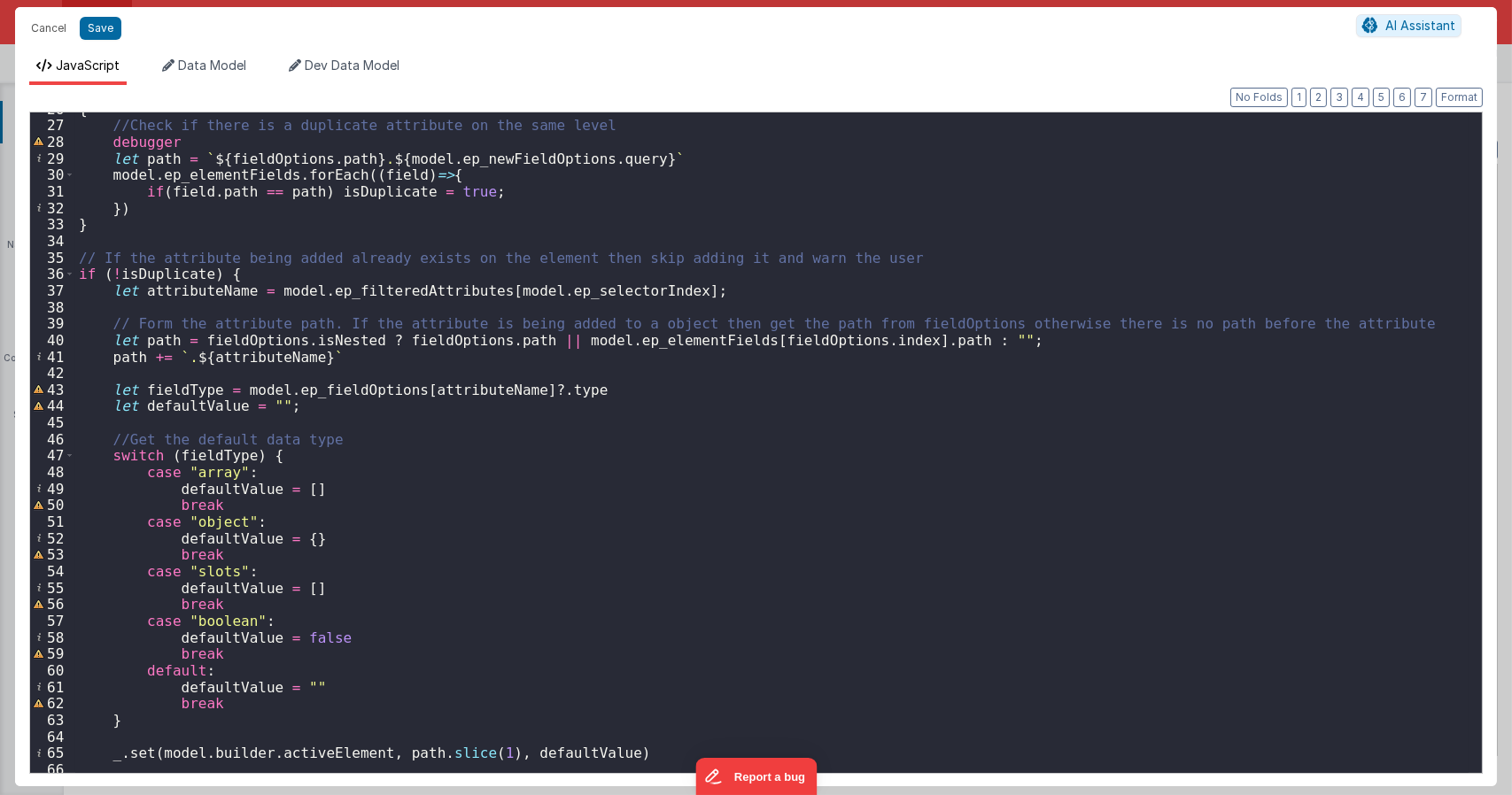
click at [283, 273] on div "{ //Check if there is a duplicate attribute on the same level debugger let path…" at bounding box center [771, 448] width 1393 height 693
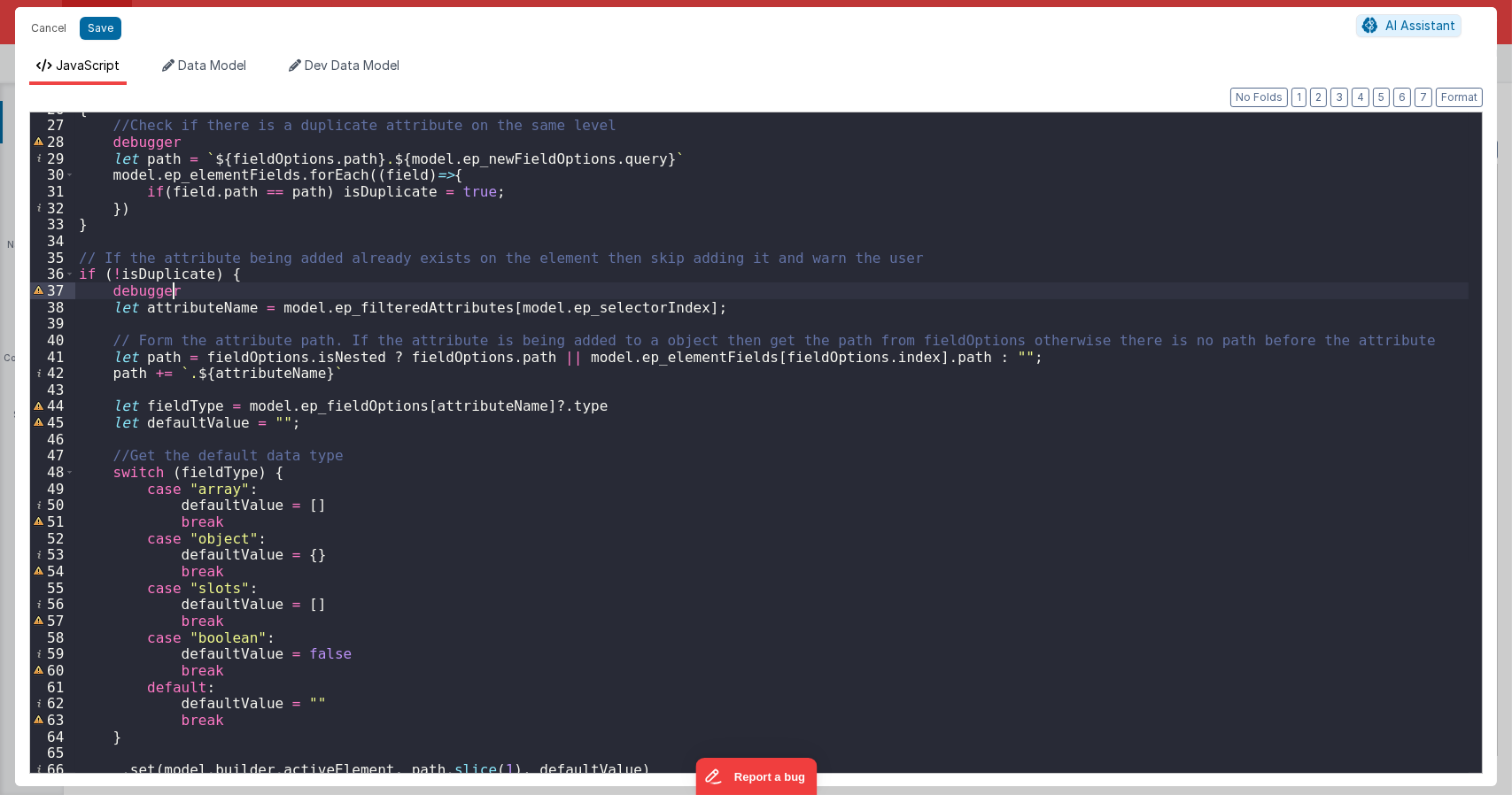
scroll to position [160, 0]
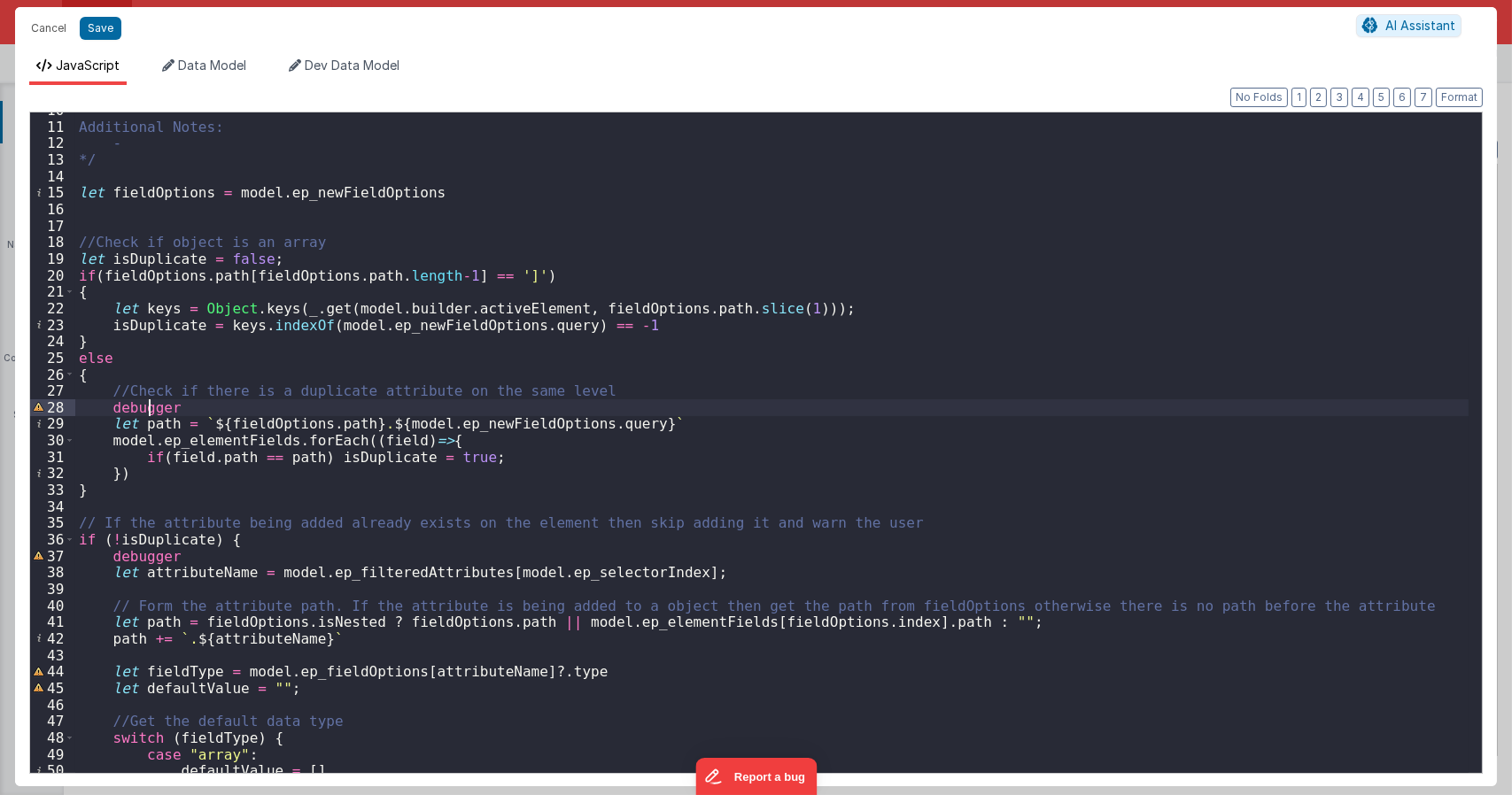
click at [146, 408] on div "Additional Notes: - */ let fieldOptions = model . ep_newFieldOptions //Check if…" at bounding box center [771, 449] width 1393 height 693
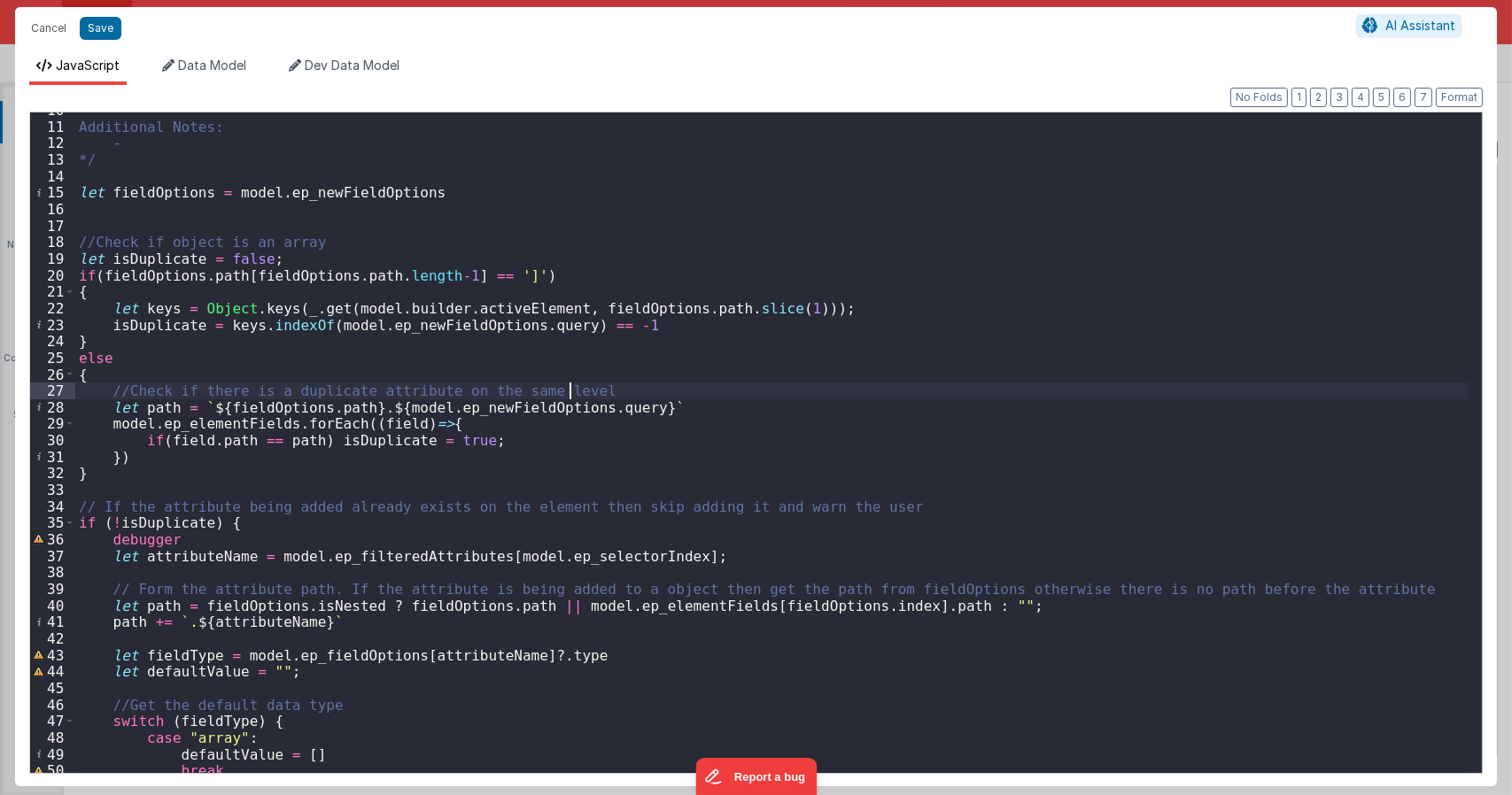
type textarea "Dnd version - my baby, please don't touch"
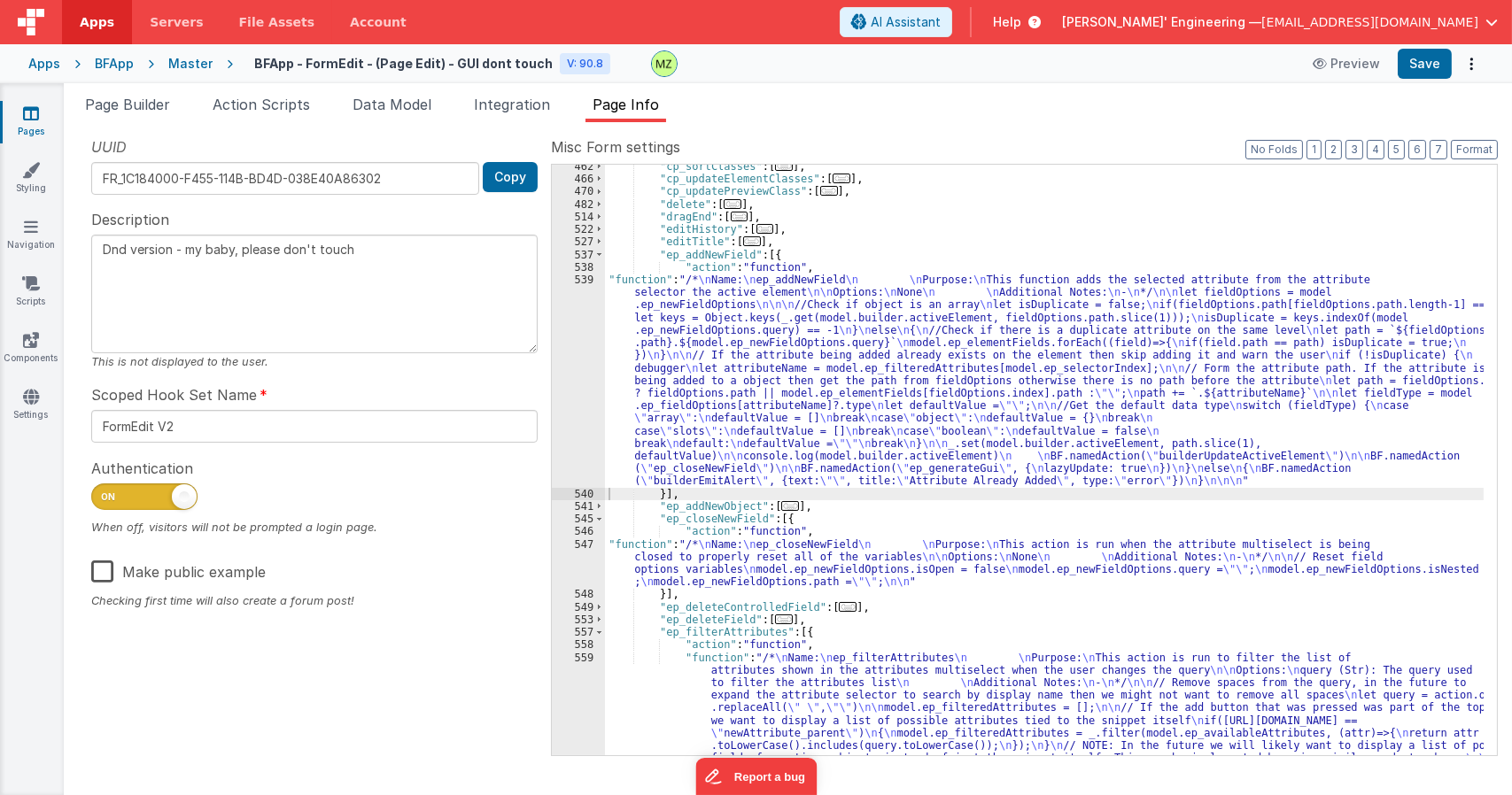
click at [981, 481] on div ""cp_sortClasses" : [ ... ] , "cp_updateElementClasses" : [ ... ] , "cp_updatePr…" at bounding box center [1043, 544] width 879 height 767
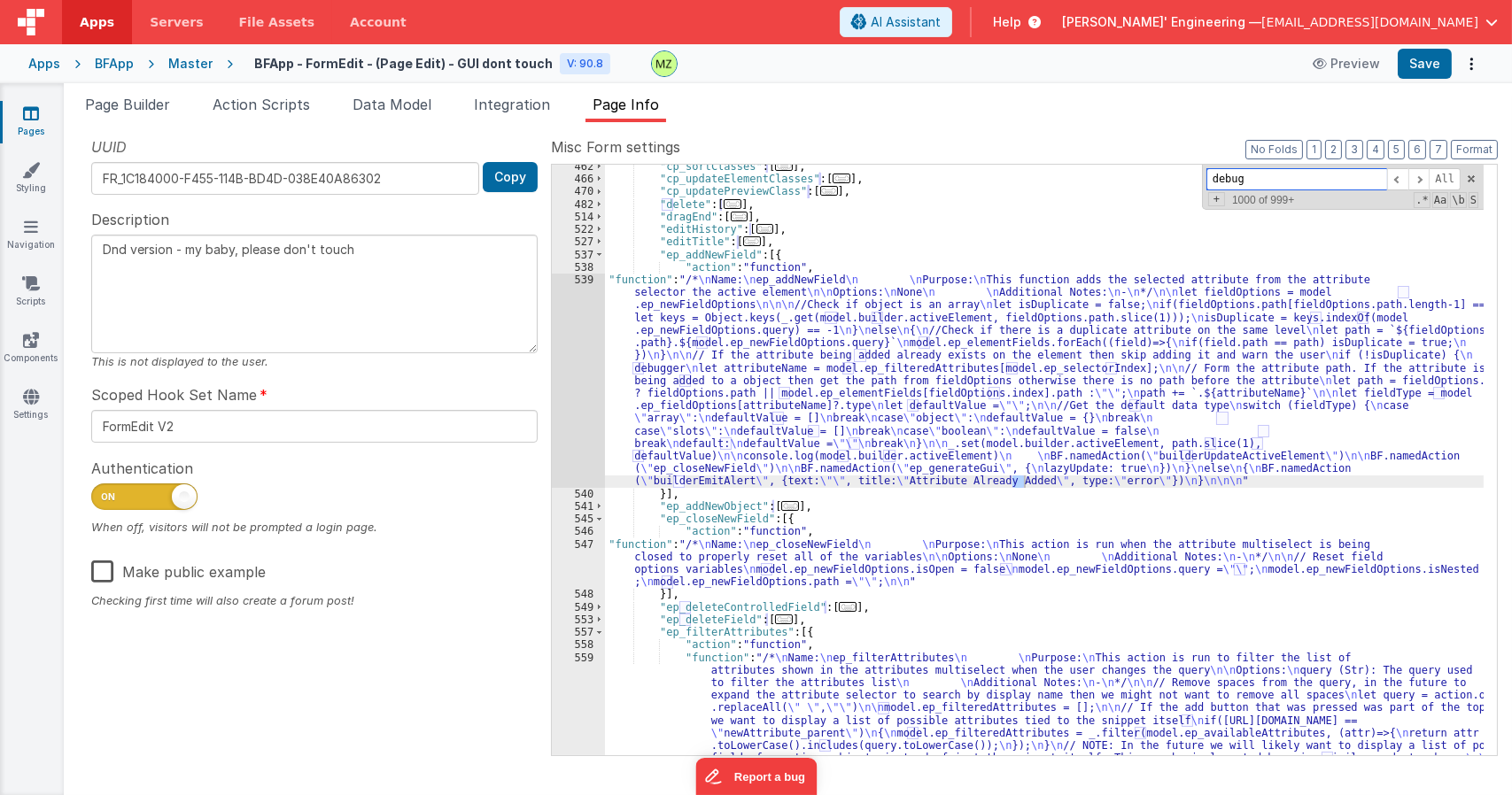
scroll to position [2526, 0]
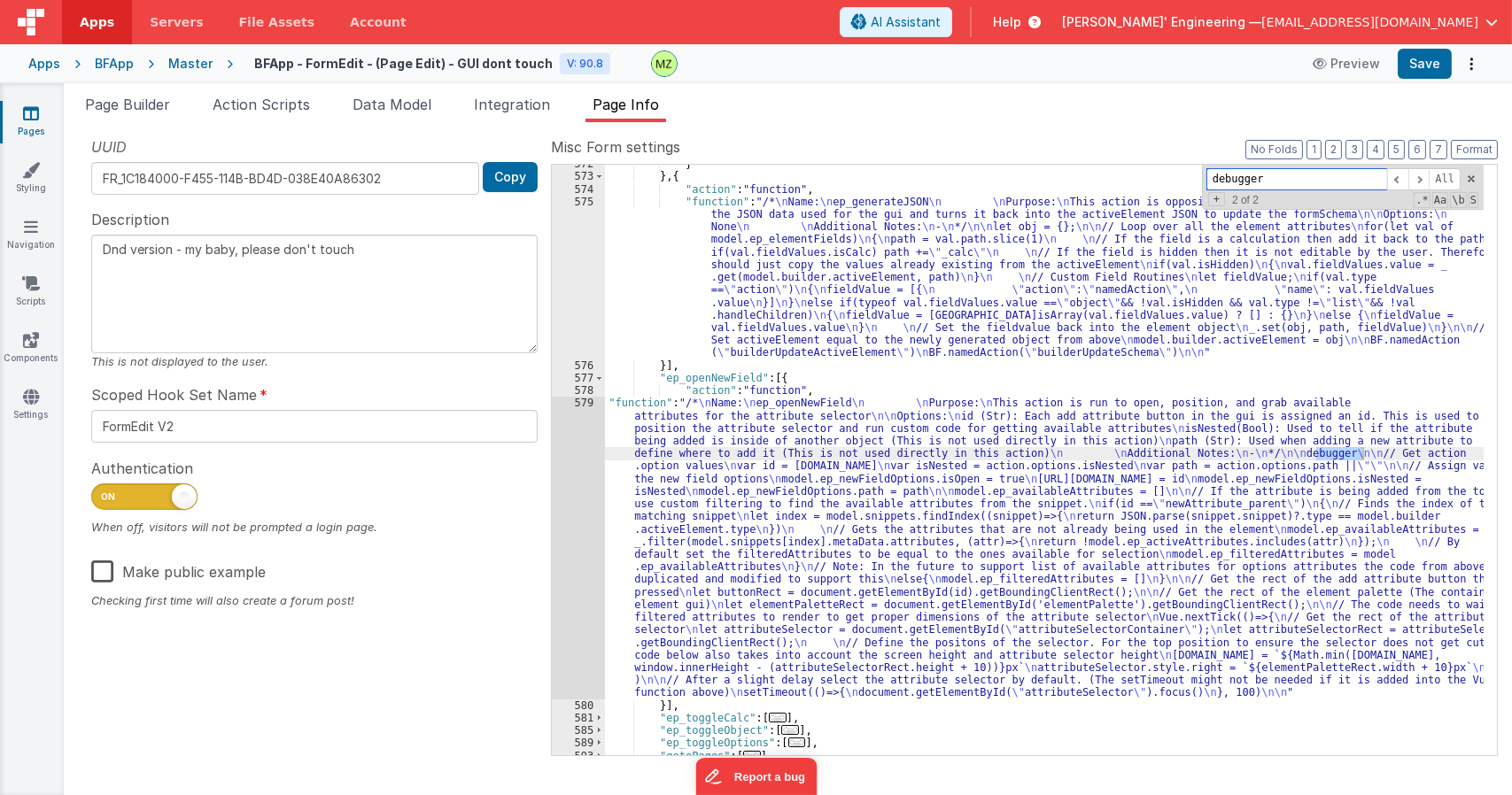
type input "debugger"
click at [1335, 449] on div "} } , { "action" : "function" , "function" : "/* \n Name: \n ep_generateJSON \n…" at bounding box center [1043, 460] width 879 height 591
click at [1335, 449] on div "} } , { "action" : "function" , "function" : "/* \n Name: \n ep_generateJSON \n…" at bounding box center [1043, 465] width 879 height 615
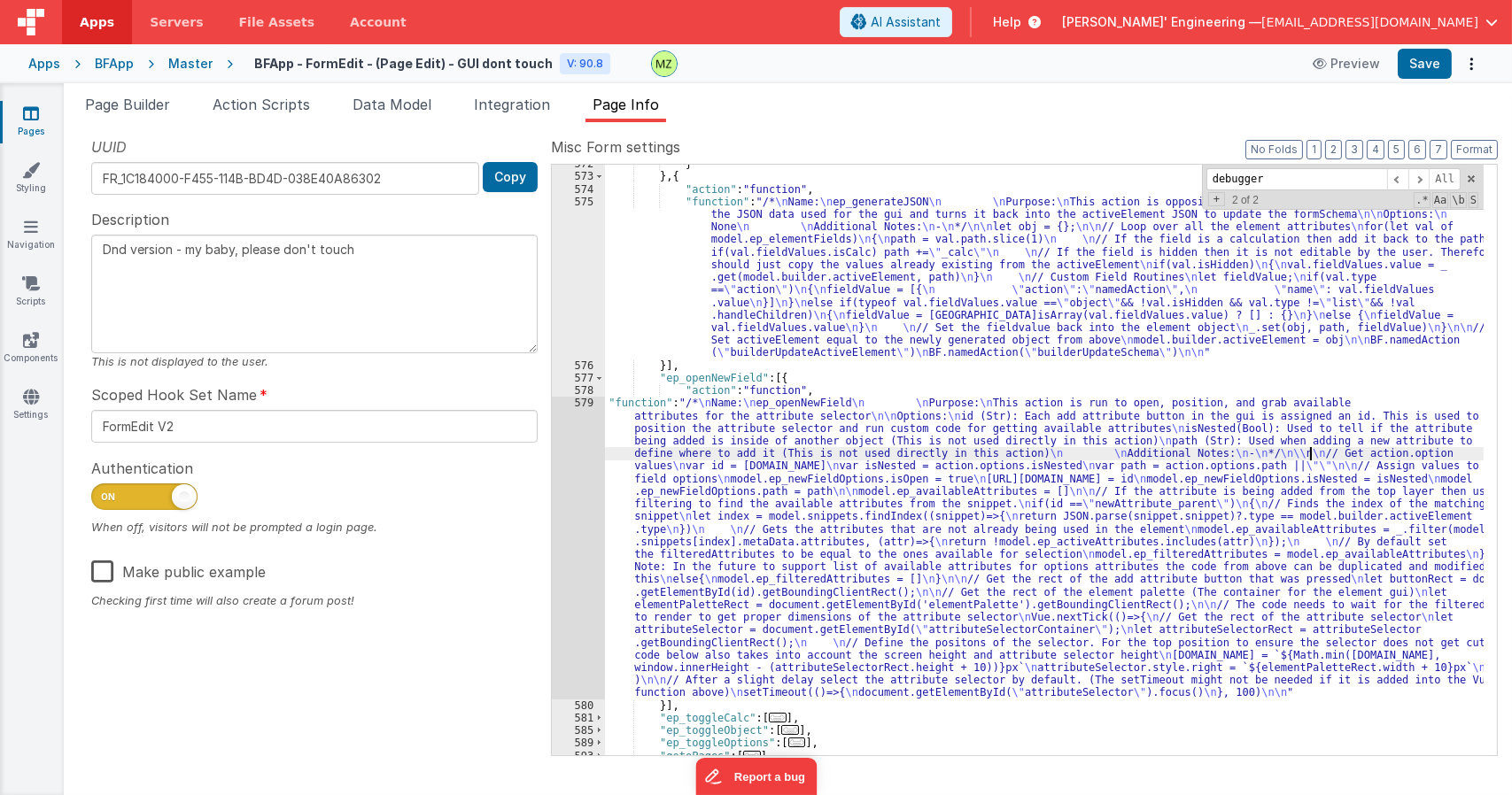
type textarea "Dnd version - my baby, please don't touch"
click at [818, 294] on div "} } , { "action" : "function" , "function" : "/* \n Name: \n ep_generateJSON \n…" at bounding box center [1043, 465] width 879 height 615
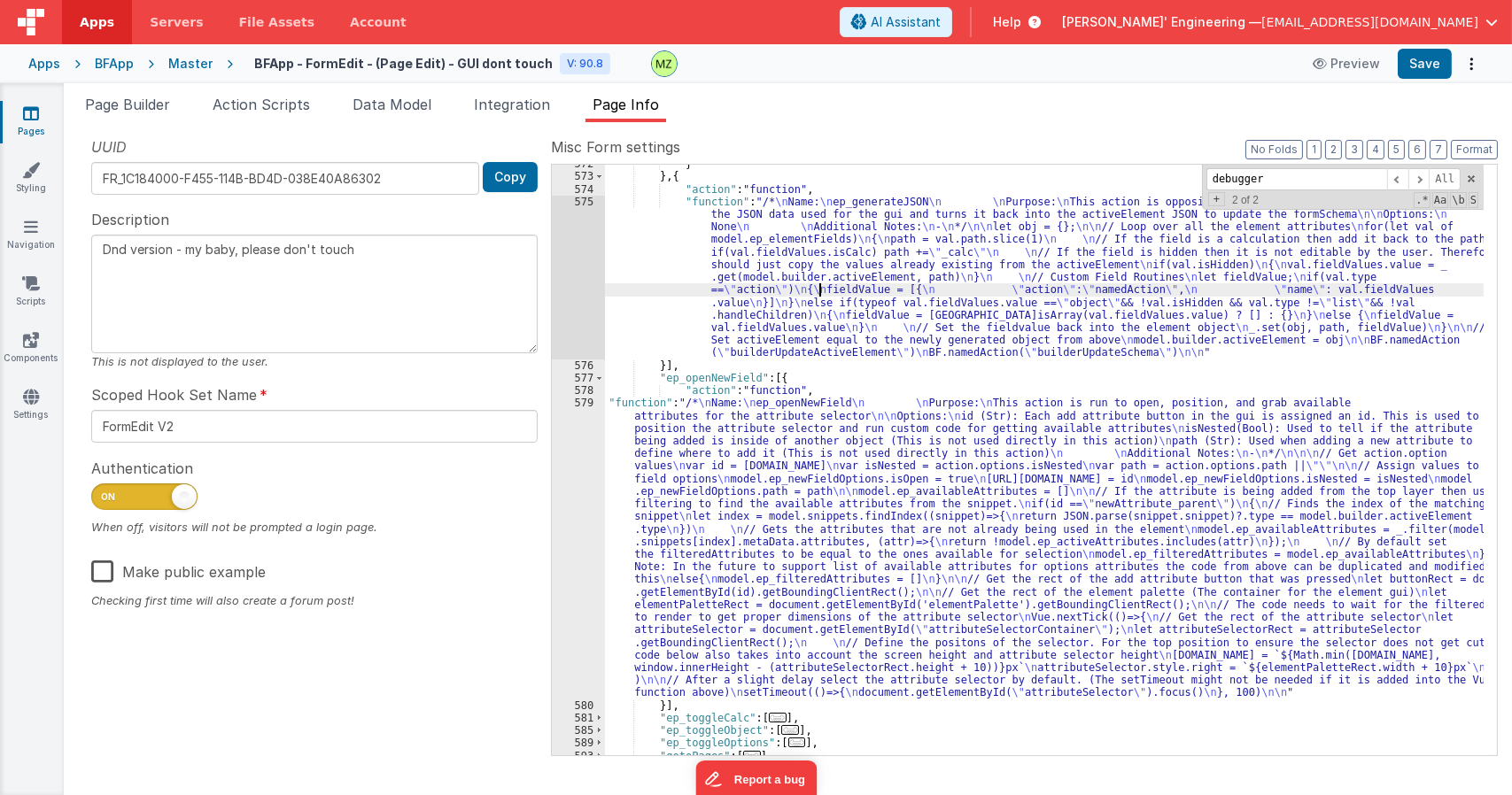
click at [859, 367] on div "} } , { "action" : "function" , "function" : "/* \n Name: \n ep_generateJSON \n…" at bounding box center [1043, 465] width 879 height 615
